Goal: Transaction & Acquisition: Purchase product/service

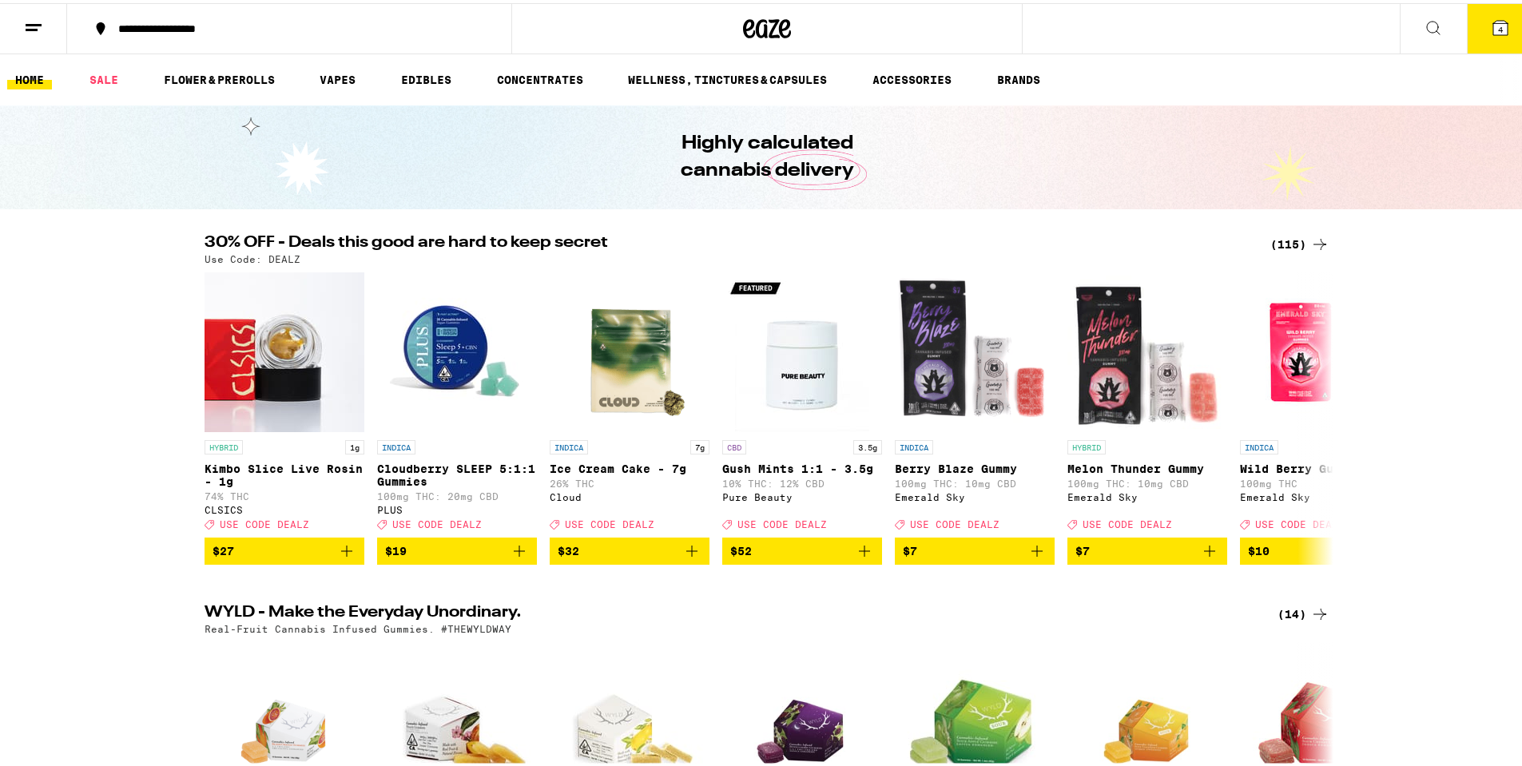
click at [1475, 26] on button "4" at bounding box center [1500, 26] width 67 height 50
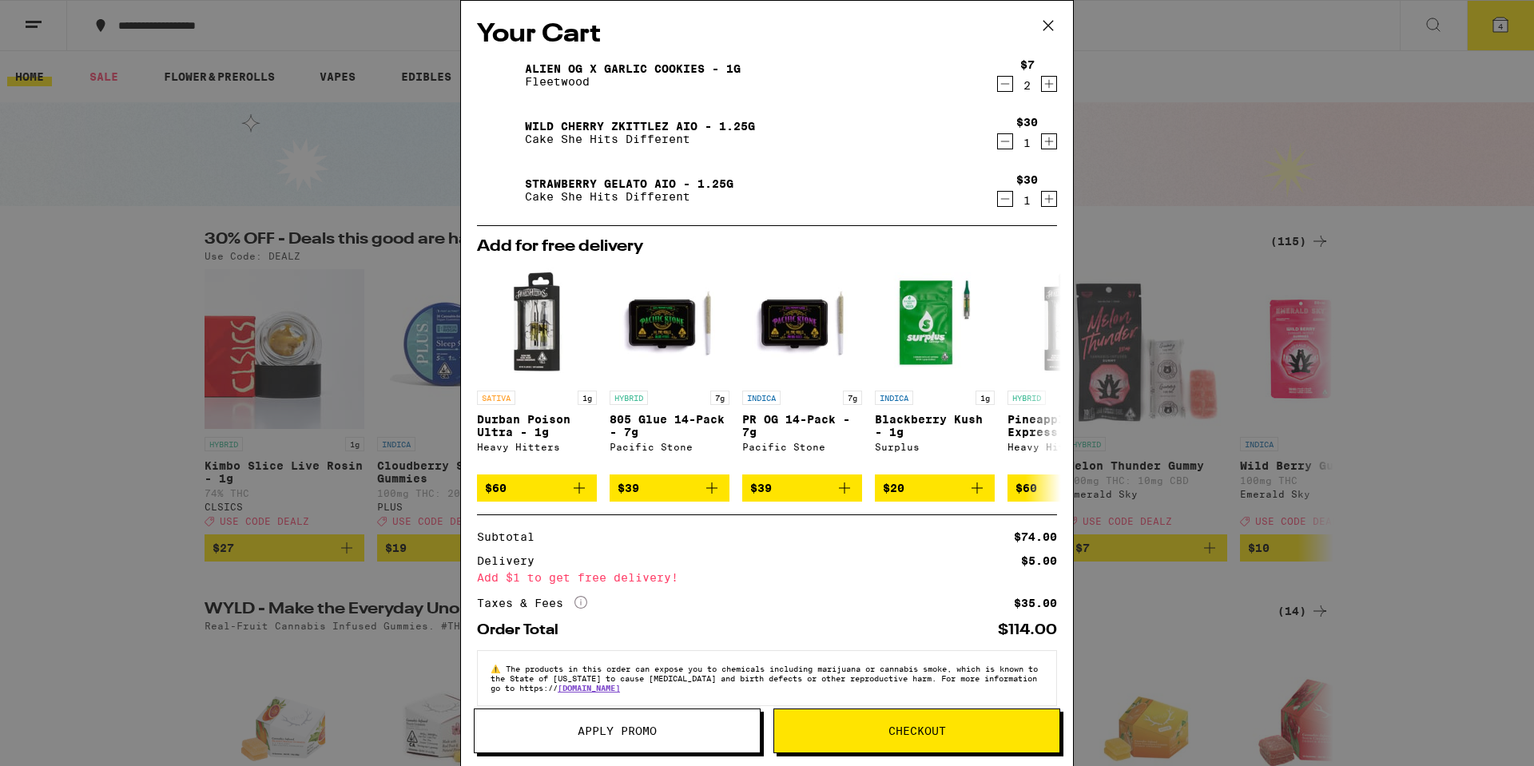
click at [1048, 27] on icon at bounding box center [1048, 26] width 24 height 24
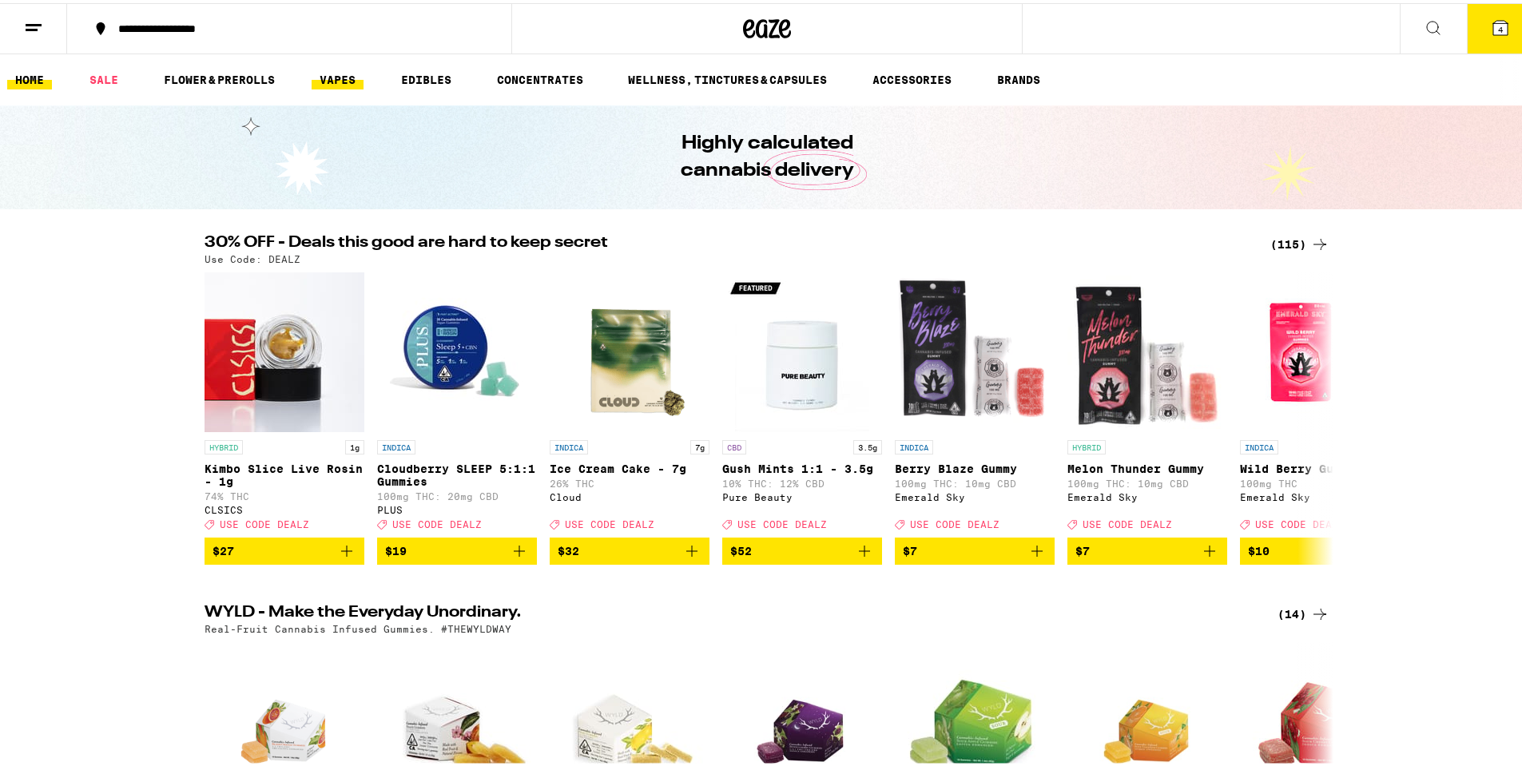
click at [344, 78] on link "VAPES" at bounding box center [338, 76] width 52 height 19
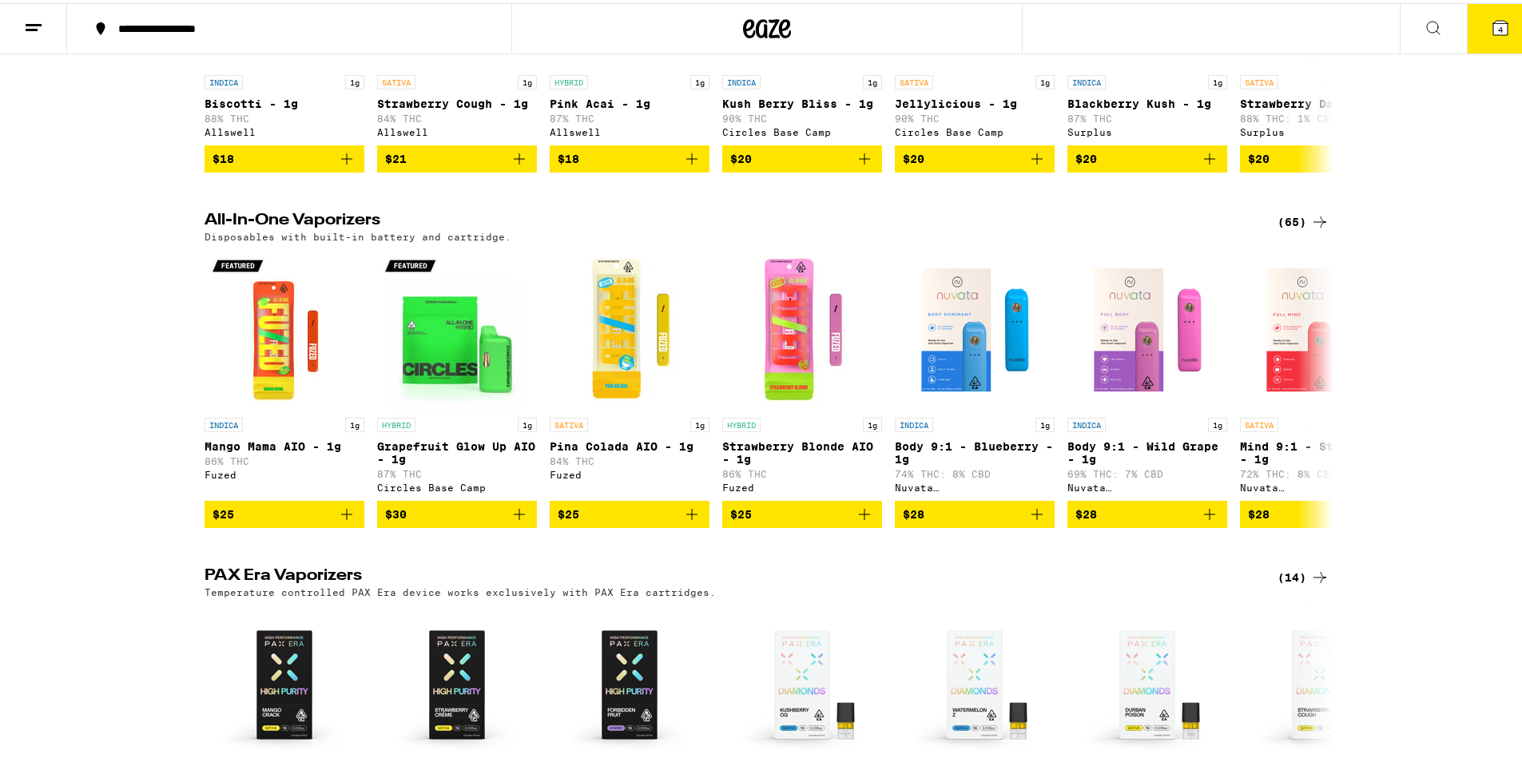
scroll to position [1039, 0]
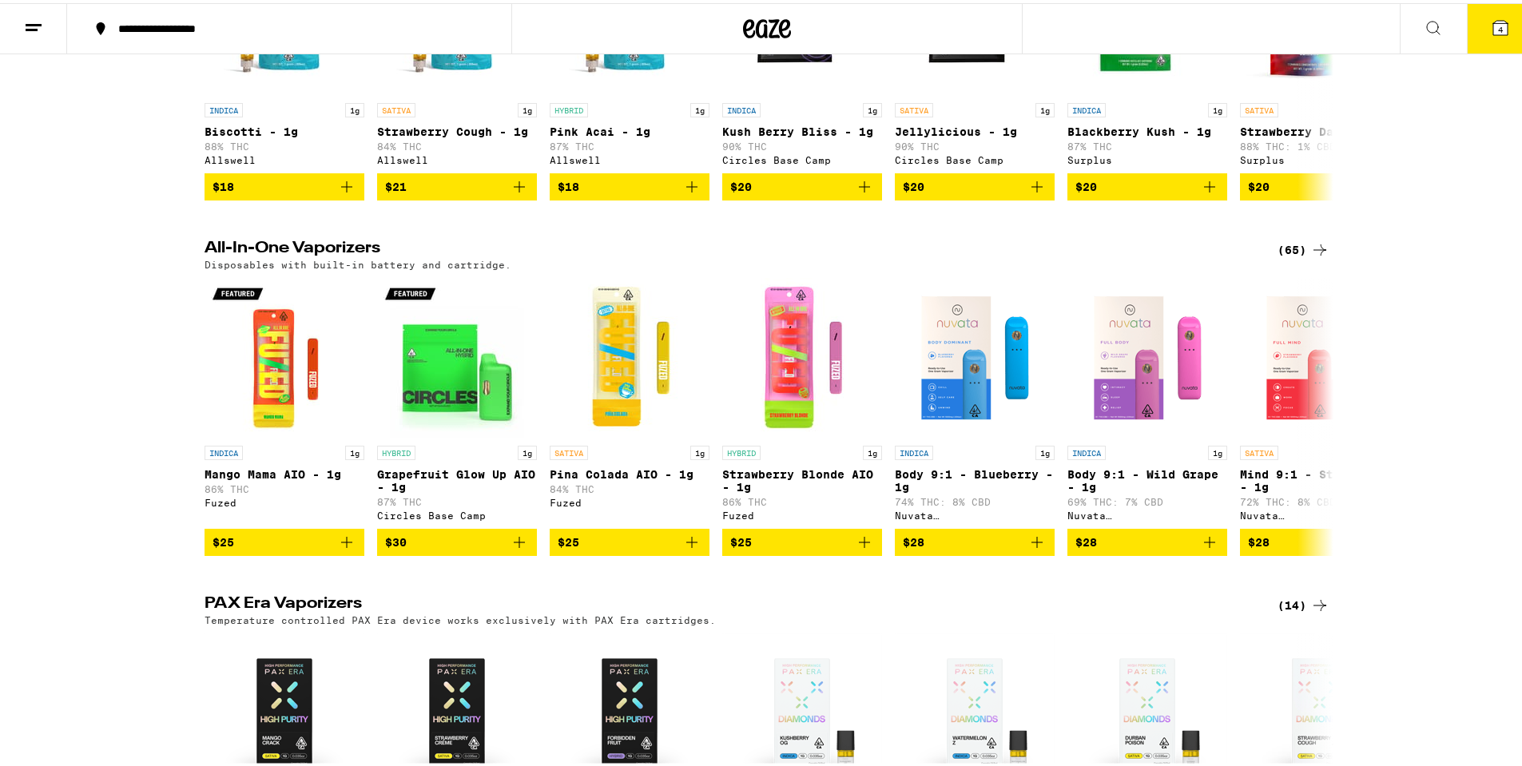
click at [1294, 256] on div "(65)" at bounding box center [1304, 246] width 52 height 19
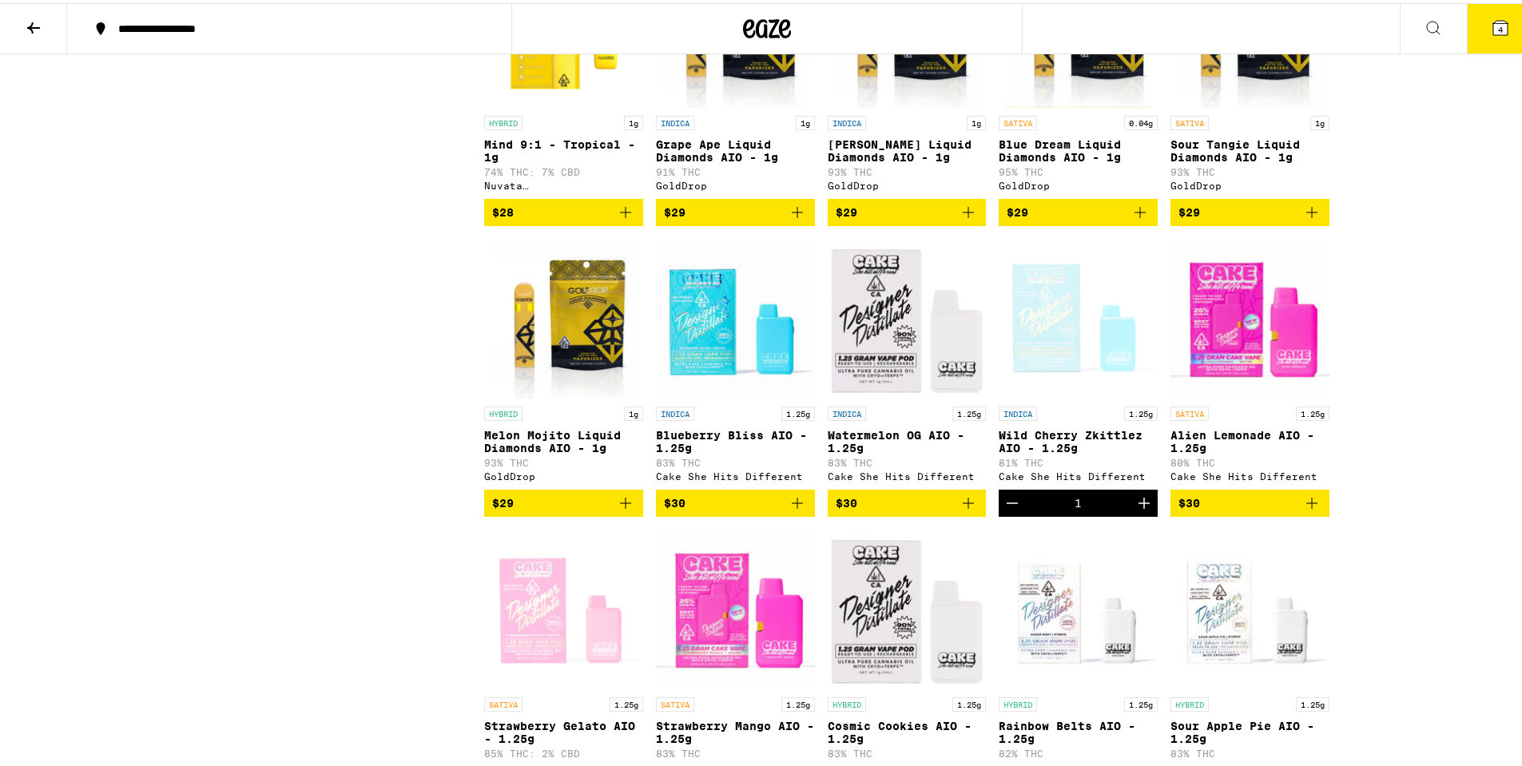
scroll to position [959, 0]
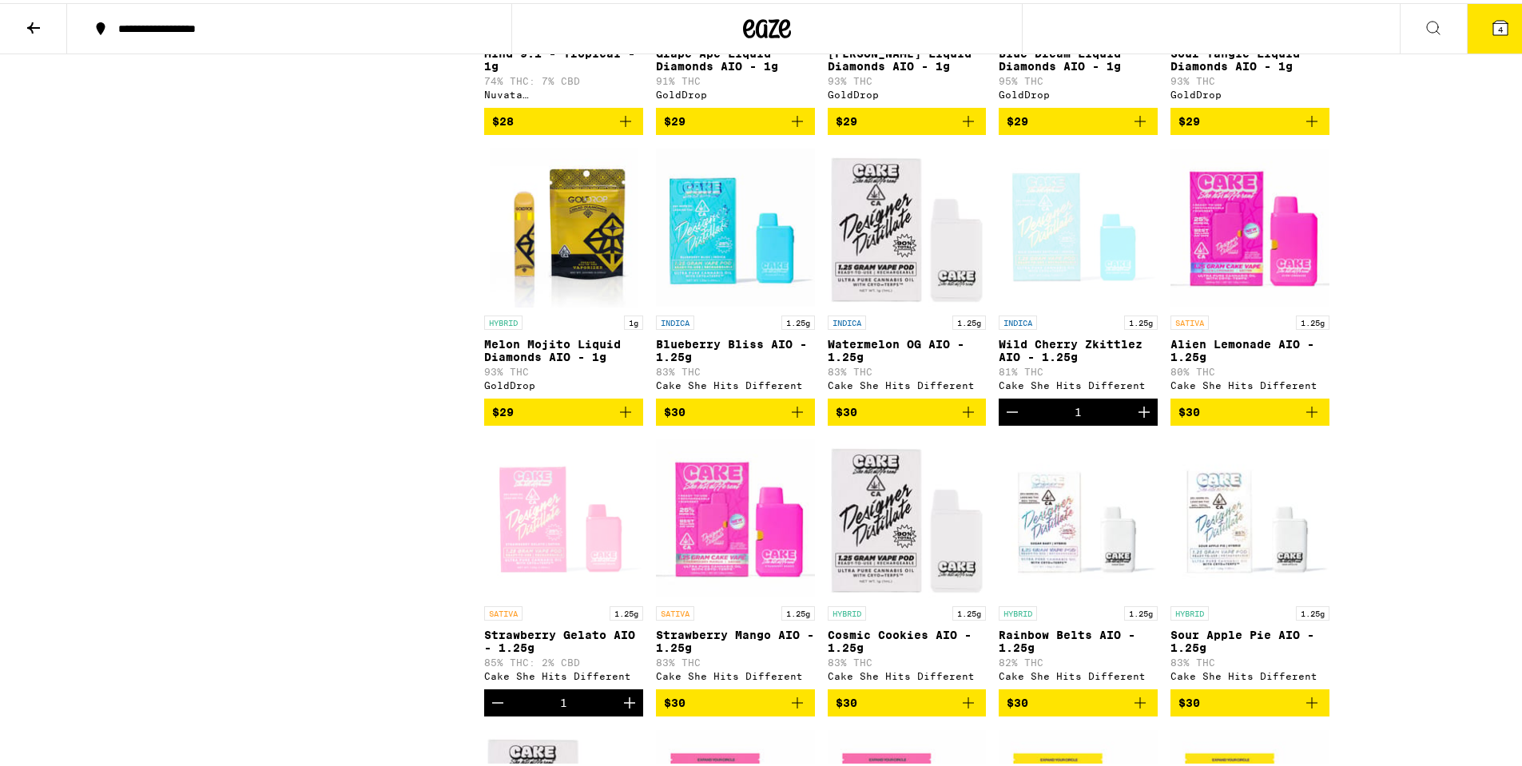
click at [964, 419] on icon "Add to bag" at bounding box center [968, 409] width 19 height 19
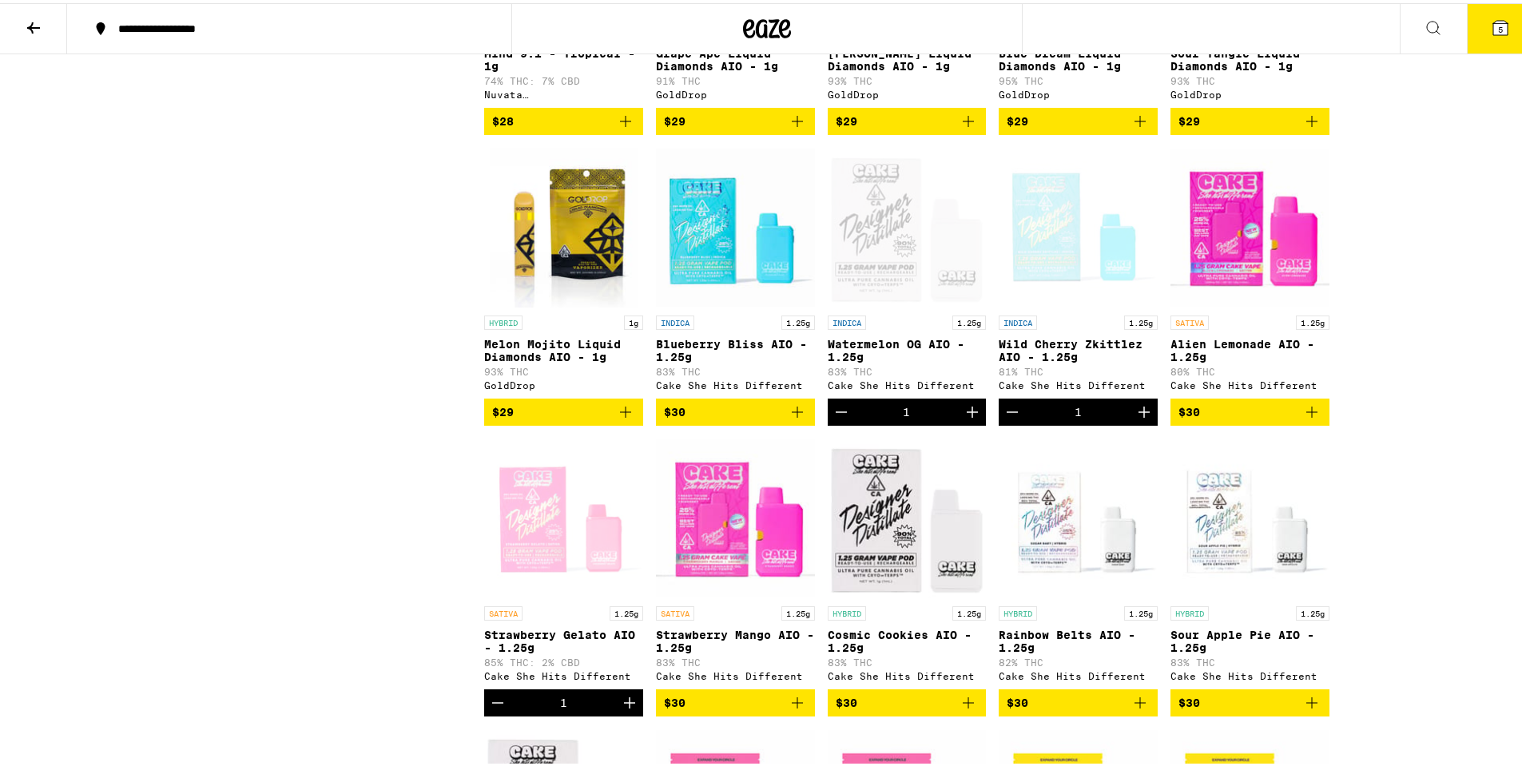
click at [788, 419] on icon "Add to bag" at bounding box center [797, 409] width 19 height 19
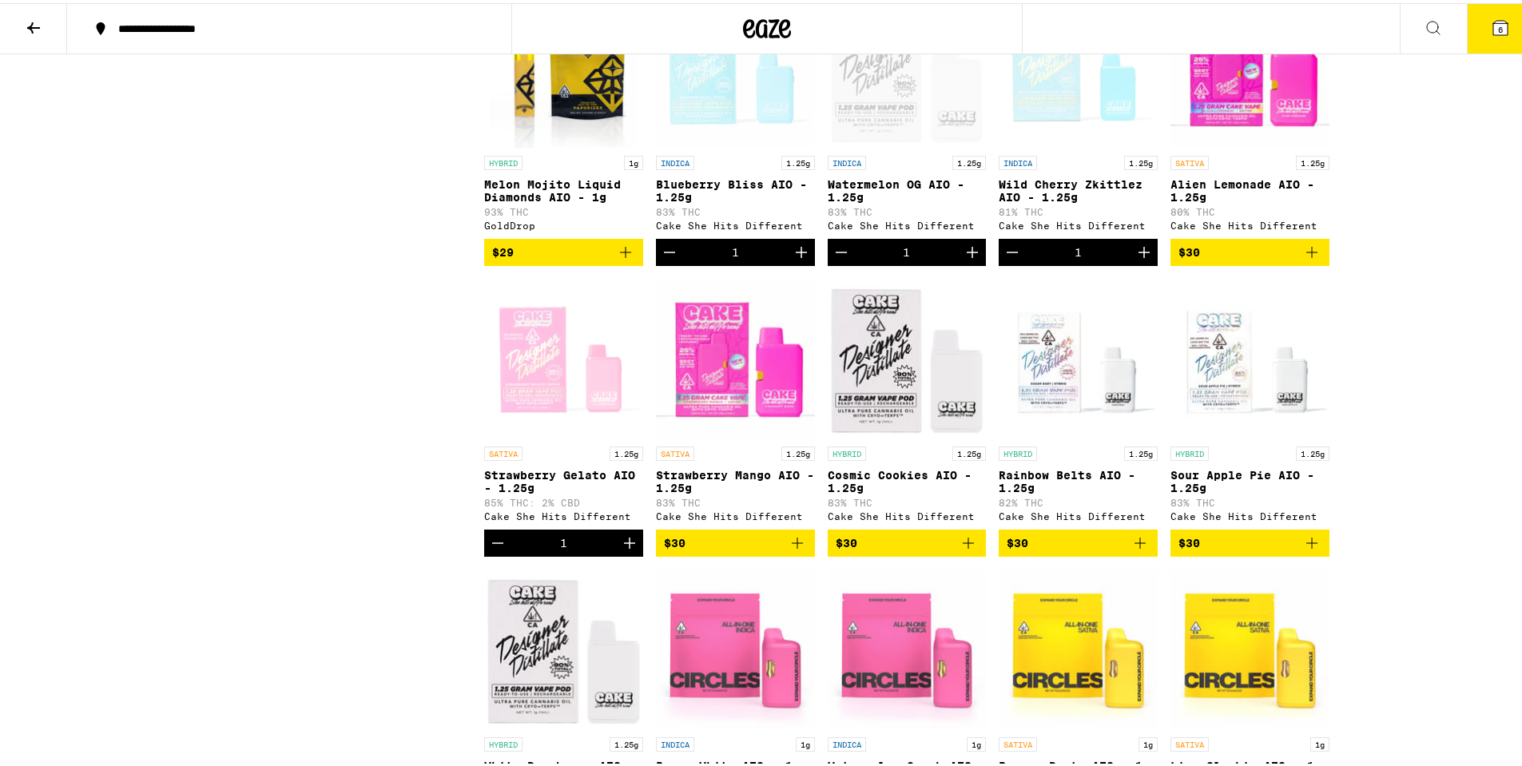
scroll to position [1278, 0]
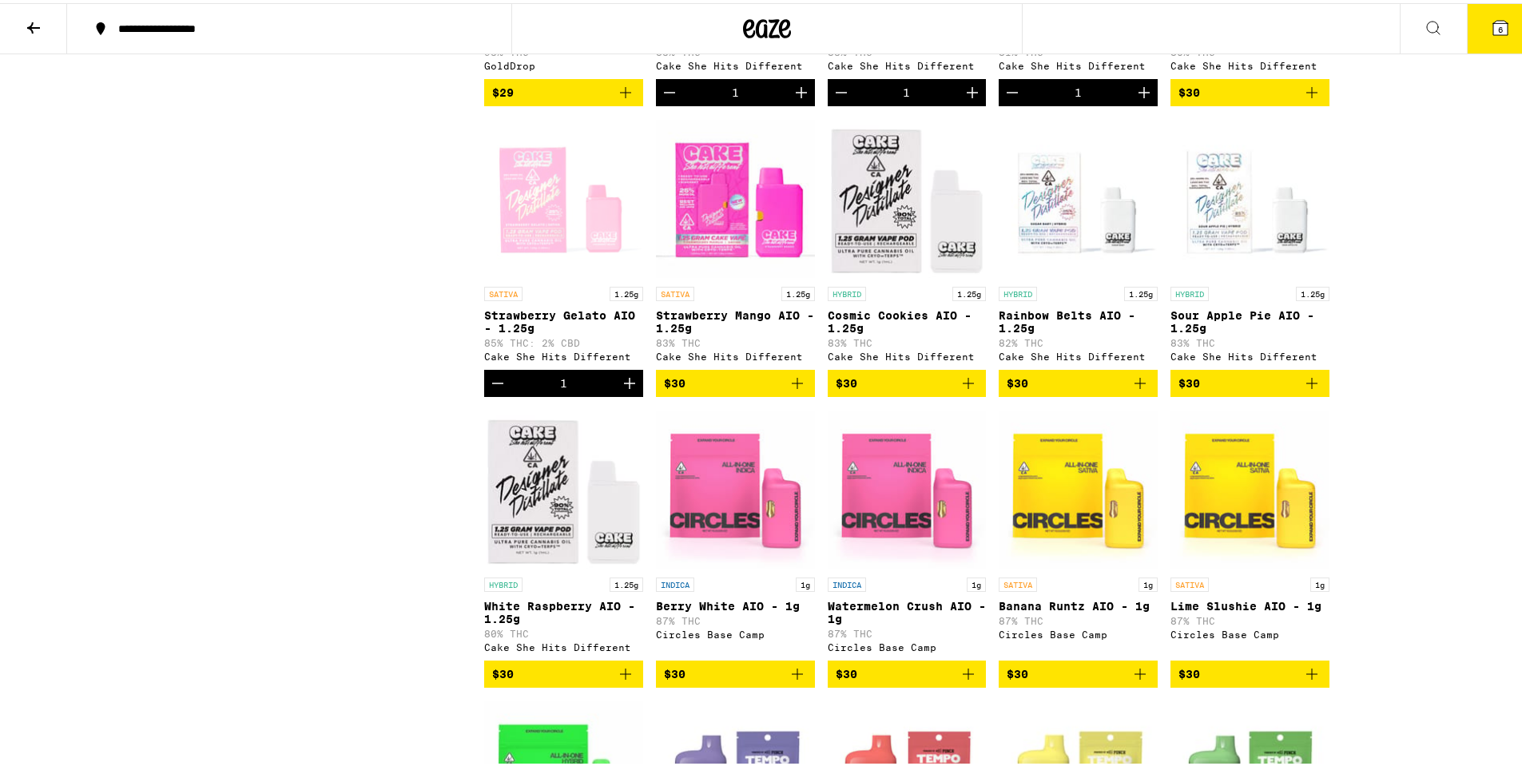
click at [799, 390] on icon "Add to bag" at bounding box center [797, 380] width 19 height 19
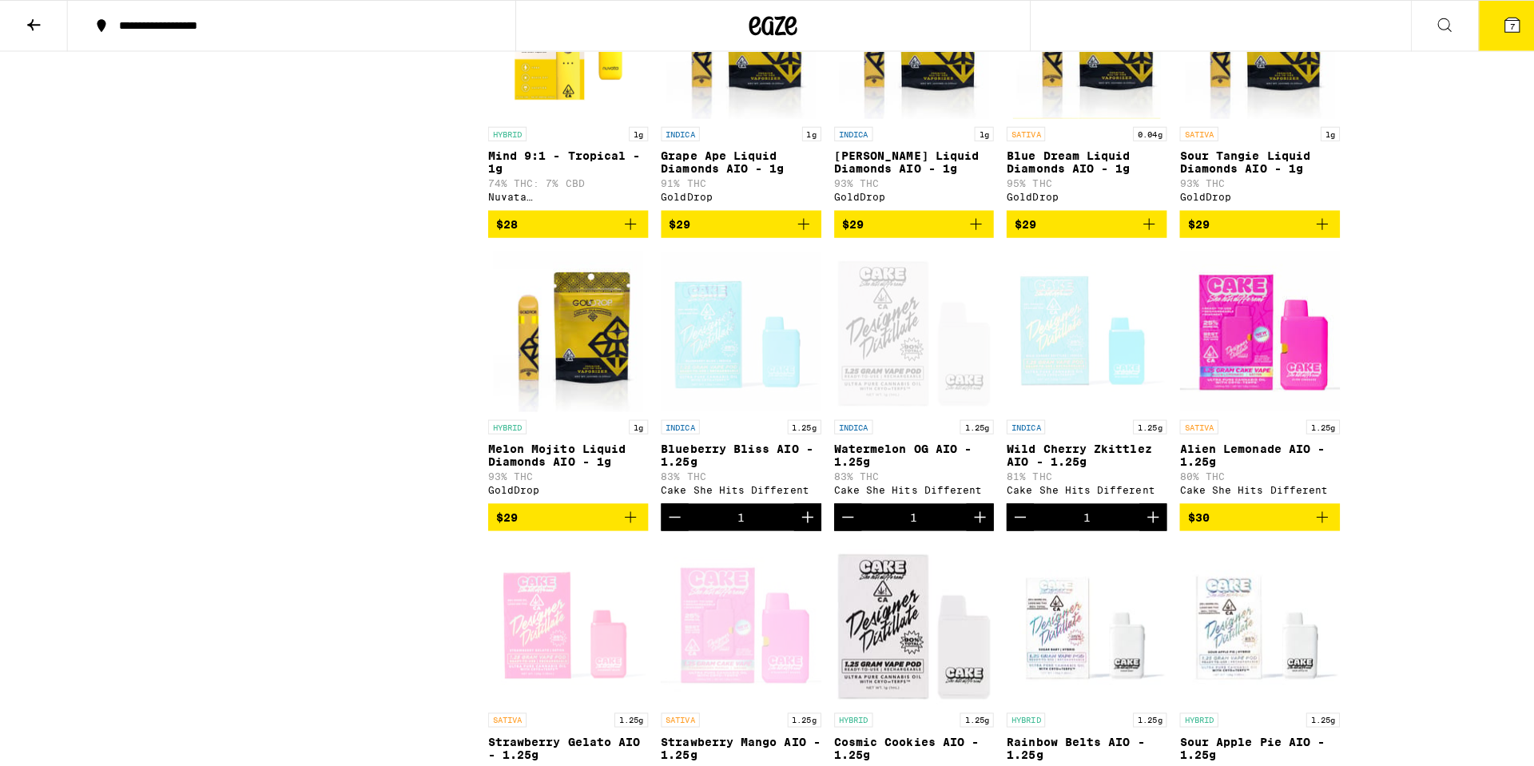
scroll to position [719, 0]
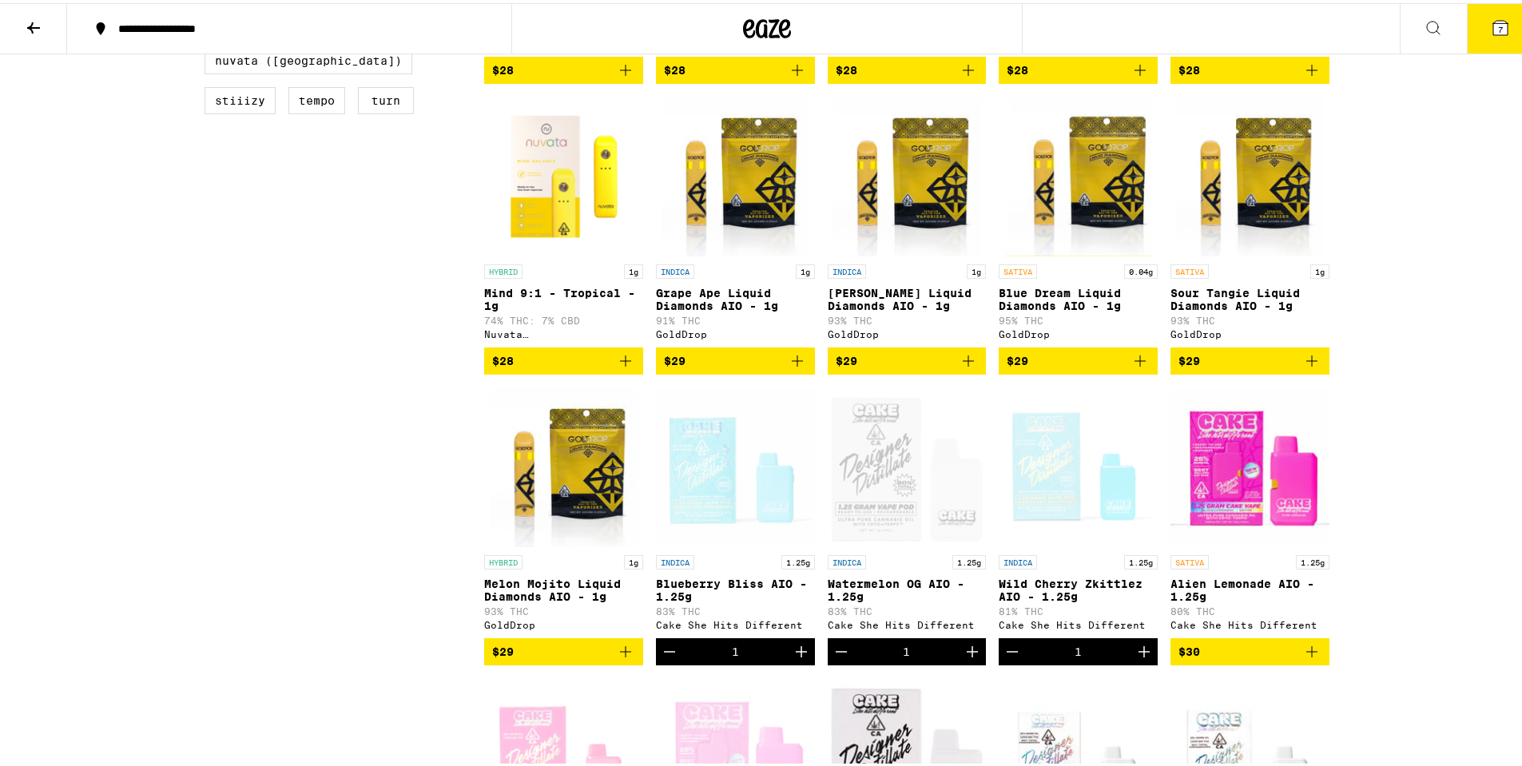
click at [1498, 30] on span "7" at bounding box center [1500, 27] width 5 height 10
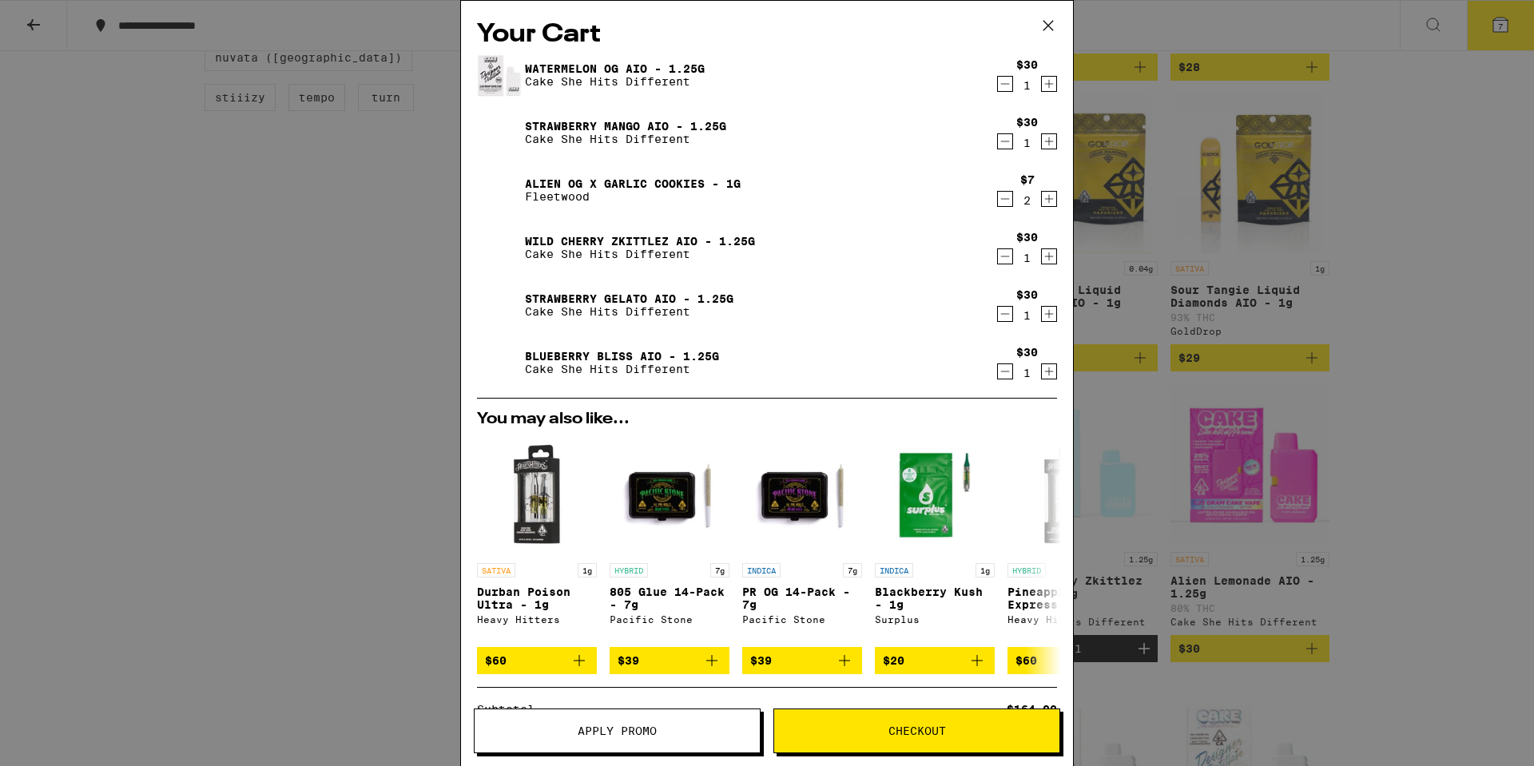
click at [998, 203] on icon "Decrement" at bounding box center [1005, 198] width 14 height 19
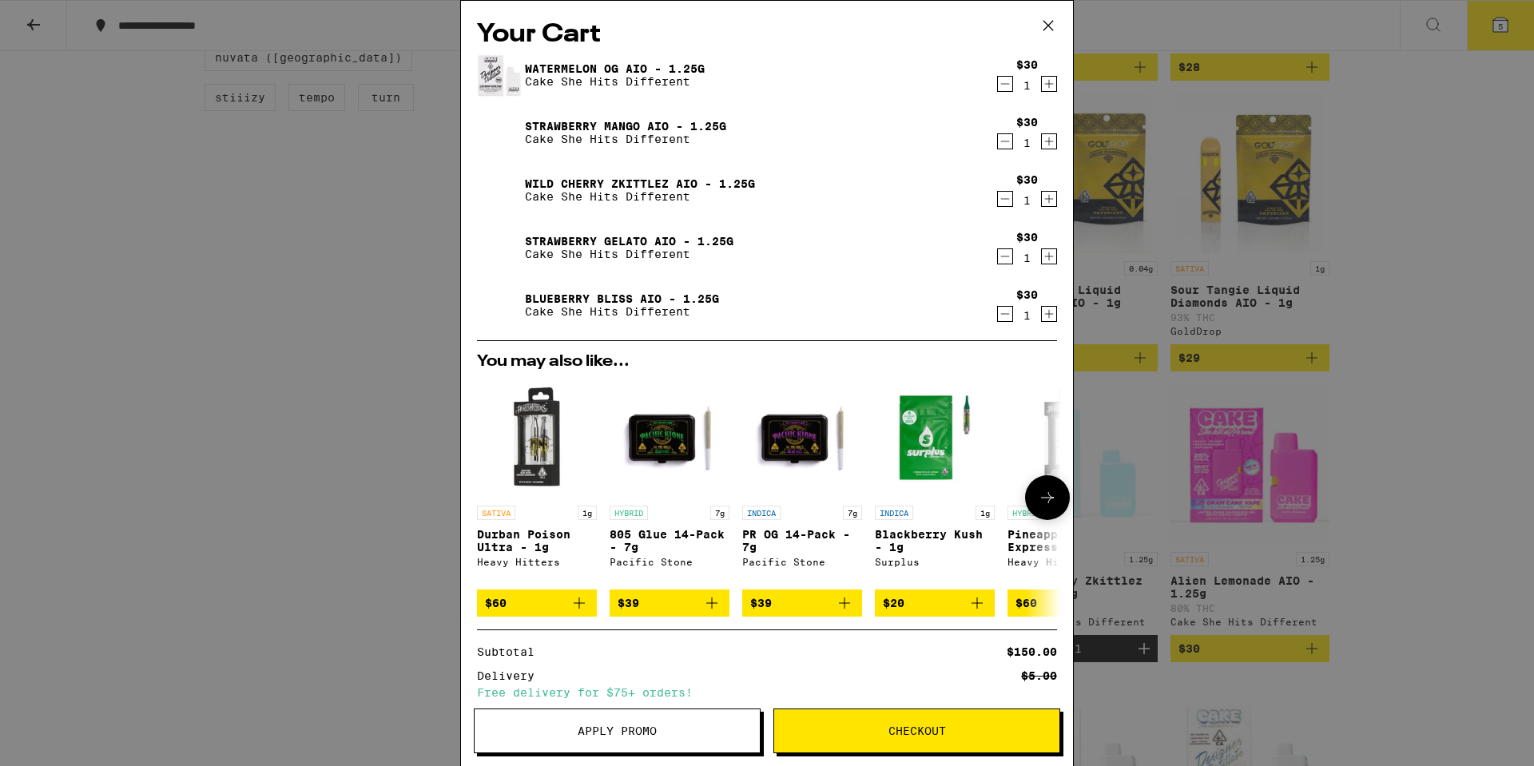
scroll to position [144, 0]
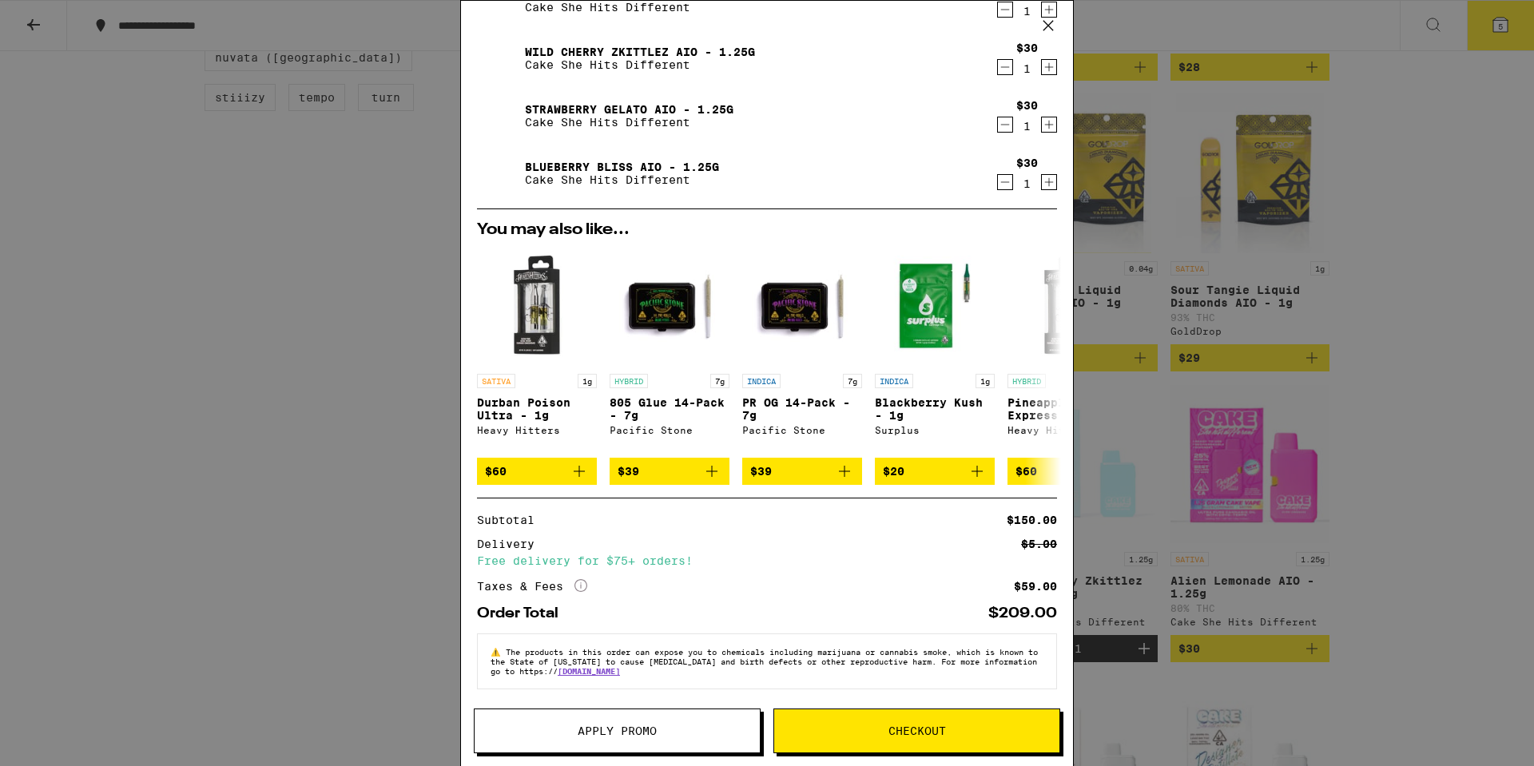
click at [583, 582] on icon "More Info" at bounding box center [581, 585] width 13 height 13
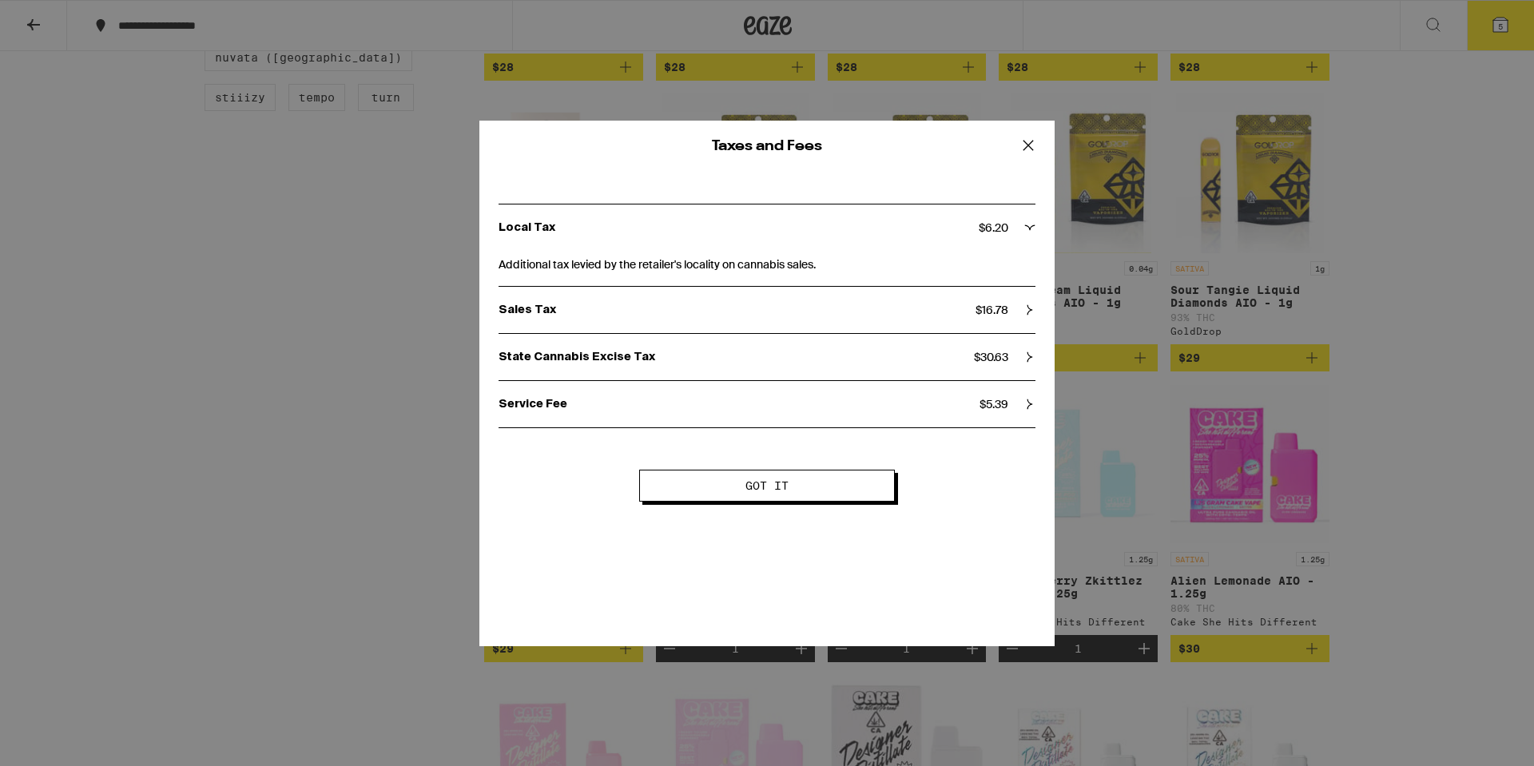
click at [1032, 404] on icon at bounding box center [1030, 404] width 5 height 10
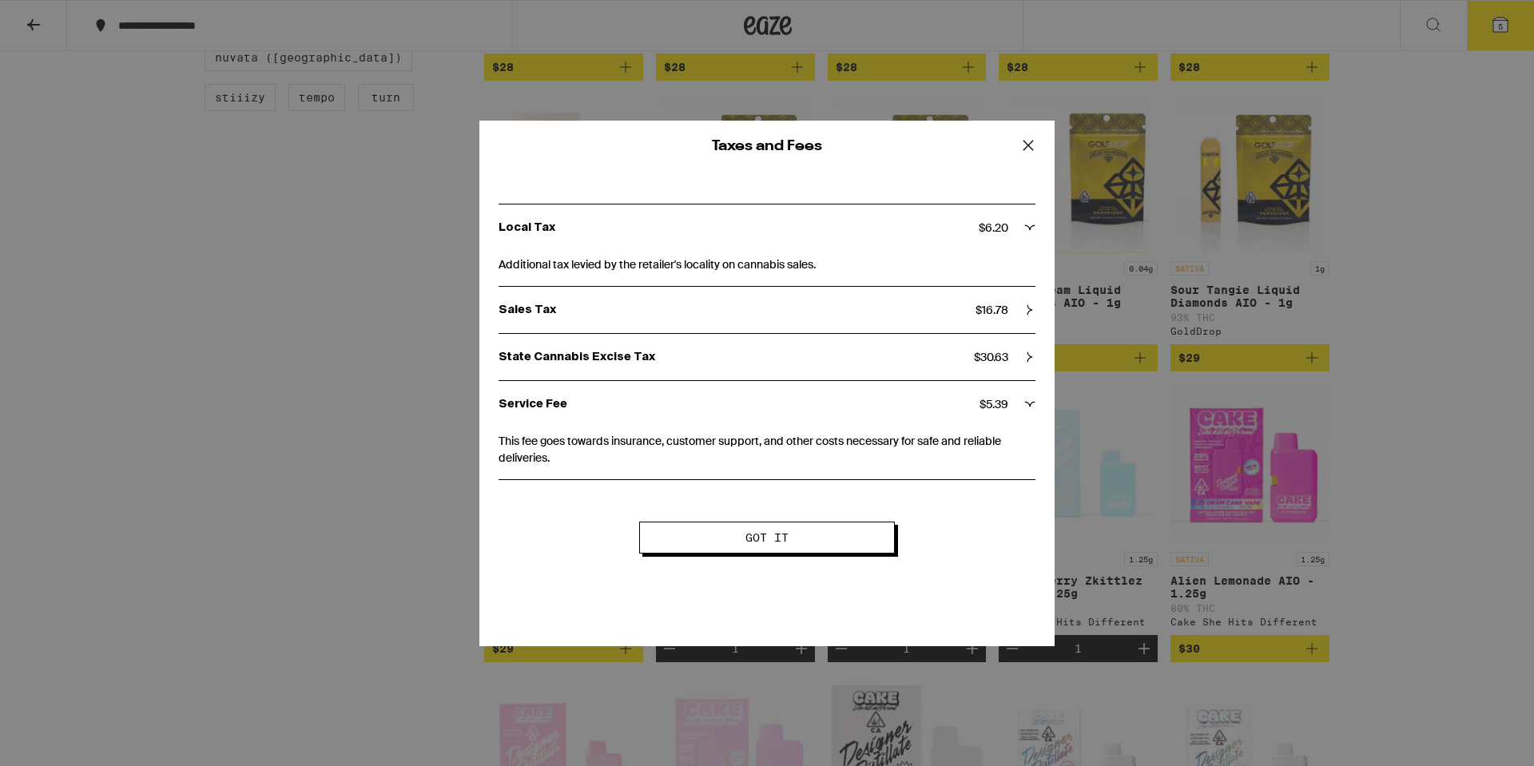
click at [1032, 404] on icon at bounding box center [1029, 404] width 11 height 11
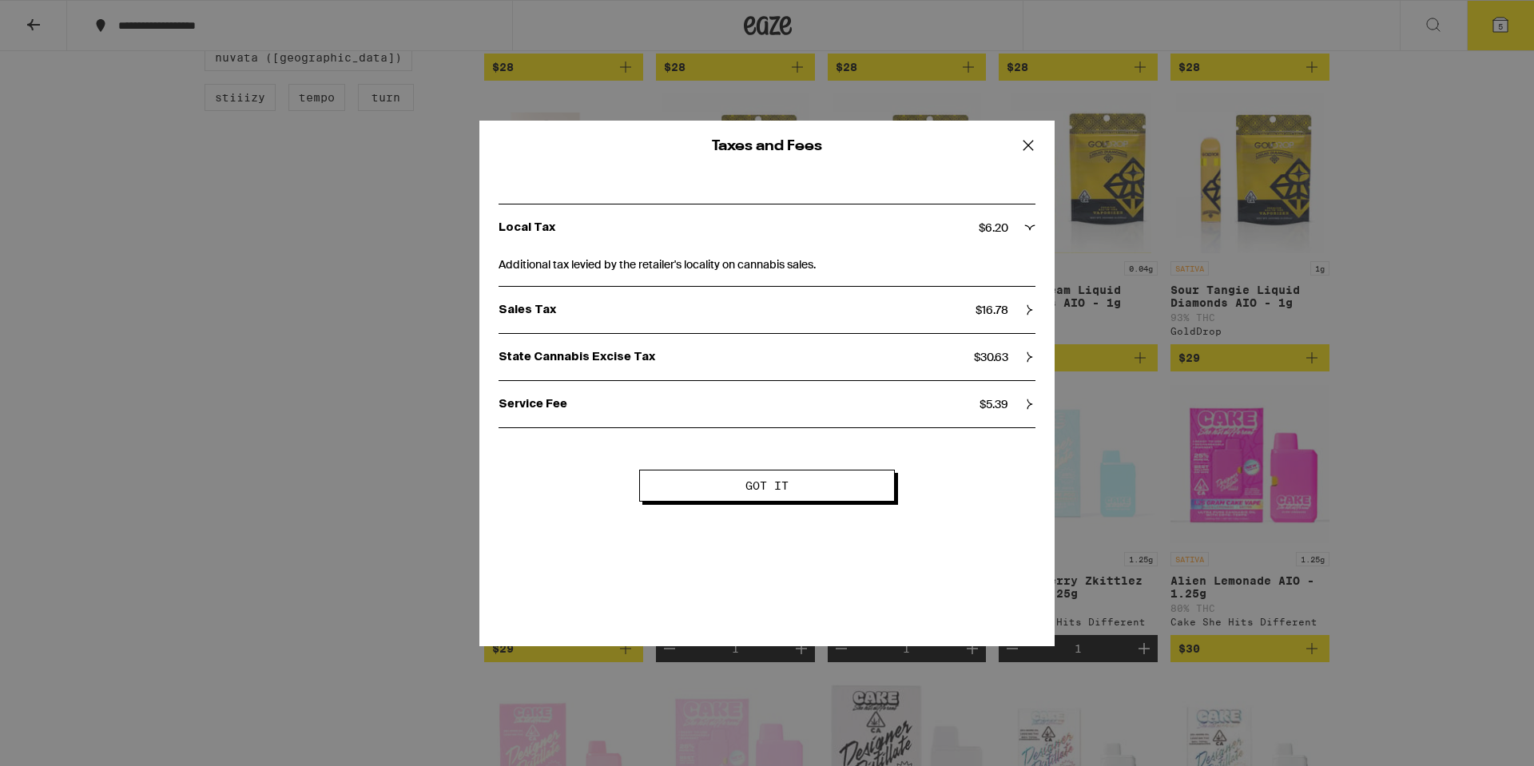
click at [793, 483] on span "Got it" at bounding box center [767, 485] width 126 height 11
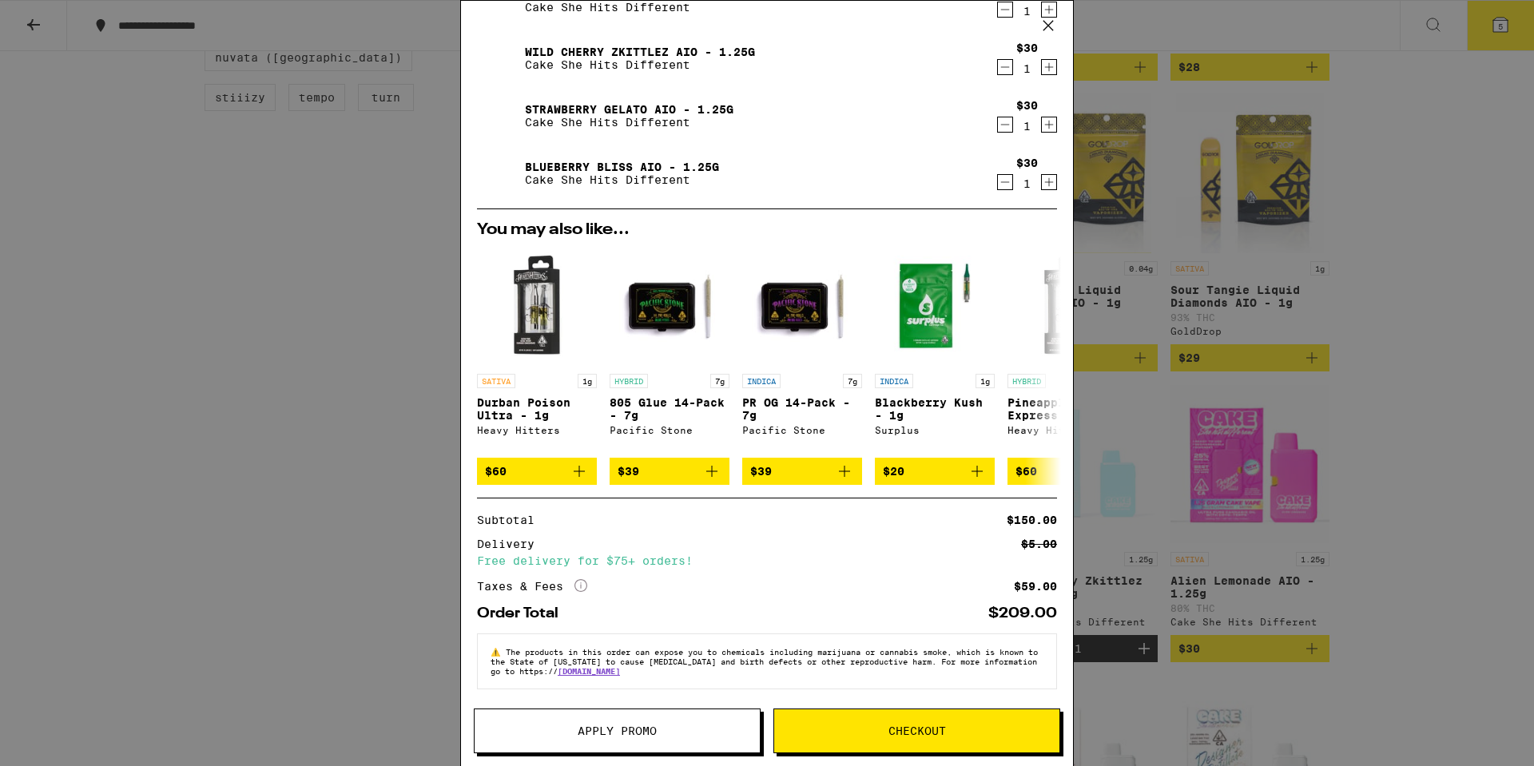
click at [633, 733] on span "Apply Promo" at bounding box center [617, 731] width 79 height 11
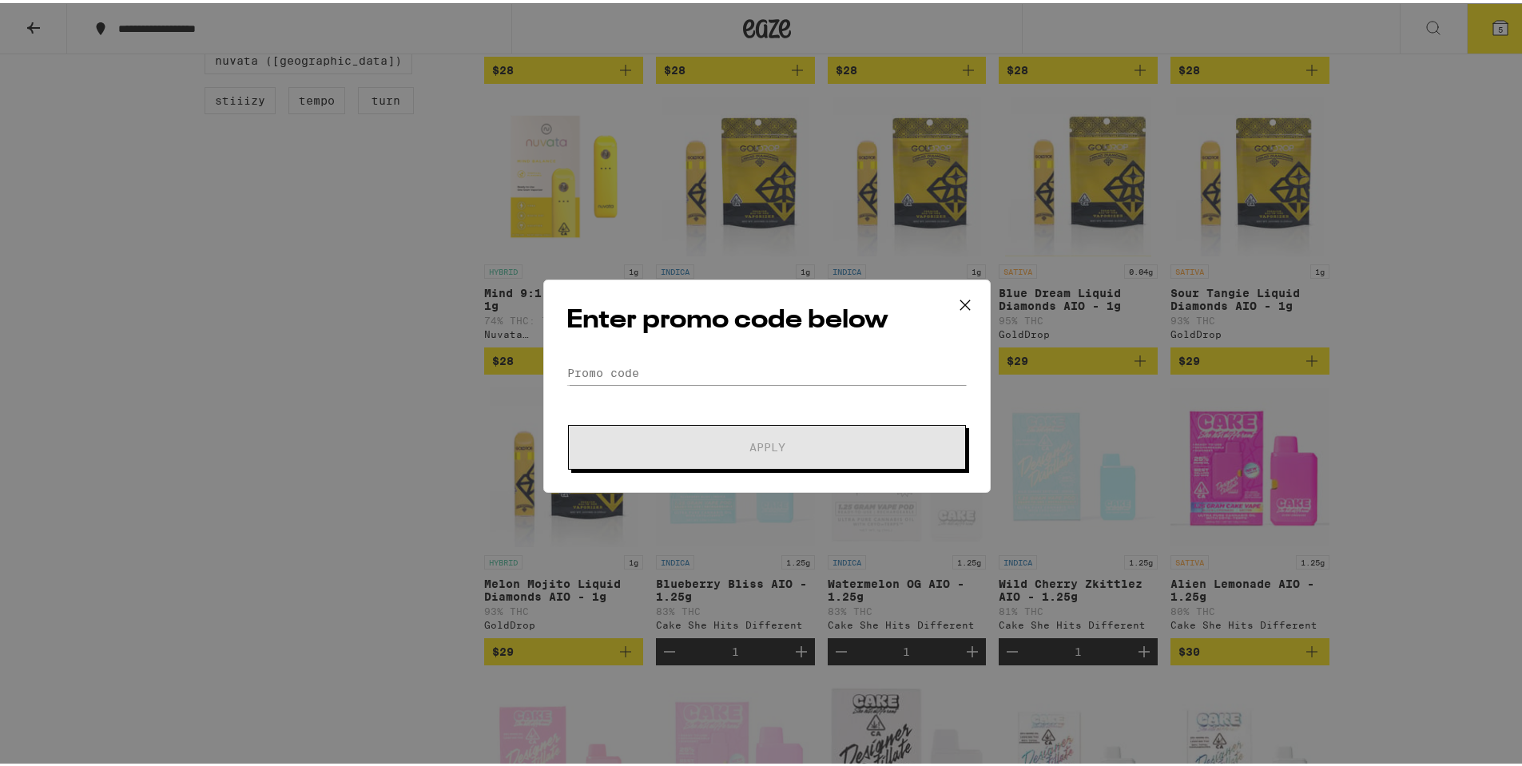
click at [959, 298] on icon at bounding box center [965, 302] width 24 height 24
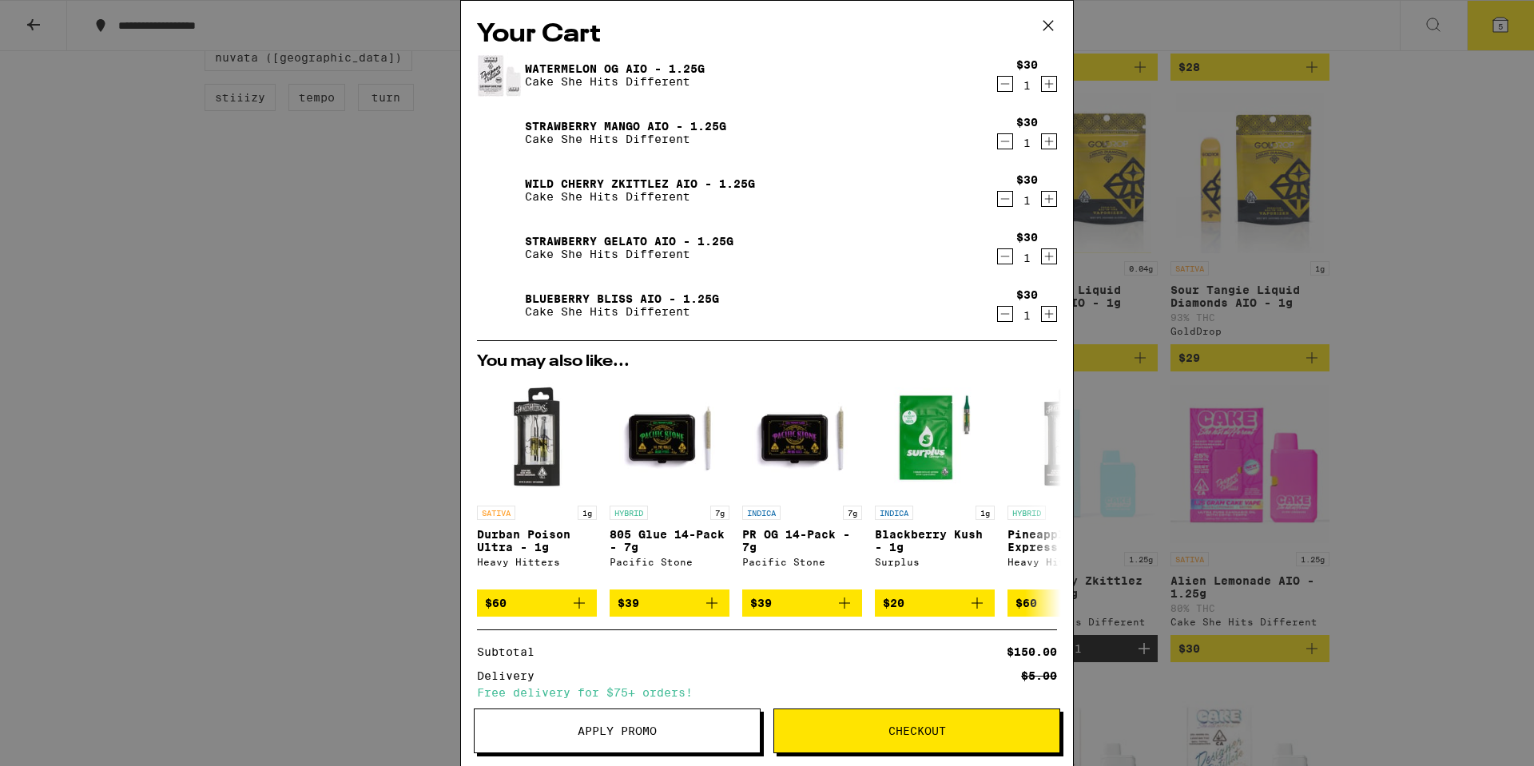
click at [1441, 474] on div "Your Cart Watermelon OG AIO - 1.25g Cake She Hits Different $30 1 Strawberry Ma…" at bounding box center [767, 383] width 1534 height 766
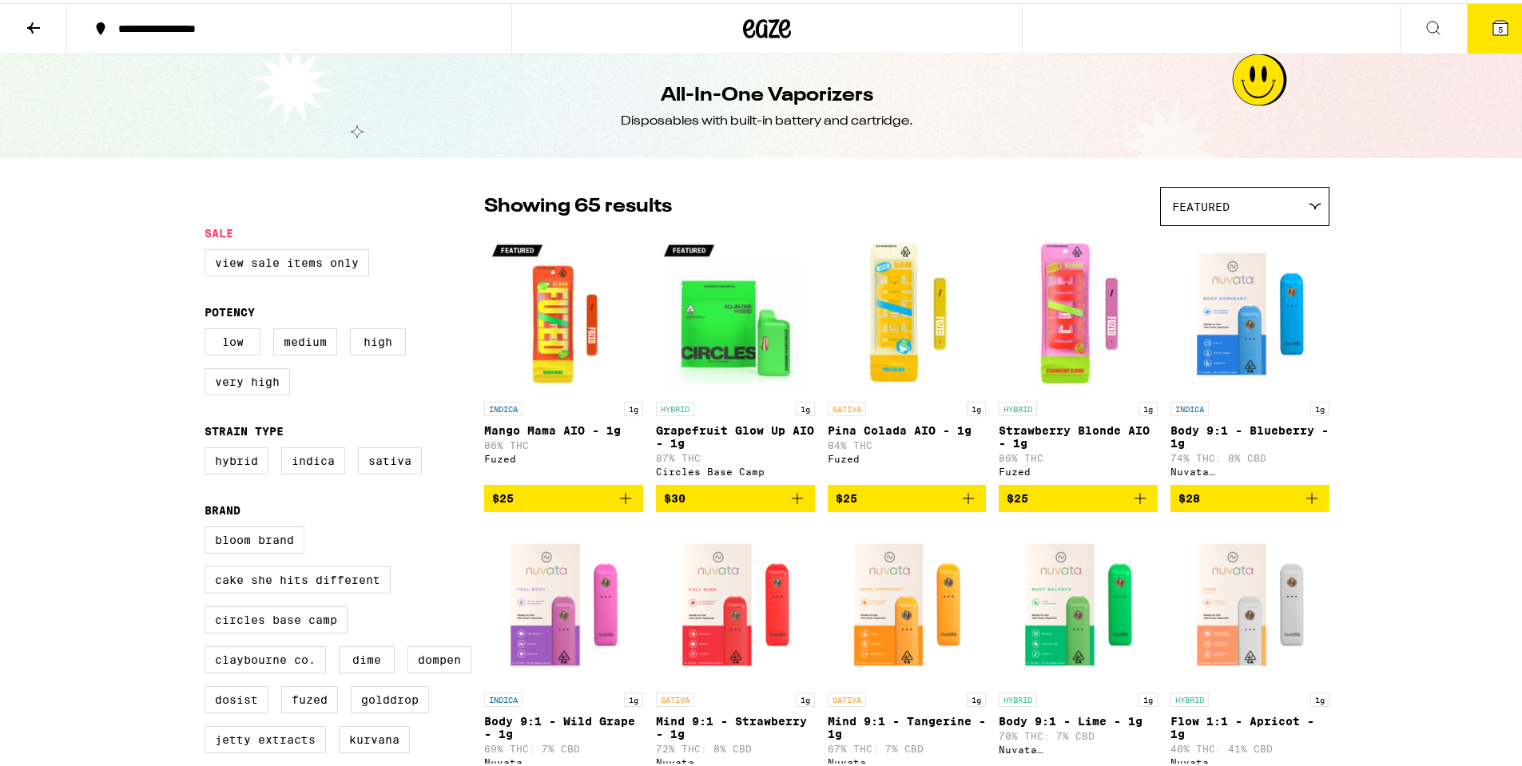
click at [41, 22] on icon at bounding box center [33, 24] width 19 height 19
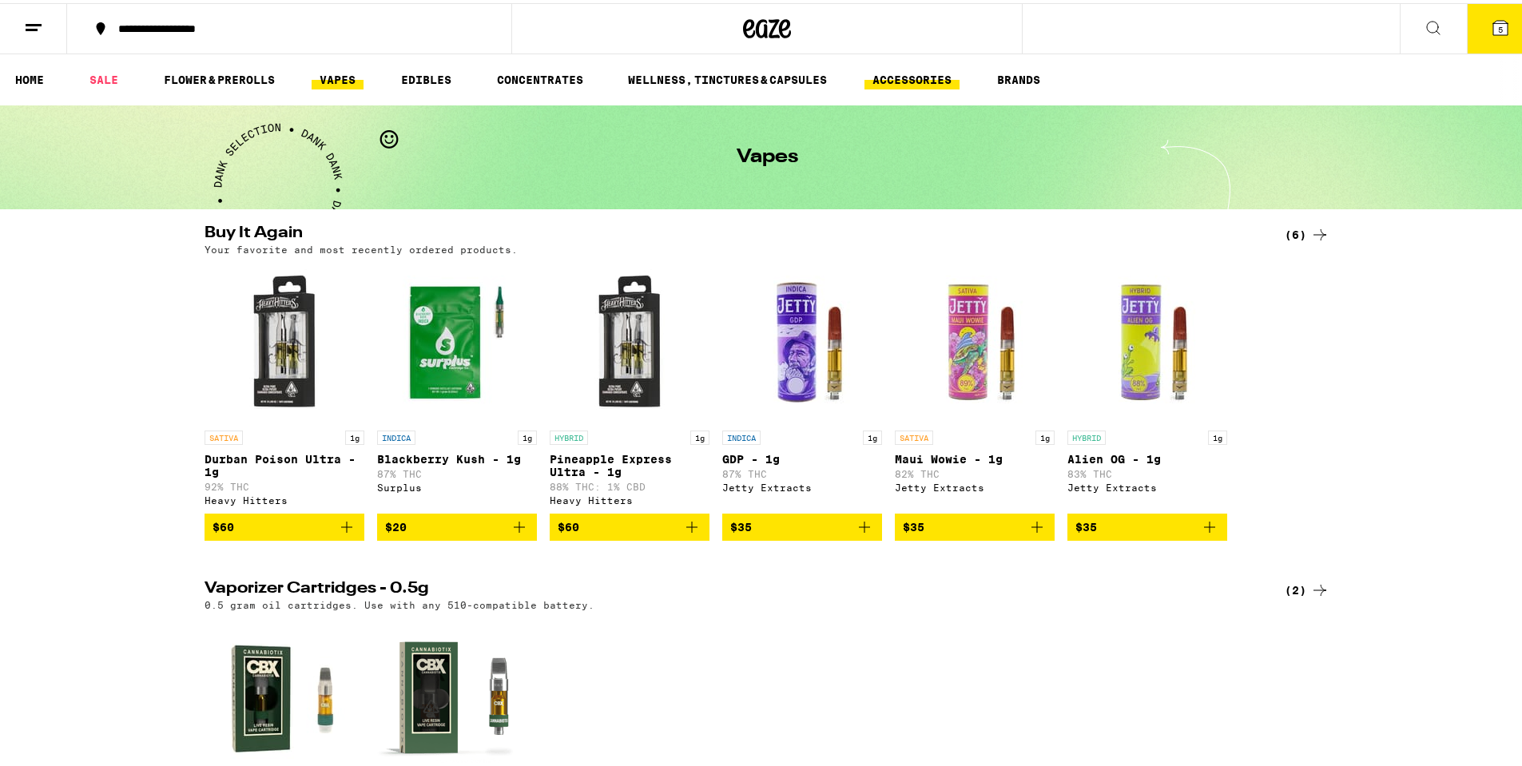
click at [913, 71] on link "ACCESSORIES" at bounding box center [912, 76] width 95 height 19
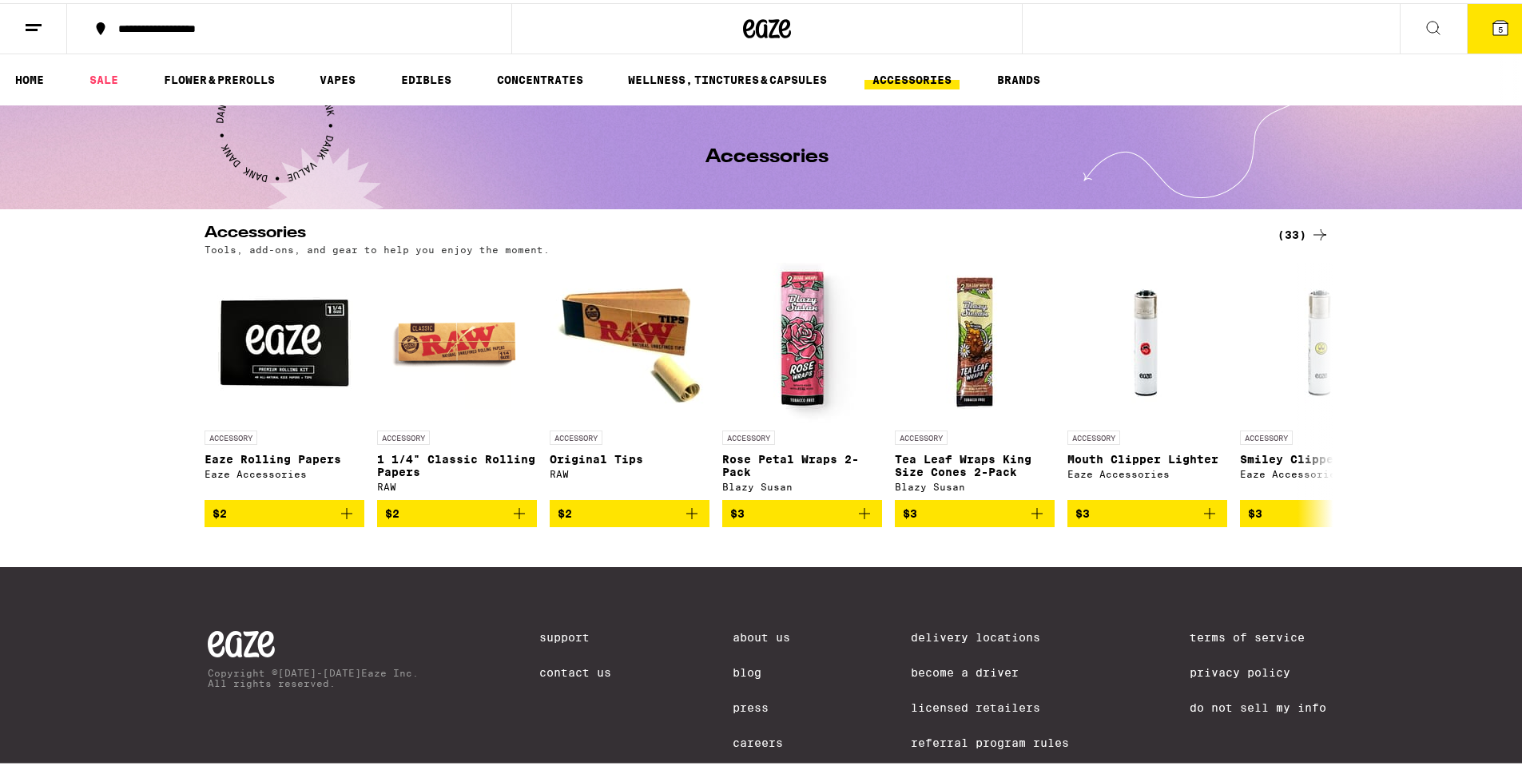
click at [1310, 236] on icon at bounding box center [1319, 231] width 19 height 19
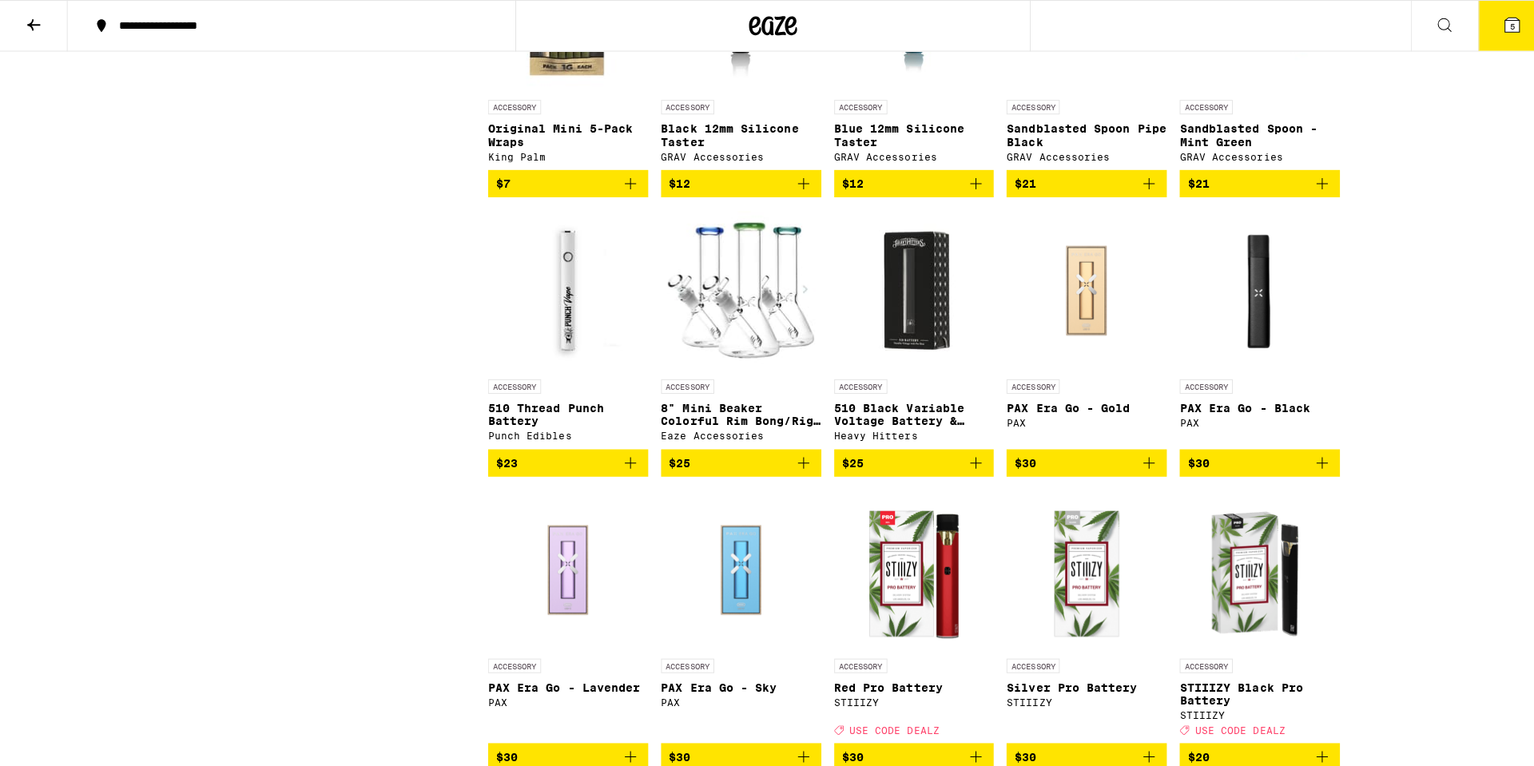
scroll to position [1039, 0]
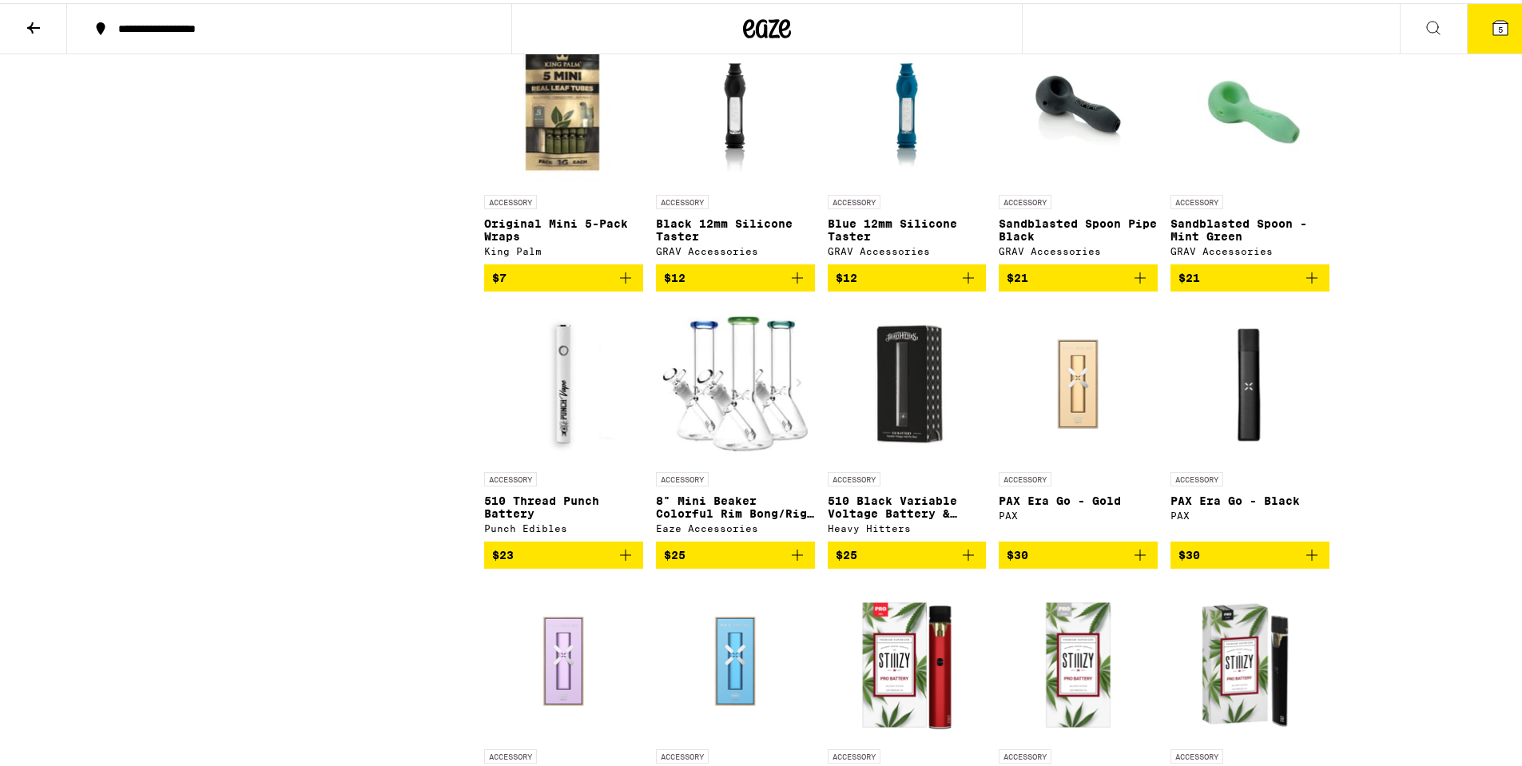
click at [904, 423] on img "Open page for 510 Black Variable Voltage Battery & Charger from Heavy Hitters" at bounding box center [907, 381] width 159 height 160
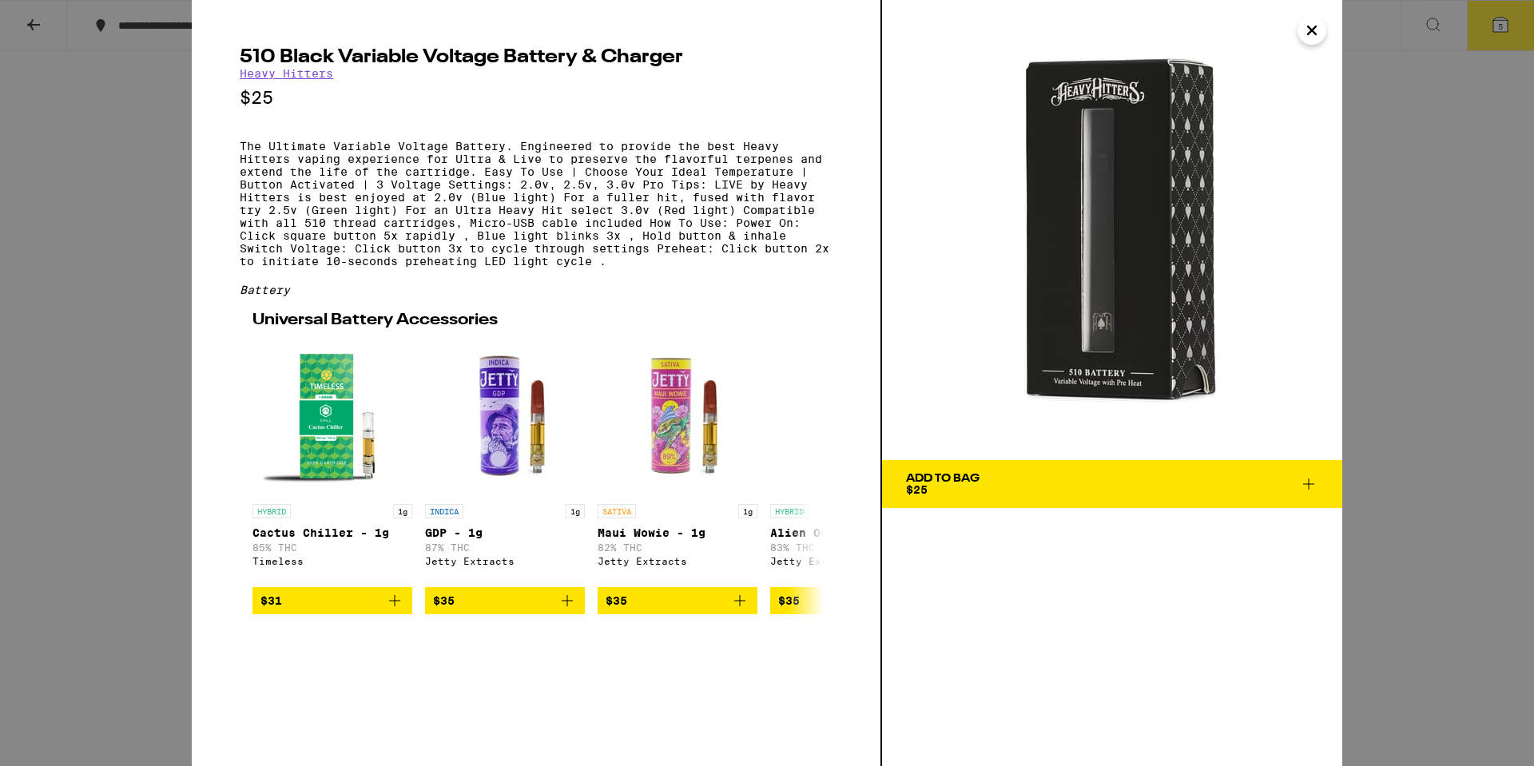
click at [1307, 483] on icon at bounding box center [1308, 484] width 19 height 19
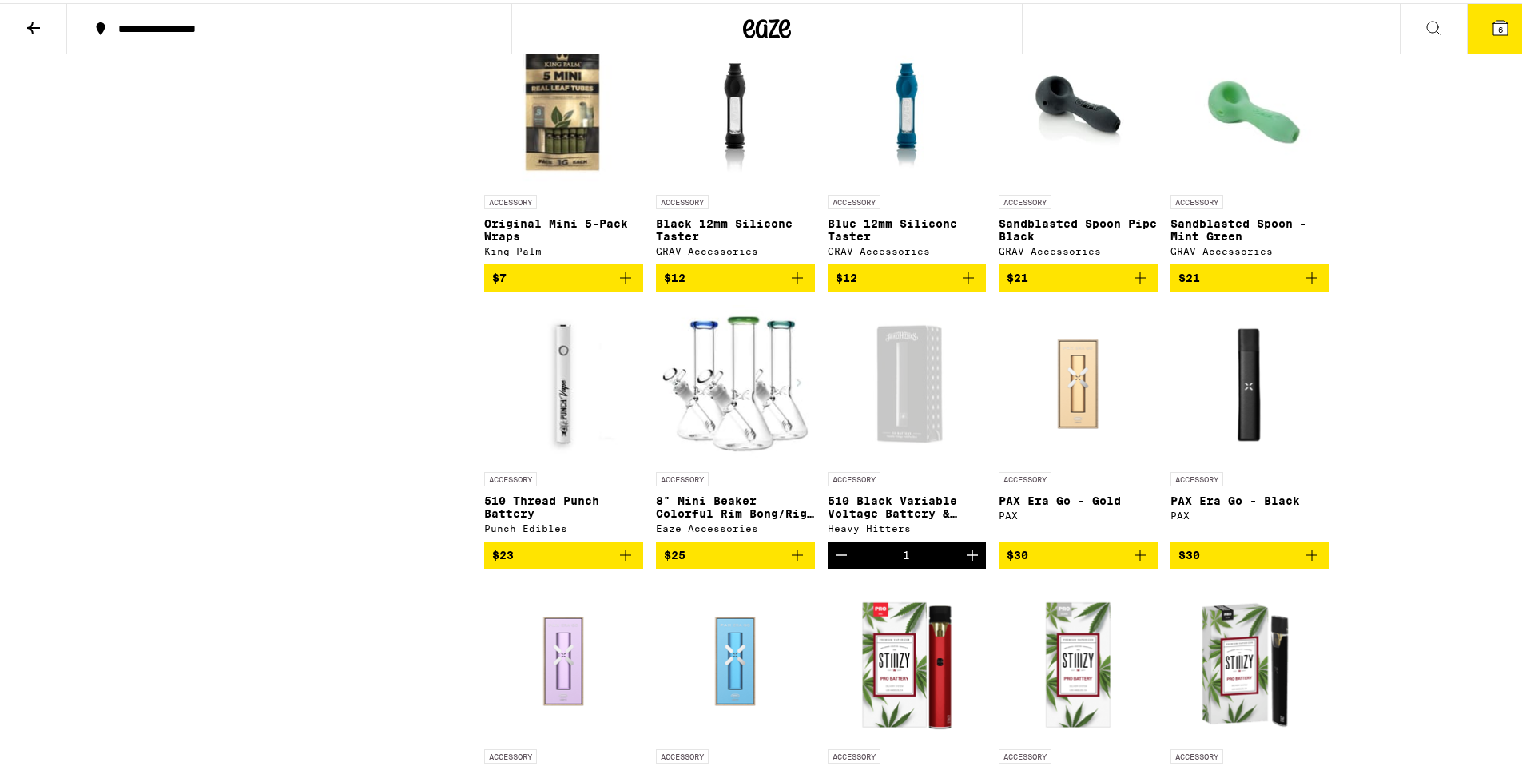
click at [1497, 22] on icon at bounding box center [1500, 24] width 19 height 19
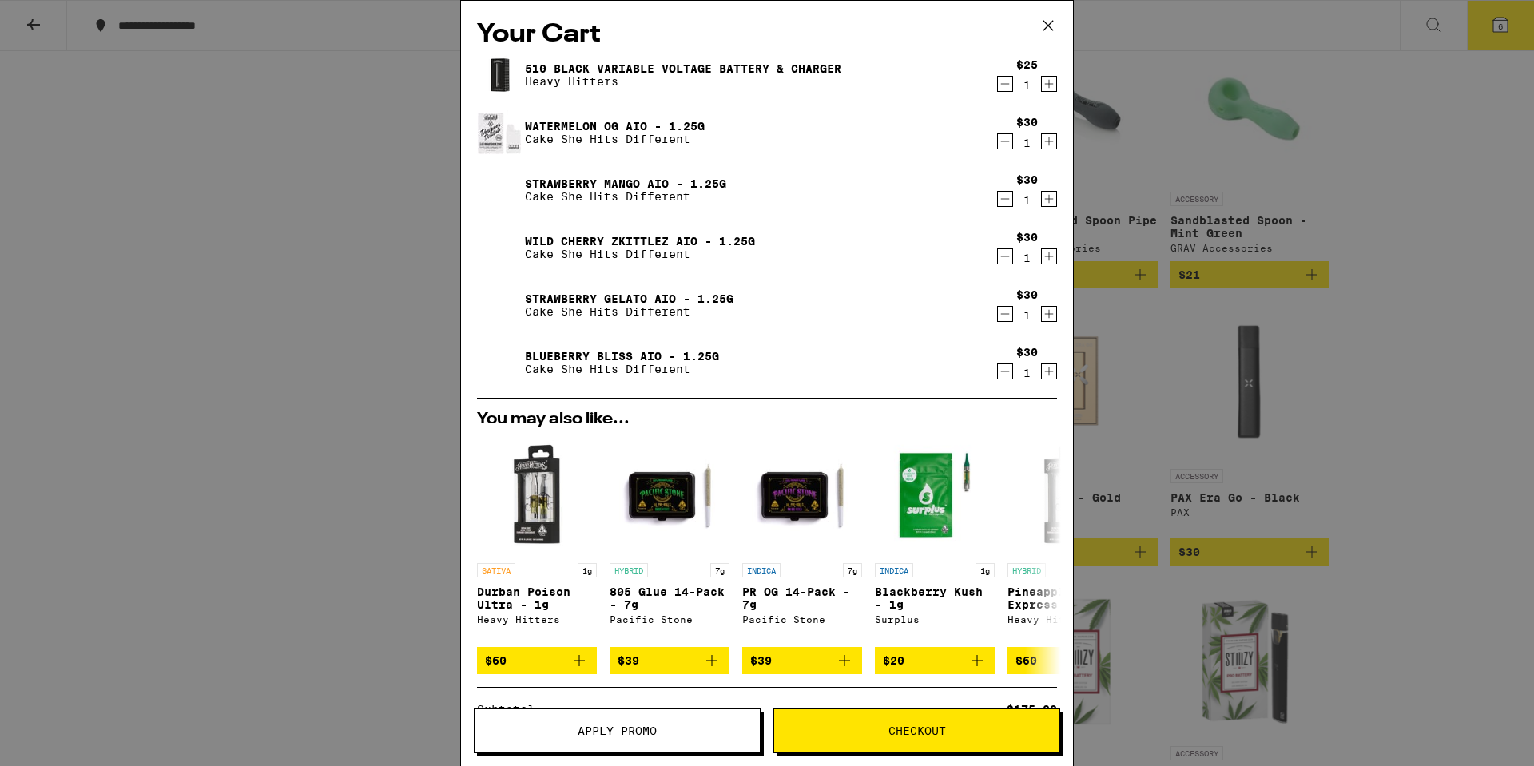
click at [1414, 332] on div "Your Cart 510 Black Variable Voltage Battery & Charger Heavy Hitters $25 1 Wate…" at bounding box center [767, 383] width 1534 height 766
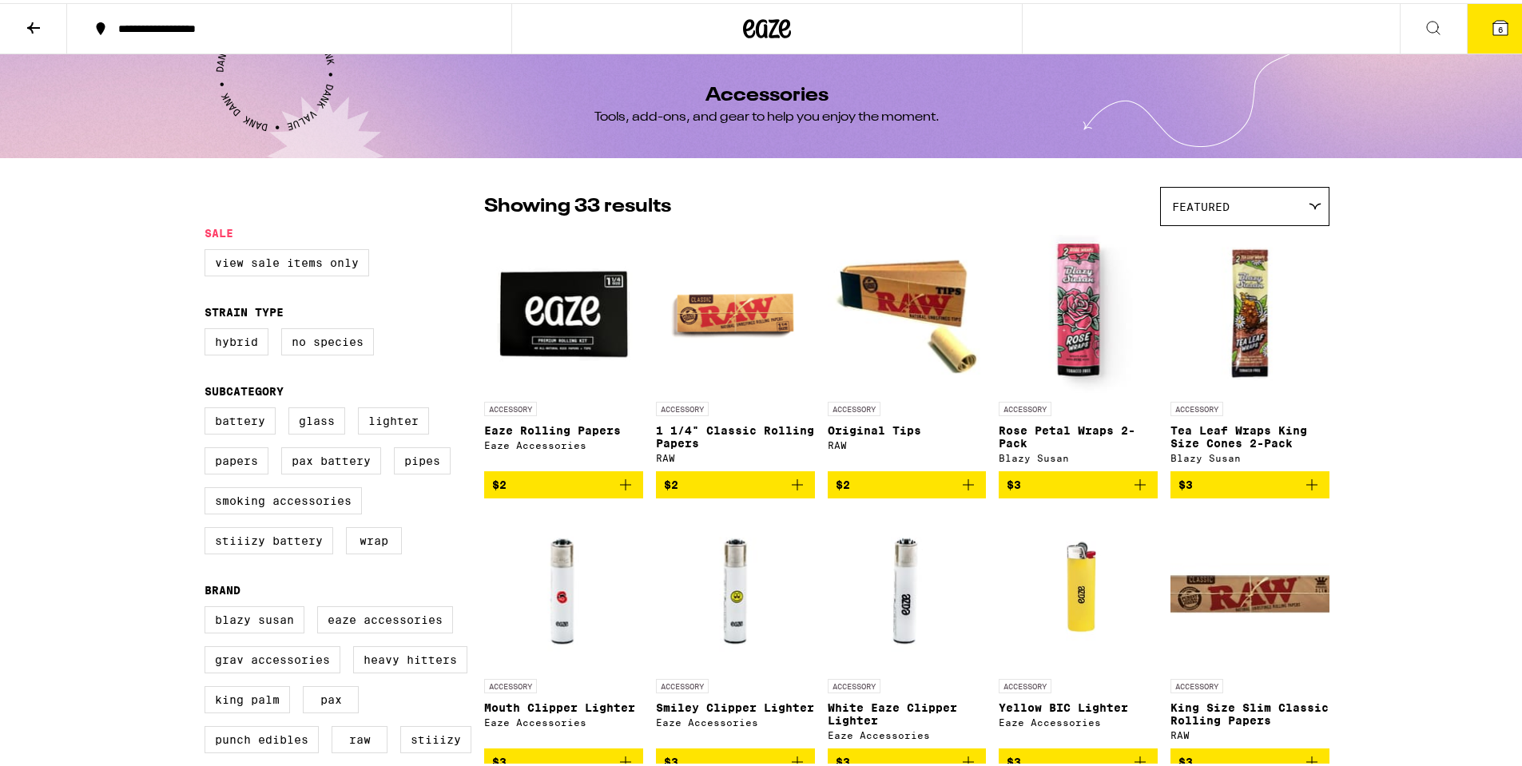
click at [42, 24] on icon at bounding box center [33, 24] width 19 height 19
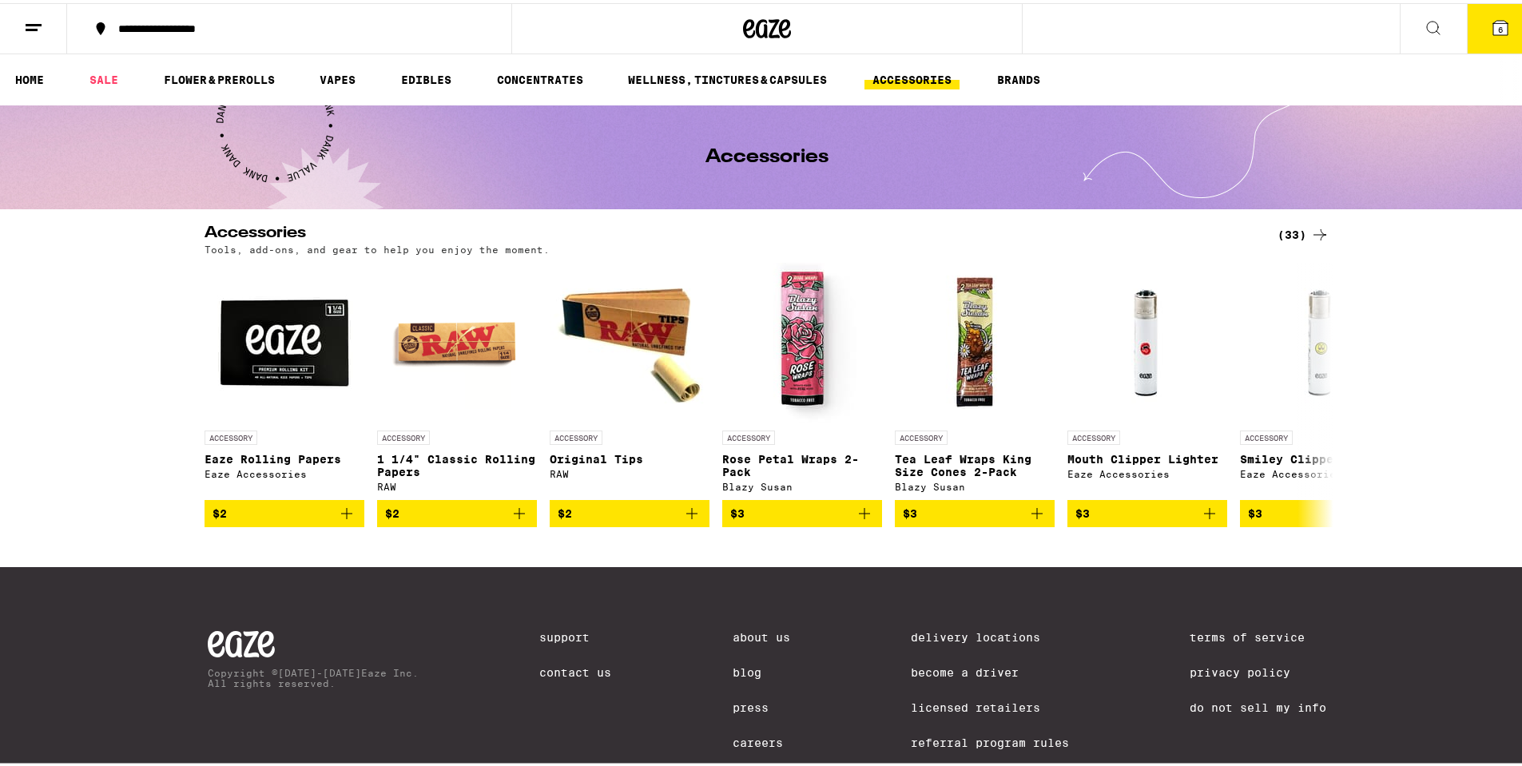
click at [34, 26] on line at bounding box center [32, 26] width 12 height 0
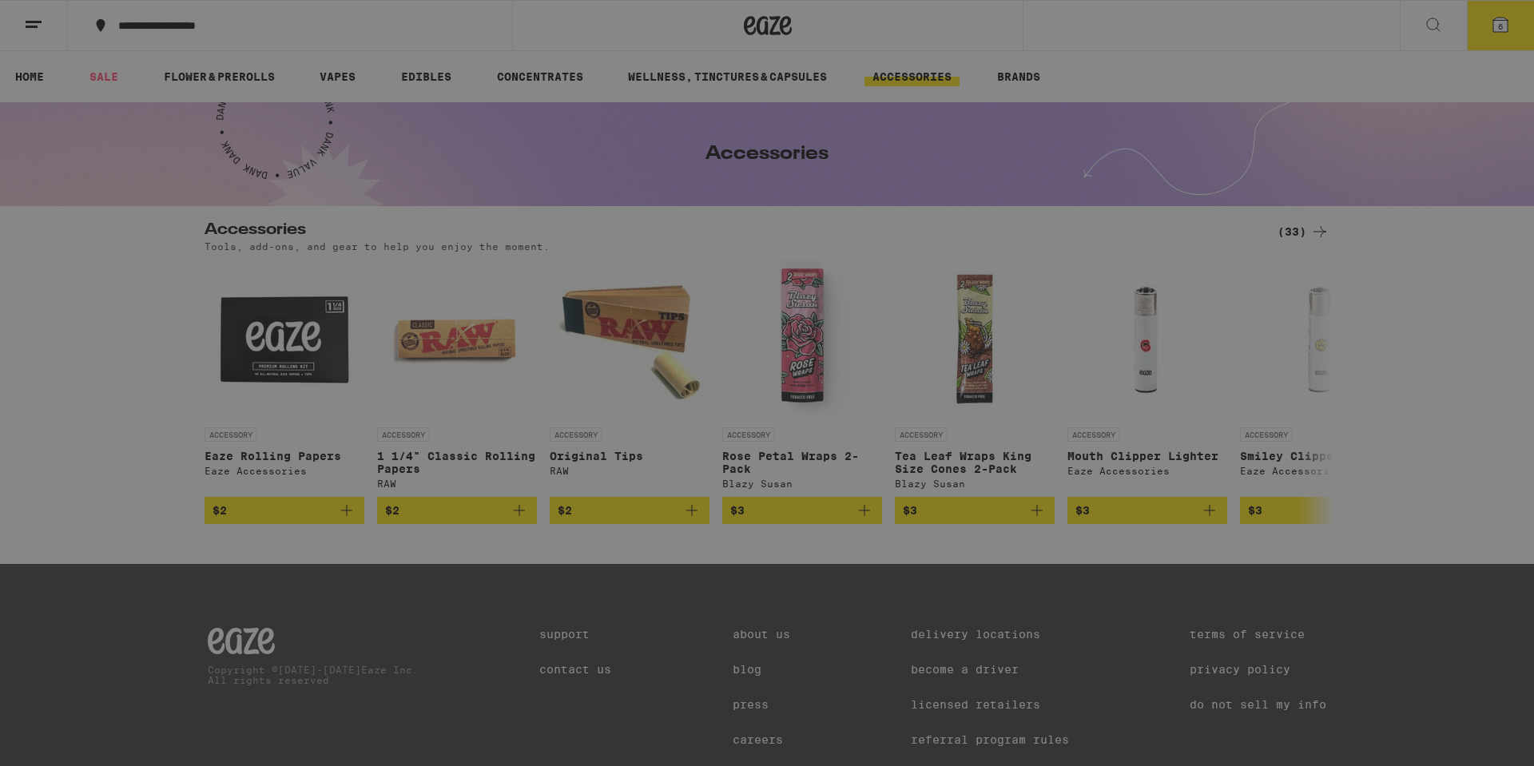
click at [145, 209] on div "Vapes" at bounding box center [222, 210] width 280 height 19
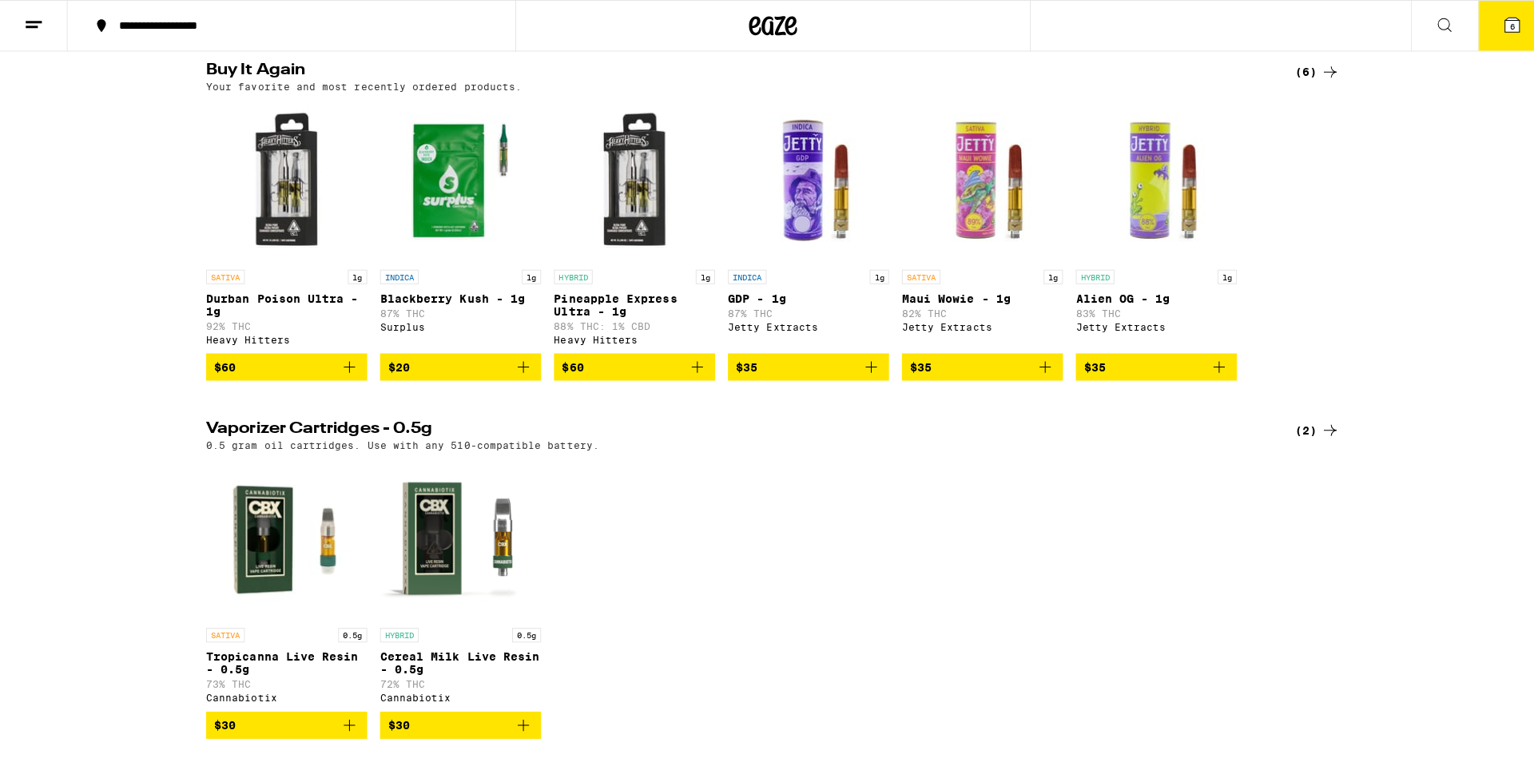
scroll to position [240, 0]
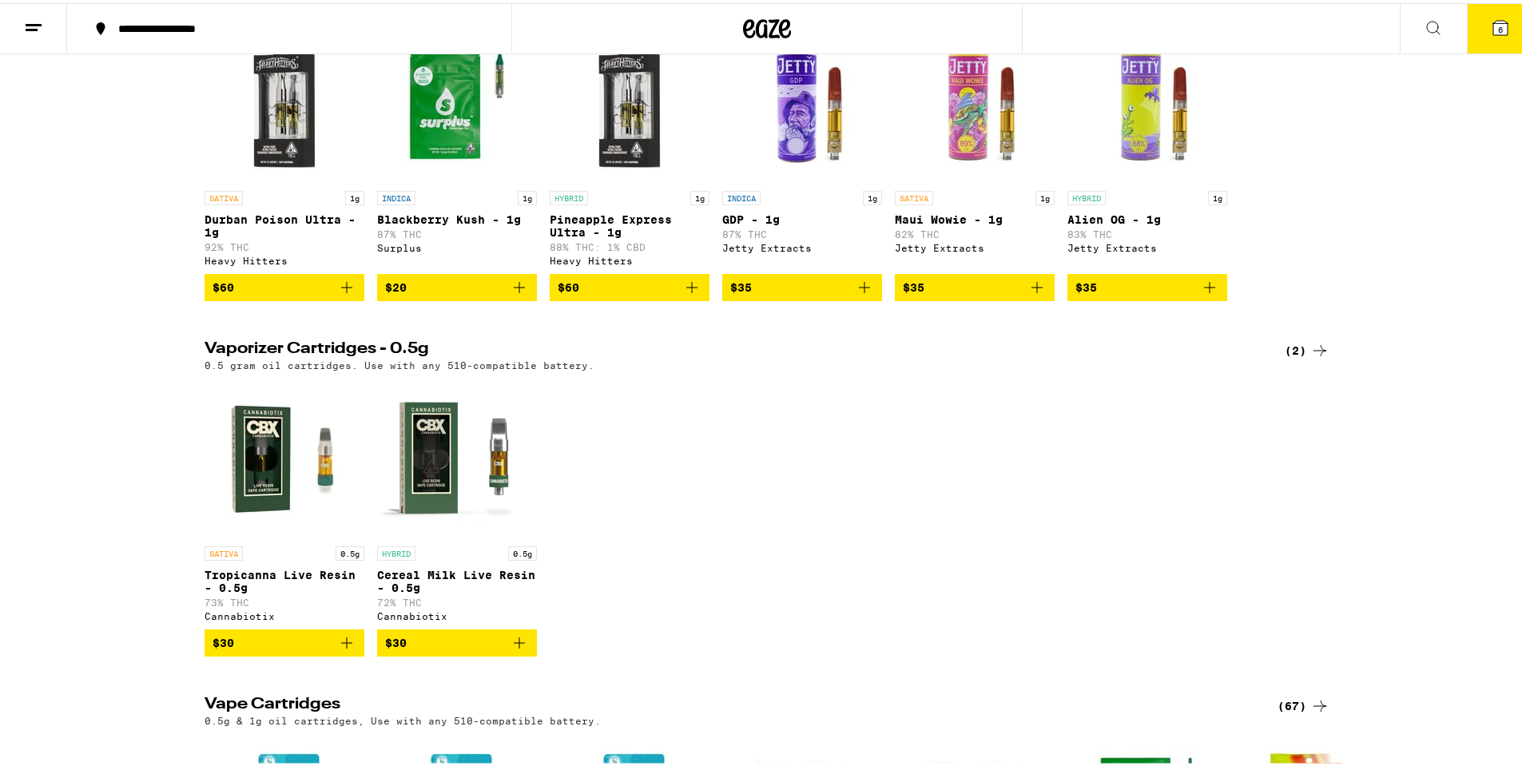
click at [1498, 22] on span "6" at bounding box center [1500, 27] width 5 height 10
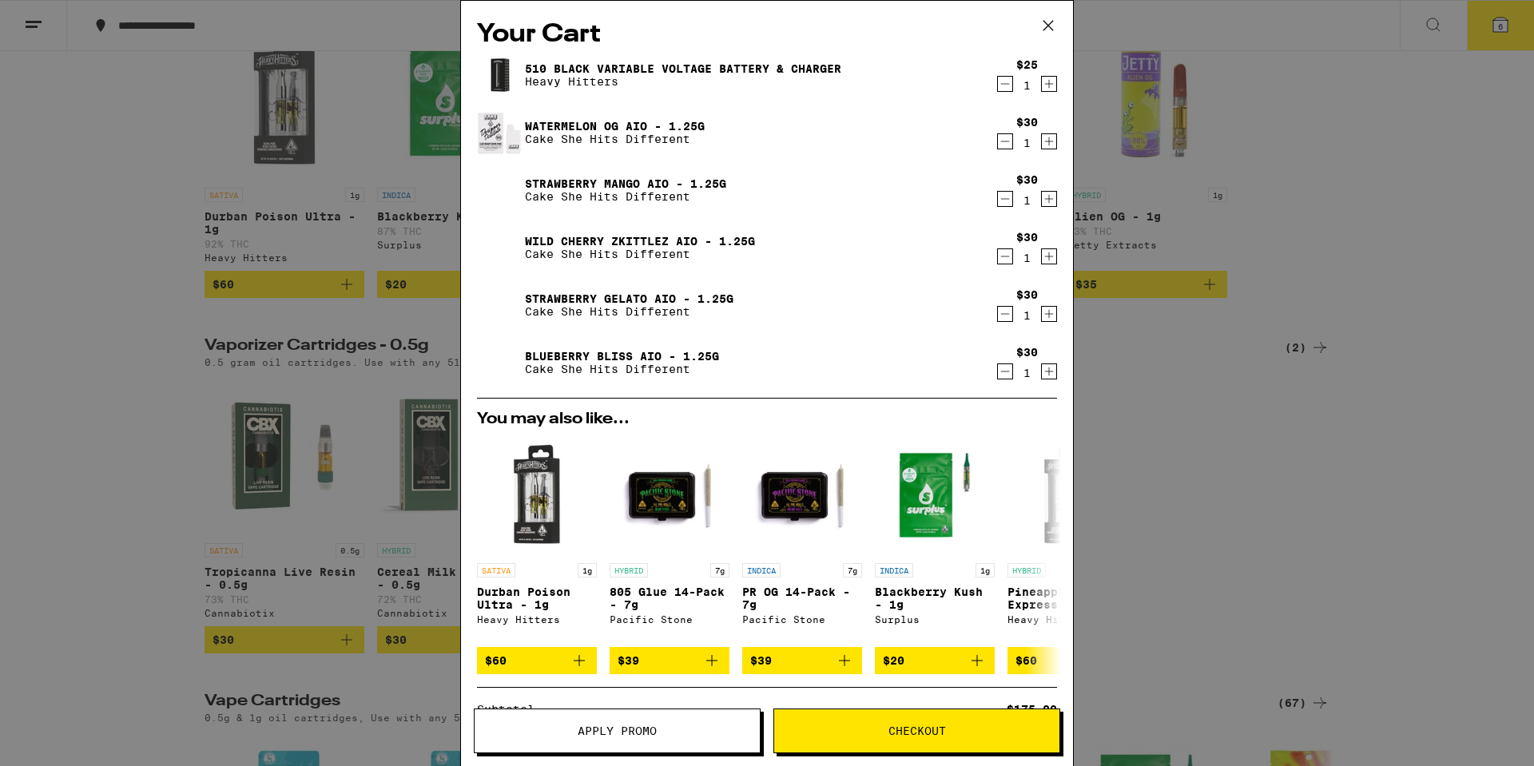
click at [1000, 81] on icon "Decrement" at bounding box center [1005, 83] width 14 height 19
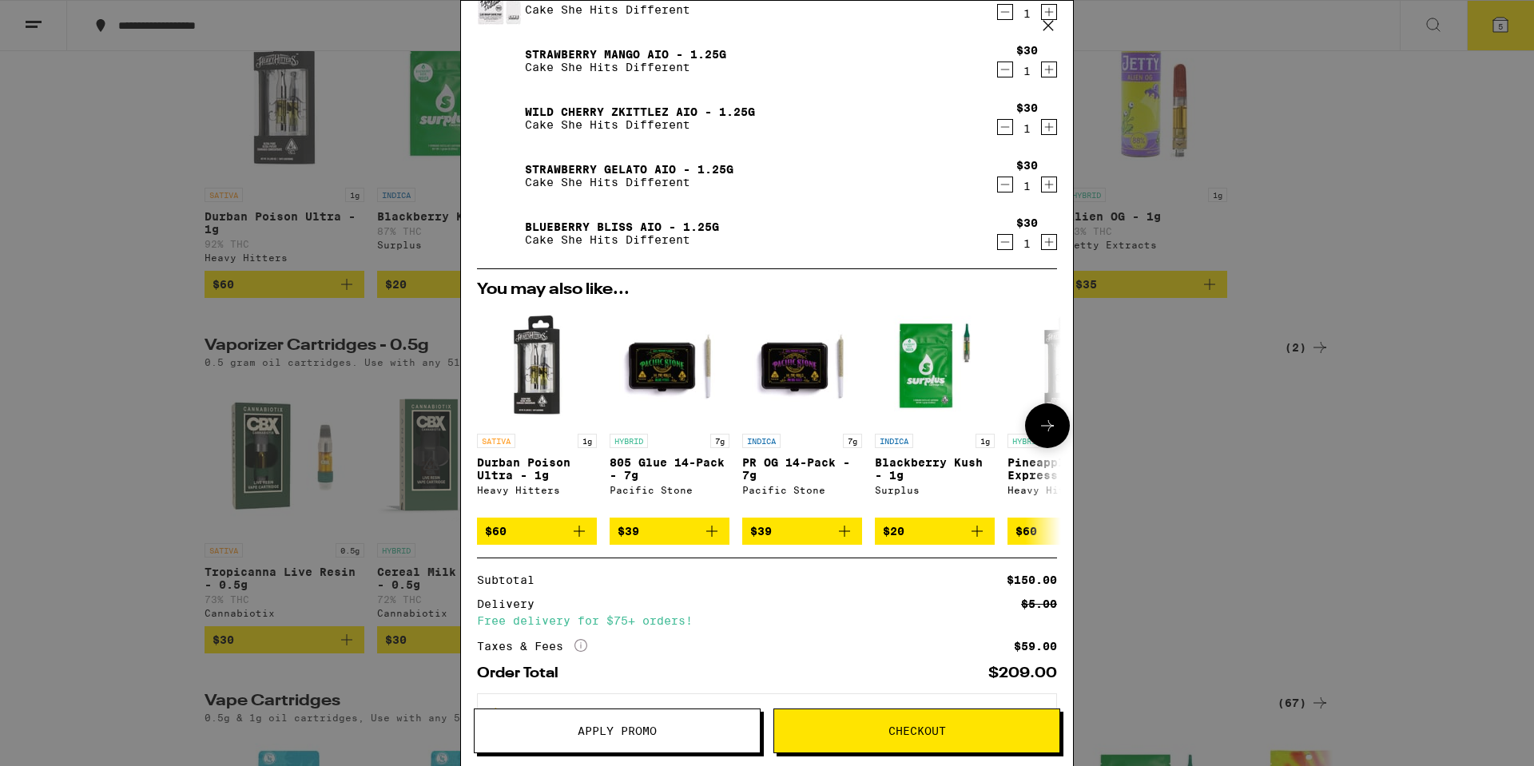
scroll to position [144, 0]
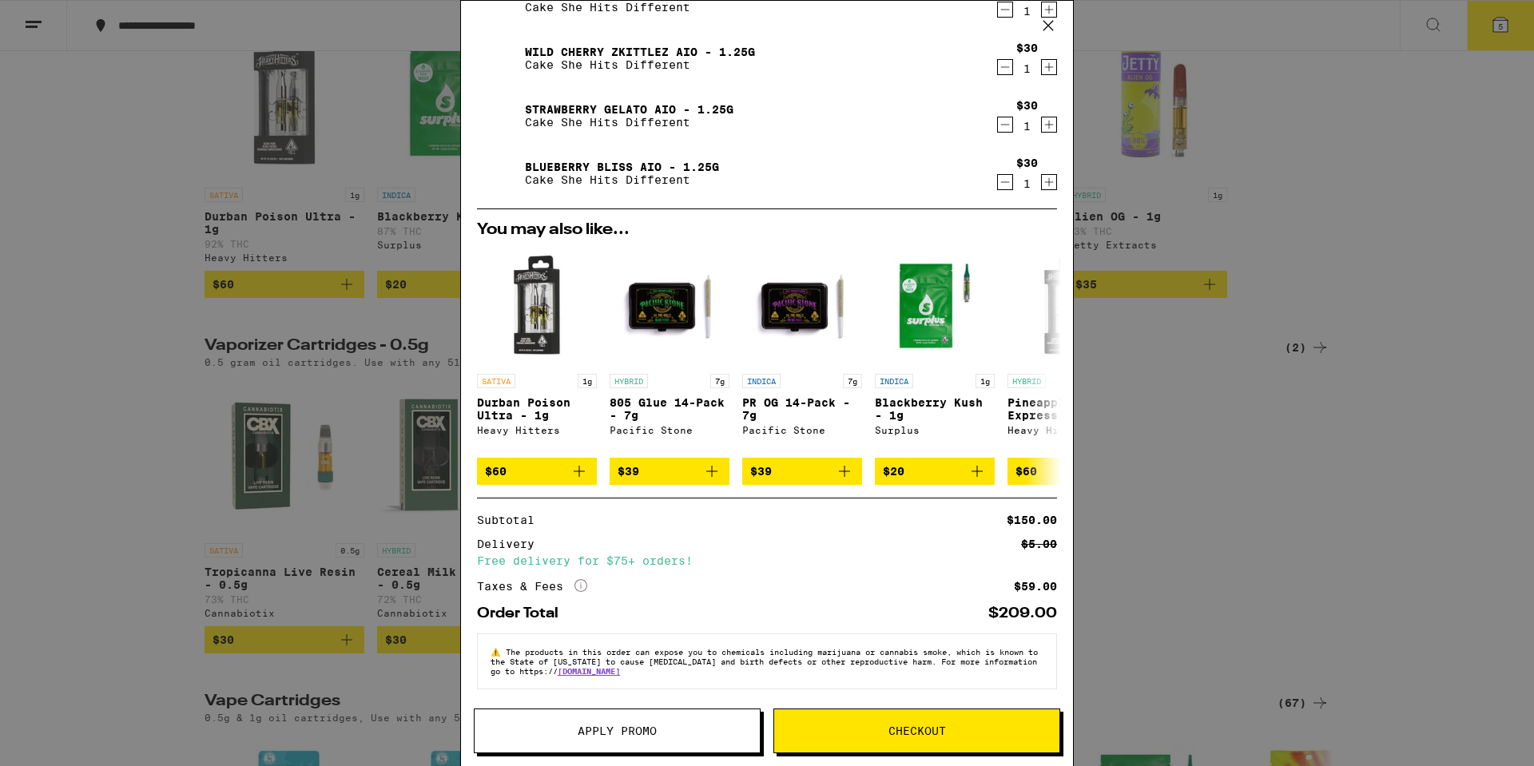
click at [905, 730] on span "Checkout" at bounding box center [918, 731] width 58 height 11
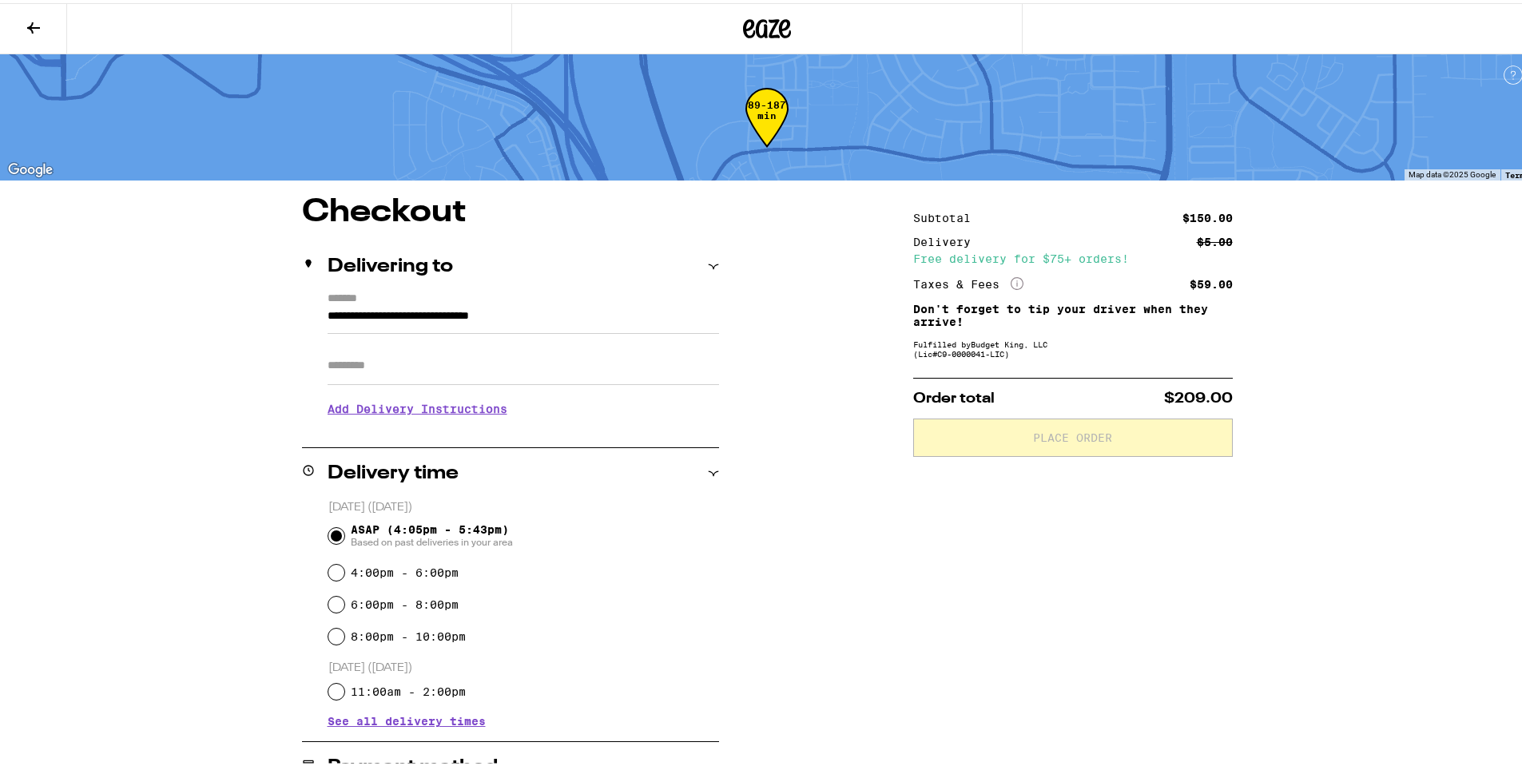
click at [826, 597] on div "**********" at bounding box center [767, 729] width 1151 height 1072
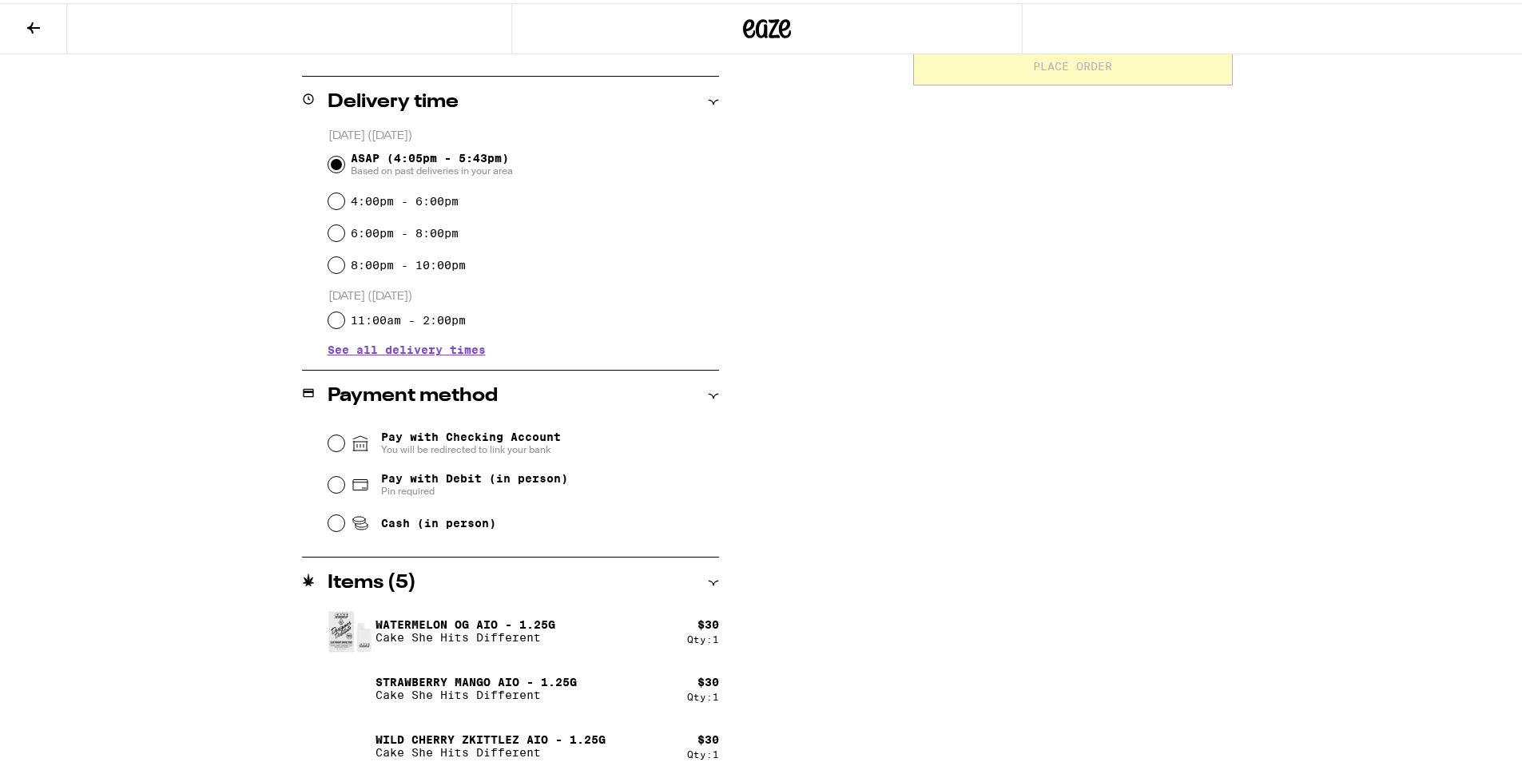
scroll to position [400, 0]
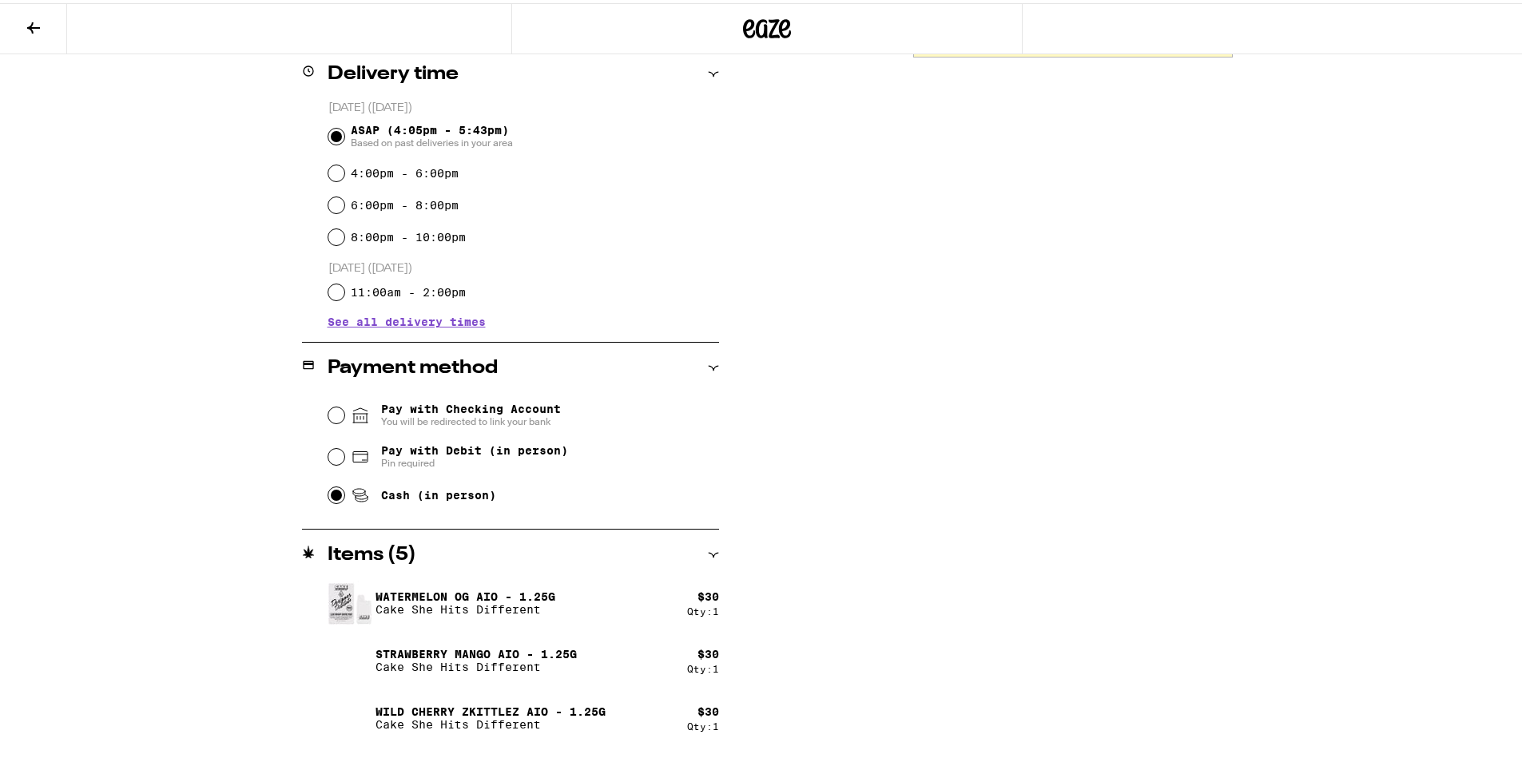
click at [332, 496] on input "Cash (in person)" at bounding box center [336, 492] width 16 height 16
radio input "true"
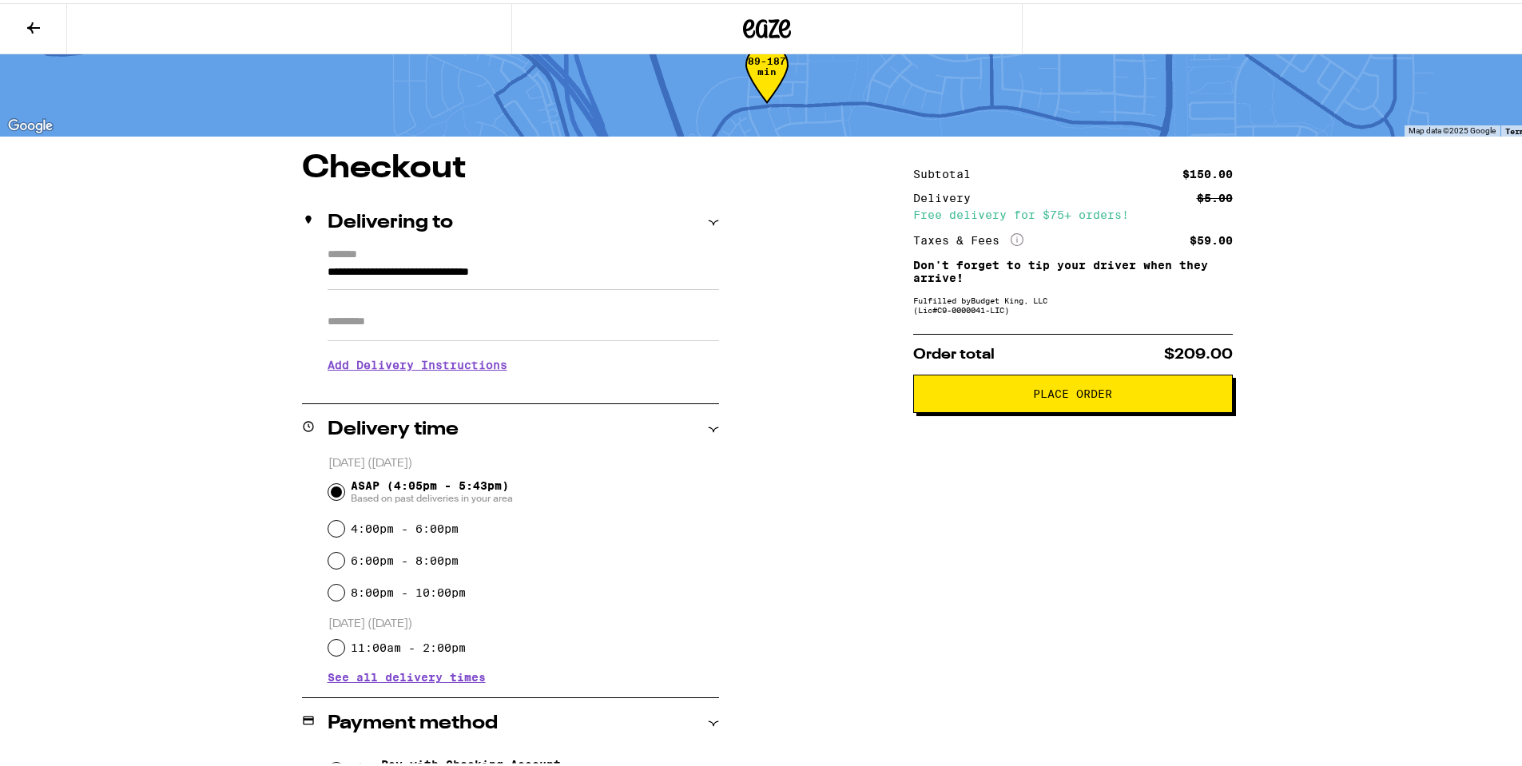
scroll to position [0, 0]
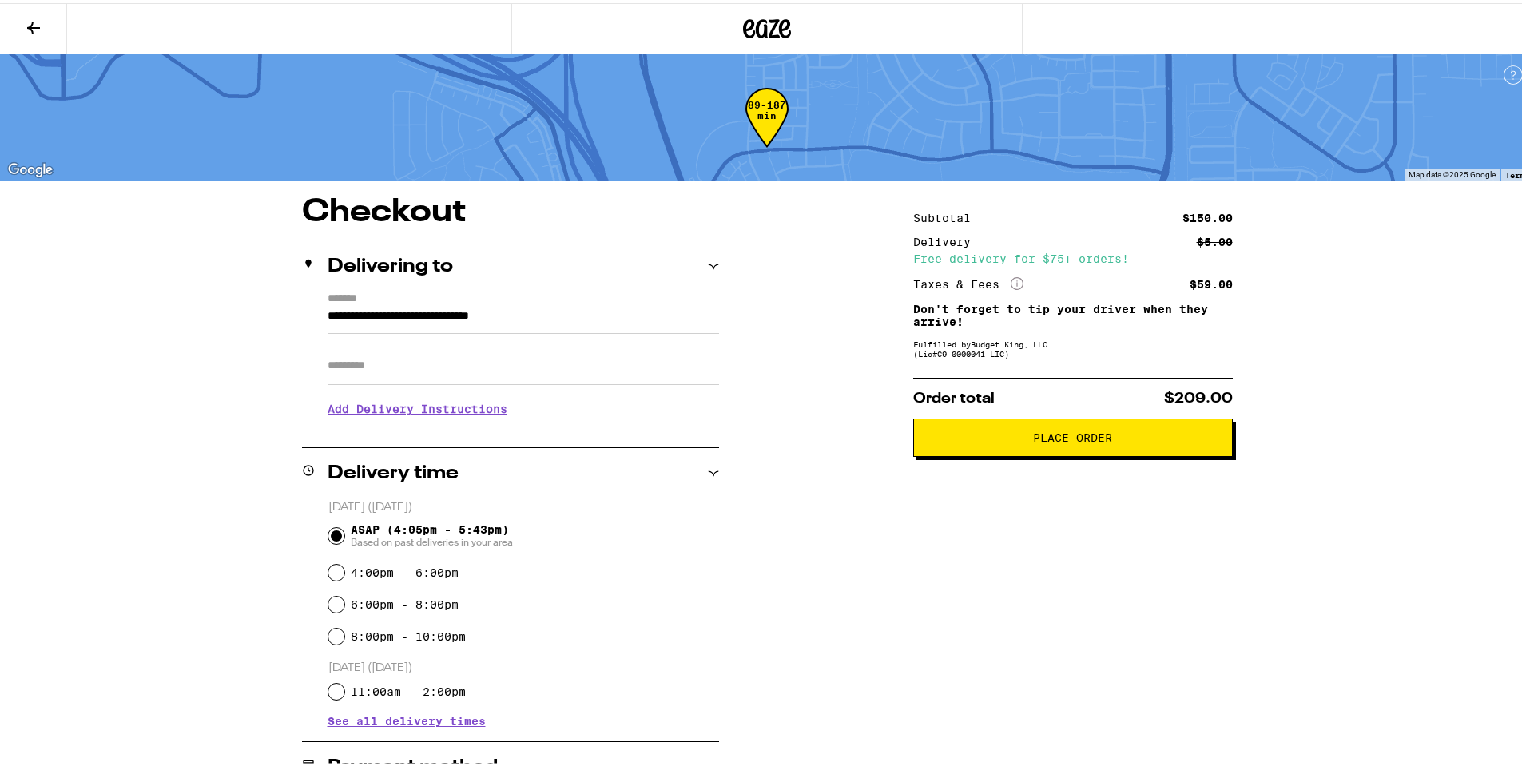
click at [33, 26] on icon at bounding box center [33, 24] width 19 height 19
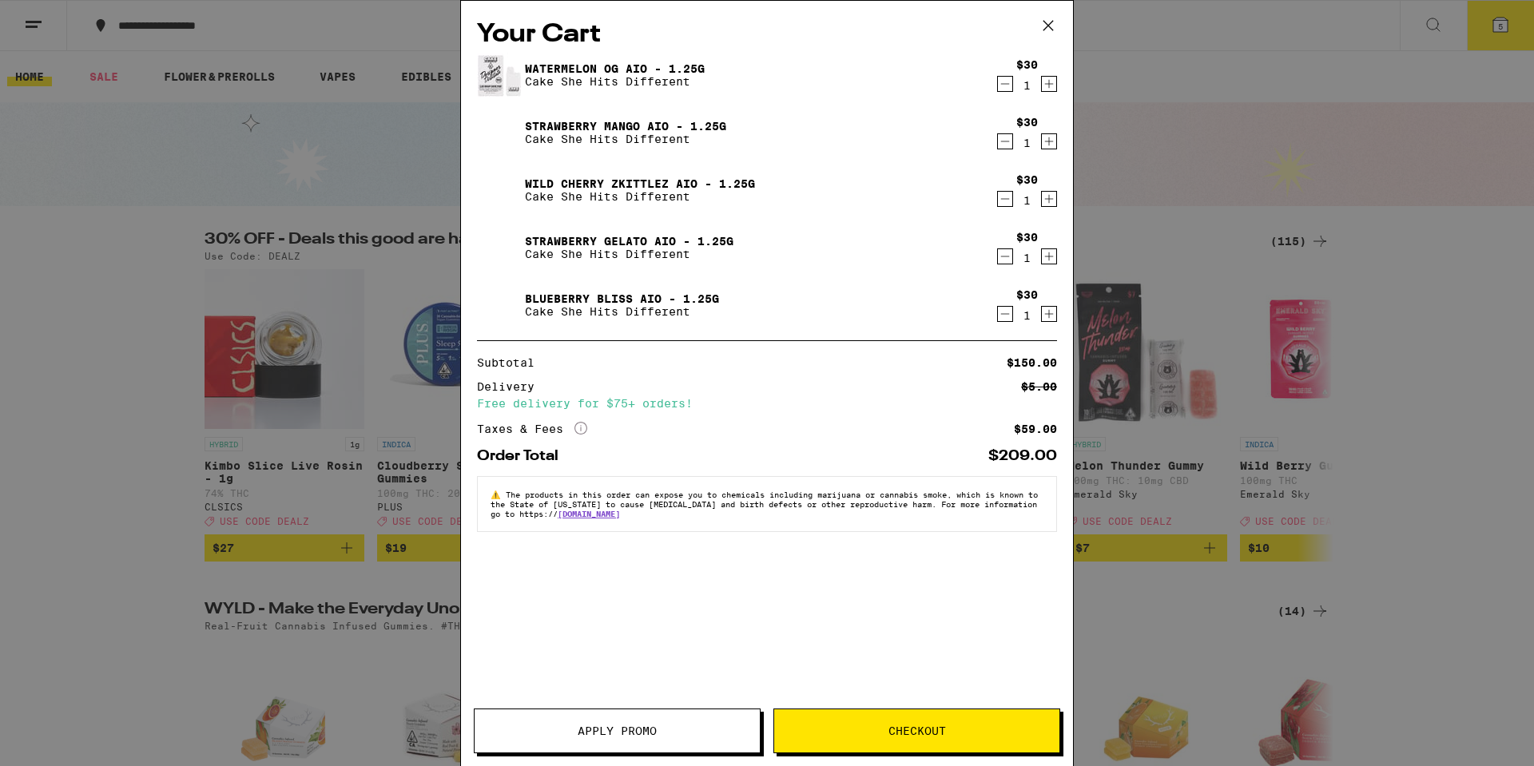
click at [1445, 586] on div "Your Cart Watermelon OG AIO - 1.25g Cake She Hits Different $30 1 Strawberry Ma…" at bounding box center [767, 383] width 1534 height 766
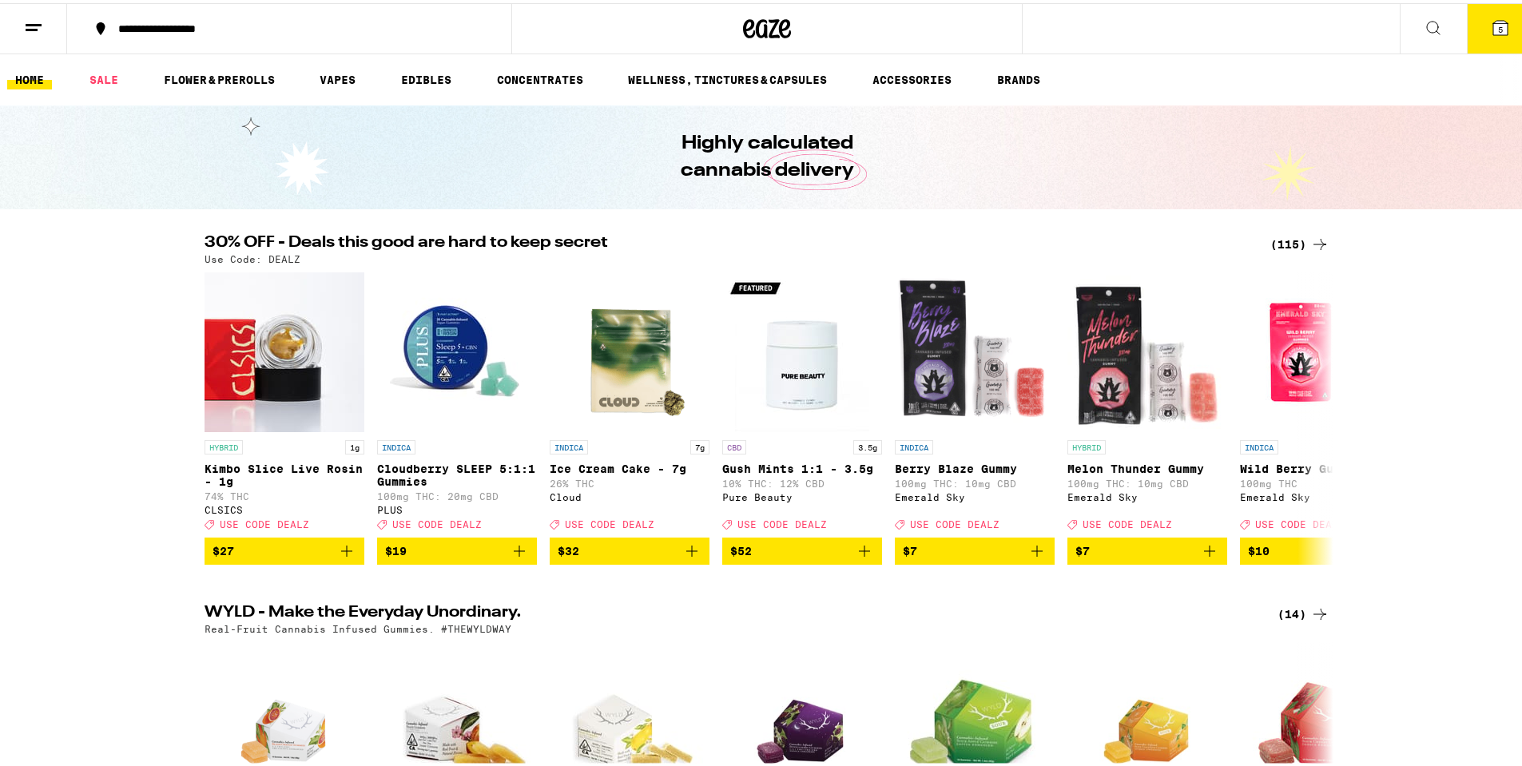
click at [31, 34] on button at bounding box center [33, 26] width 67 height 50
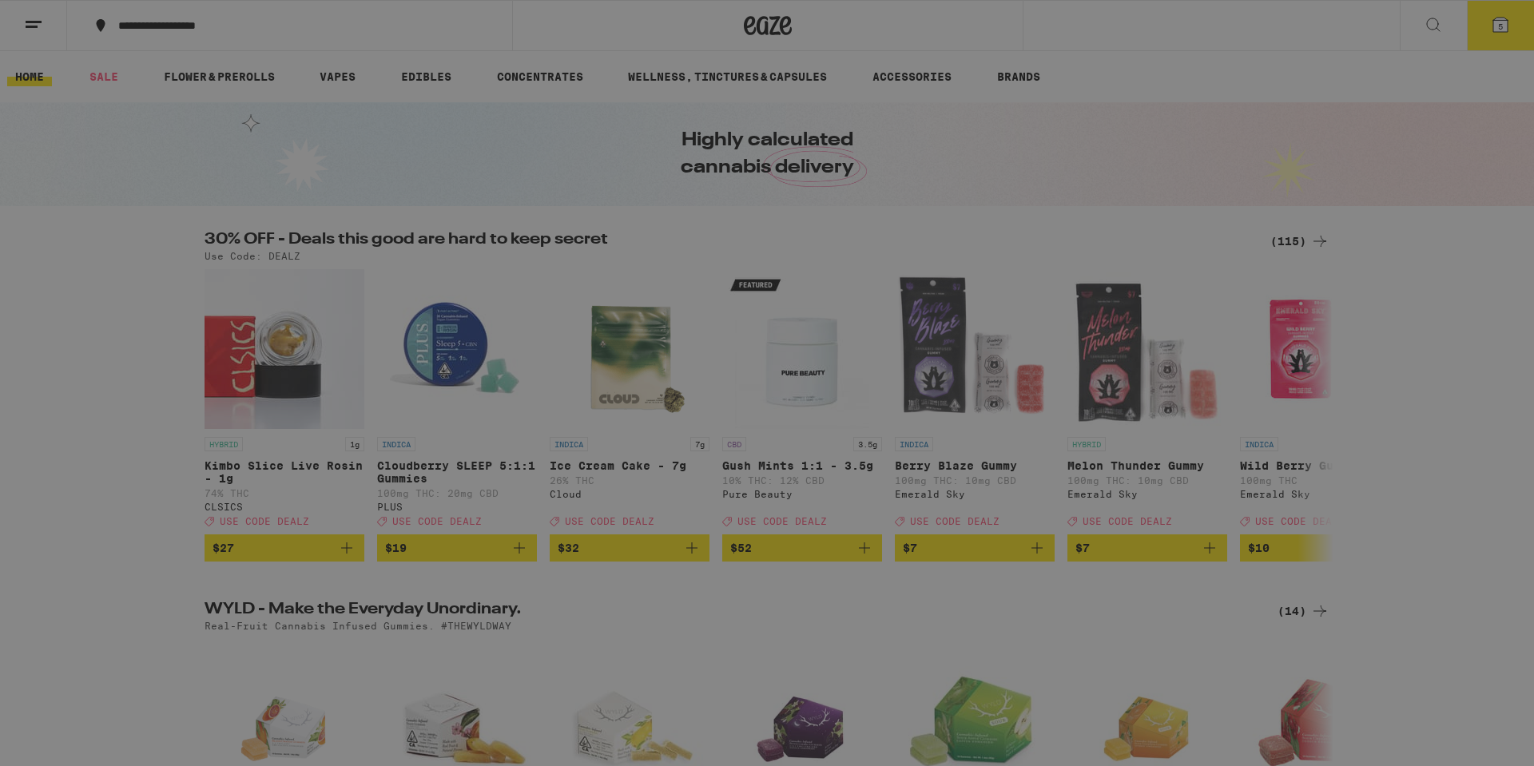
click at [175, 564] on link "Account" at bounding box center [222, 559] width 280 height 19
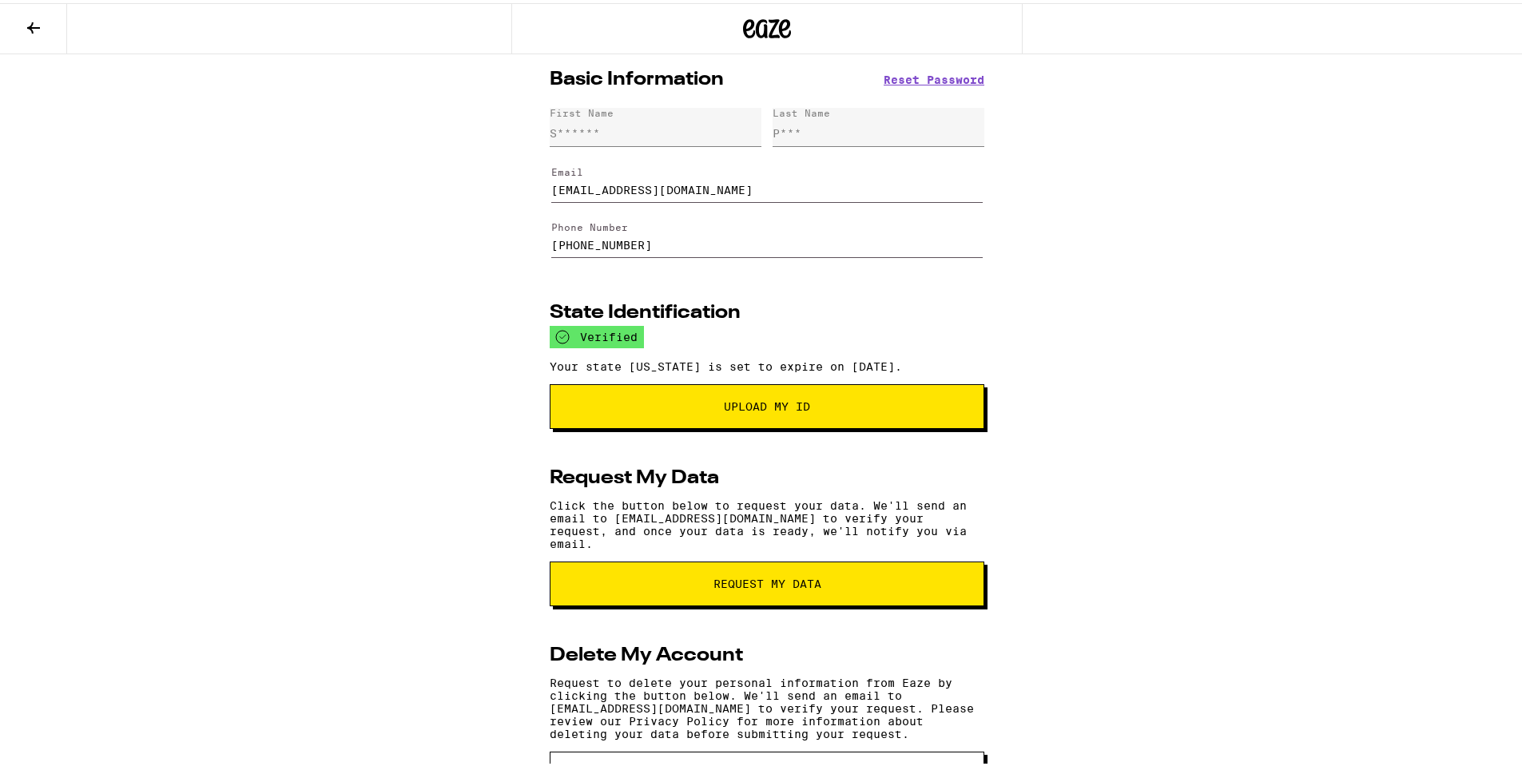
click at [803, 409] on span "Upload My ID" at bounding box center [767, 403] width 86 height 11
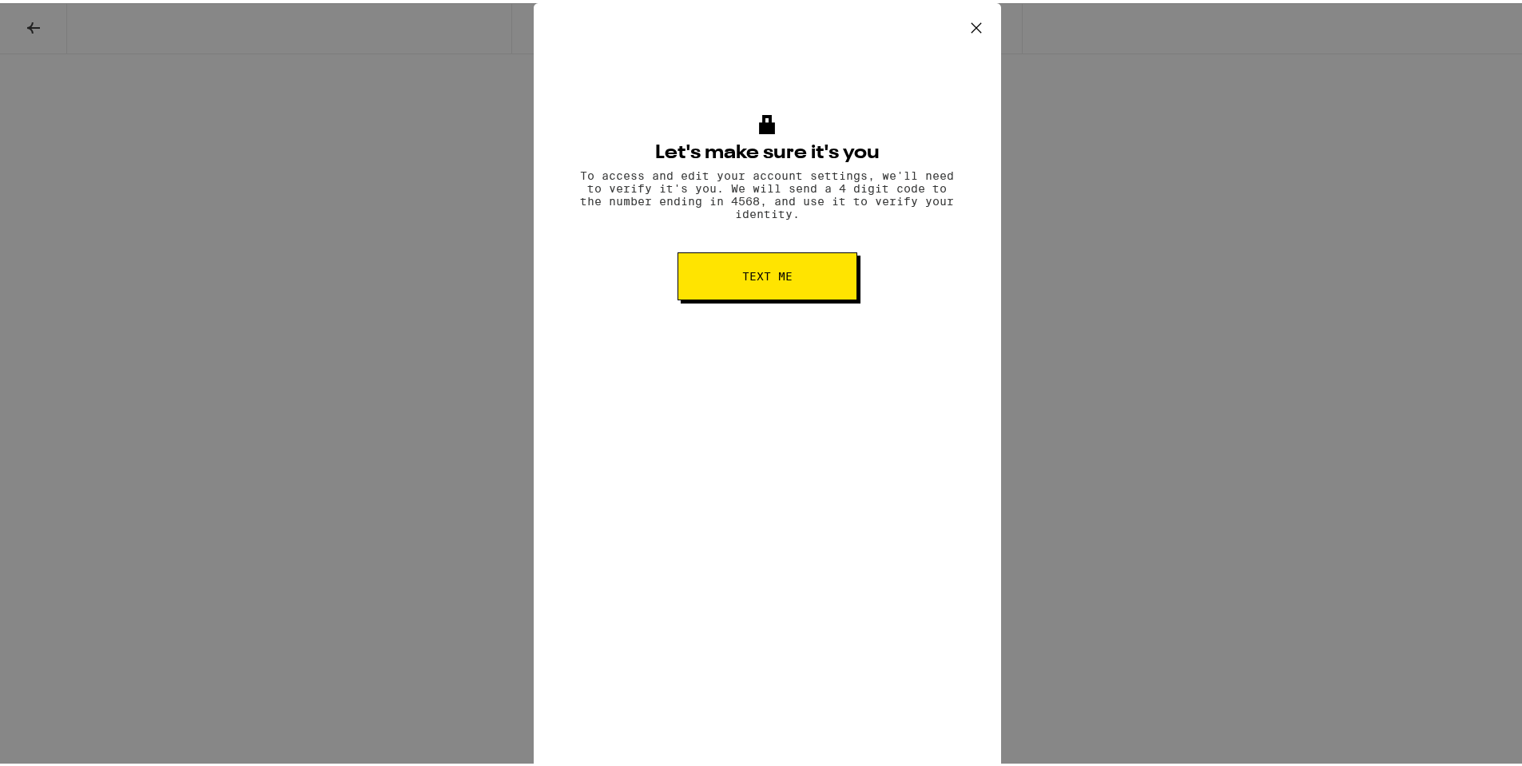
click at [742, 279] on span "Text me" at bounding box center [767, 273] width 50 height 11
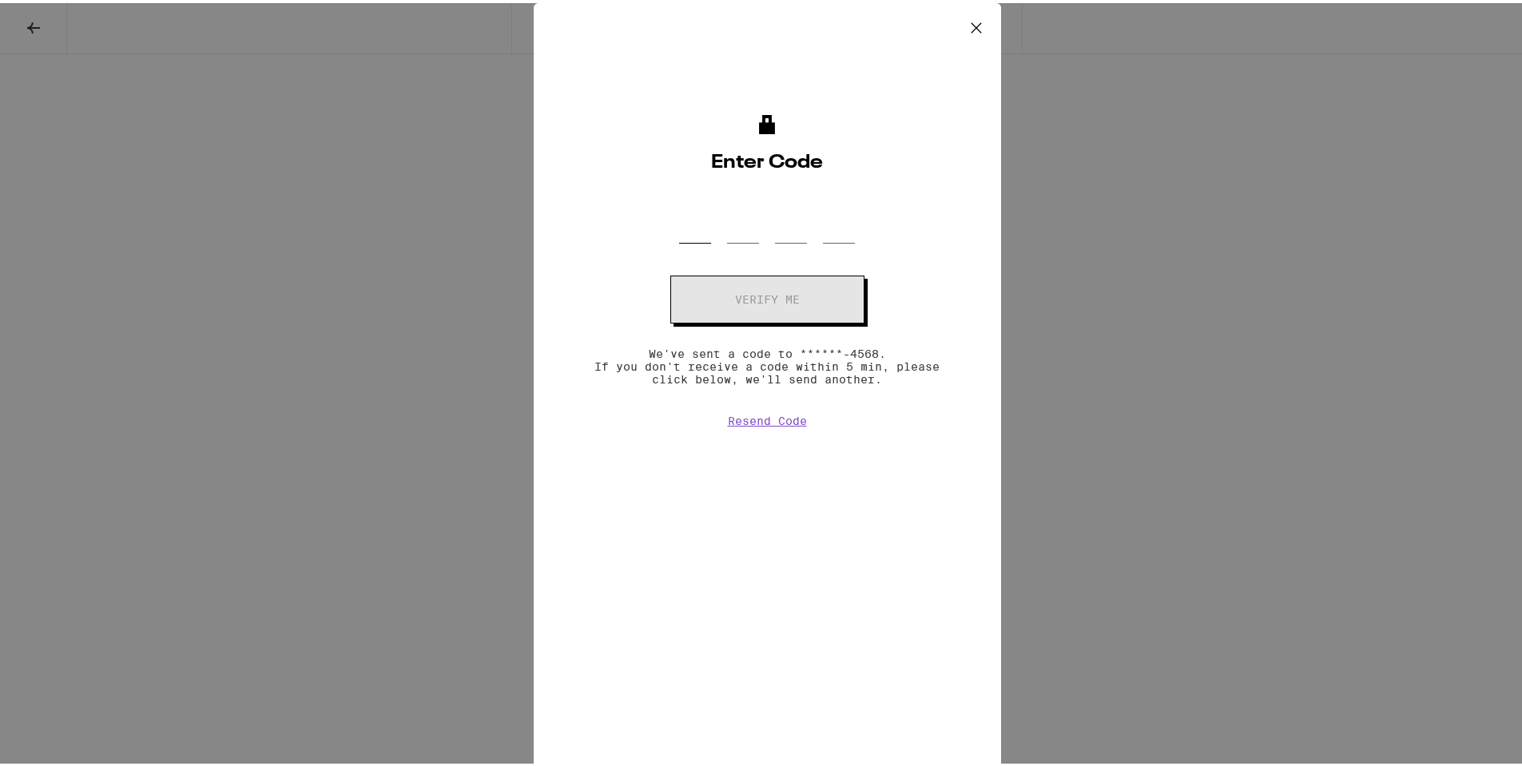
click at [685, 236] on input "OTP Code" at bounding box center [695, 216] width 32 height 47
type input "6"
type input "5"
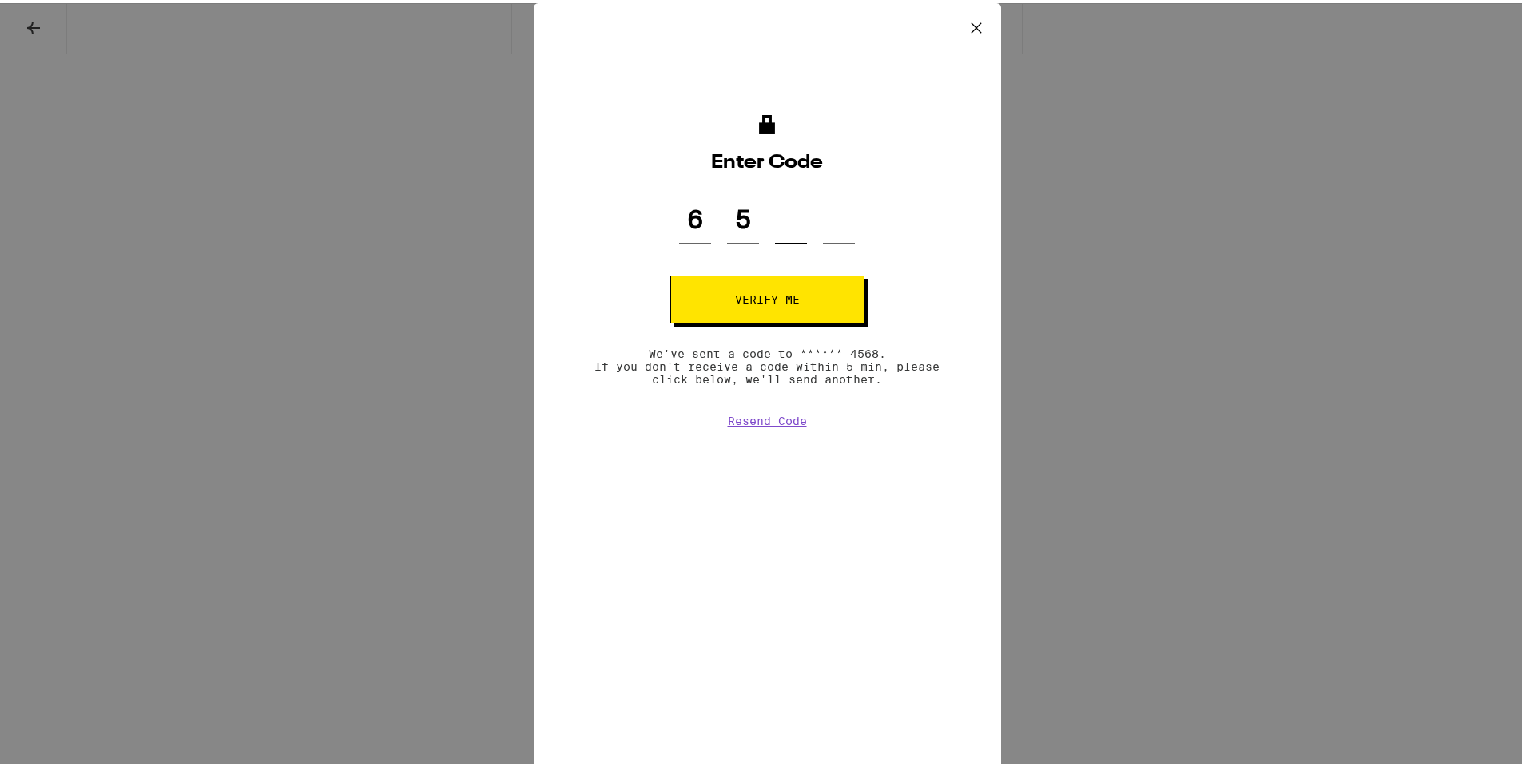
type input "4"
type input "1"
click at [790, 300] on span "Verify me" at bounding box center [767, 296] width 65 height 11
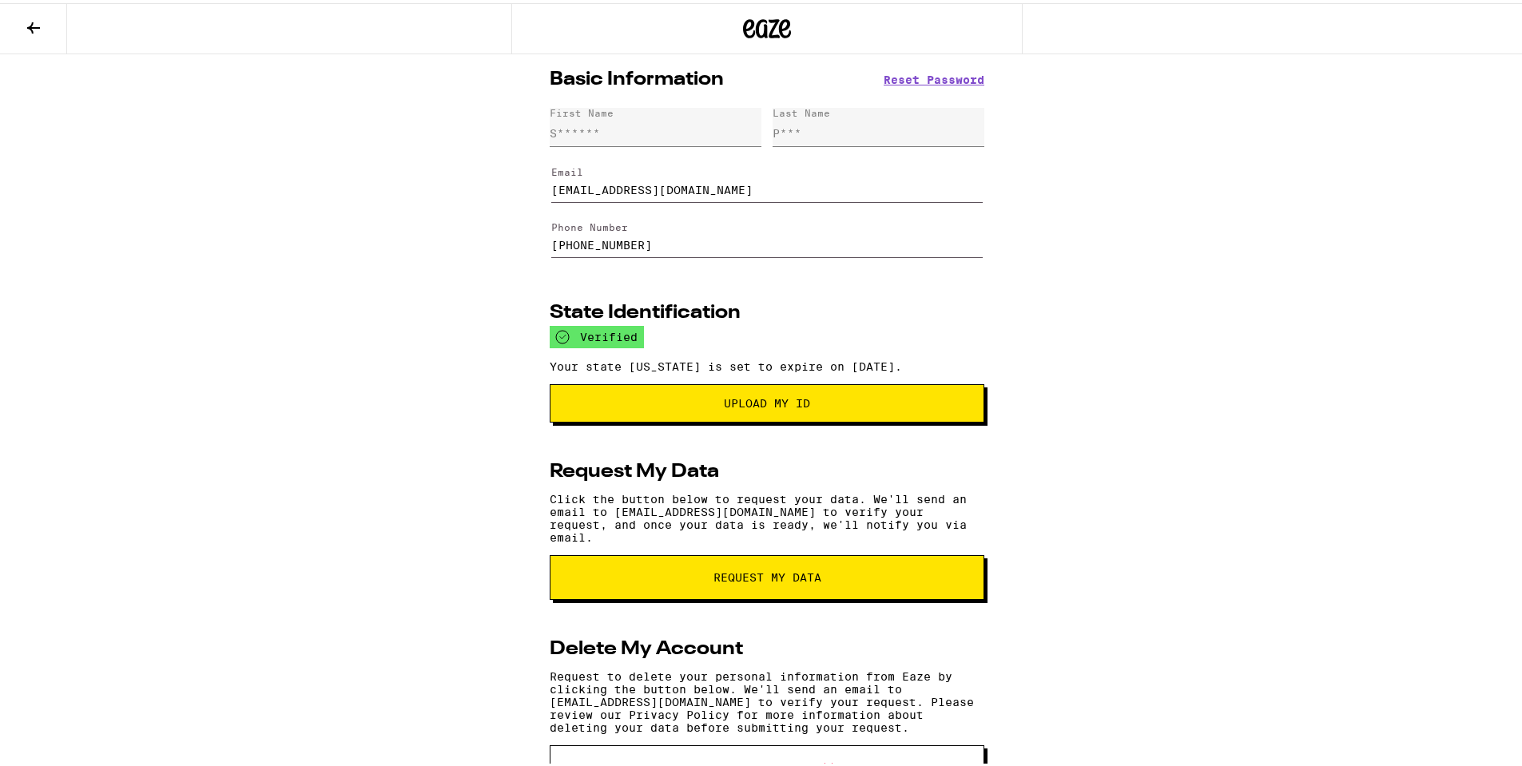
click at [765, 406] on span "Upload my ID" at bounding box center [767, 400] width 86 height 11
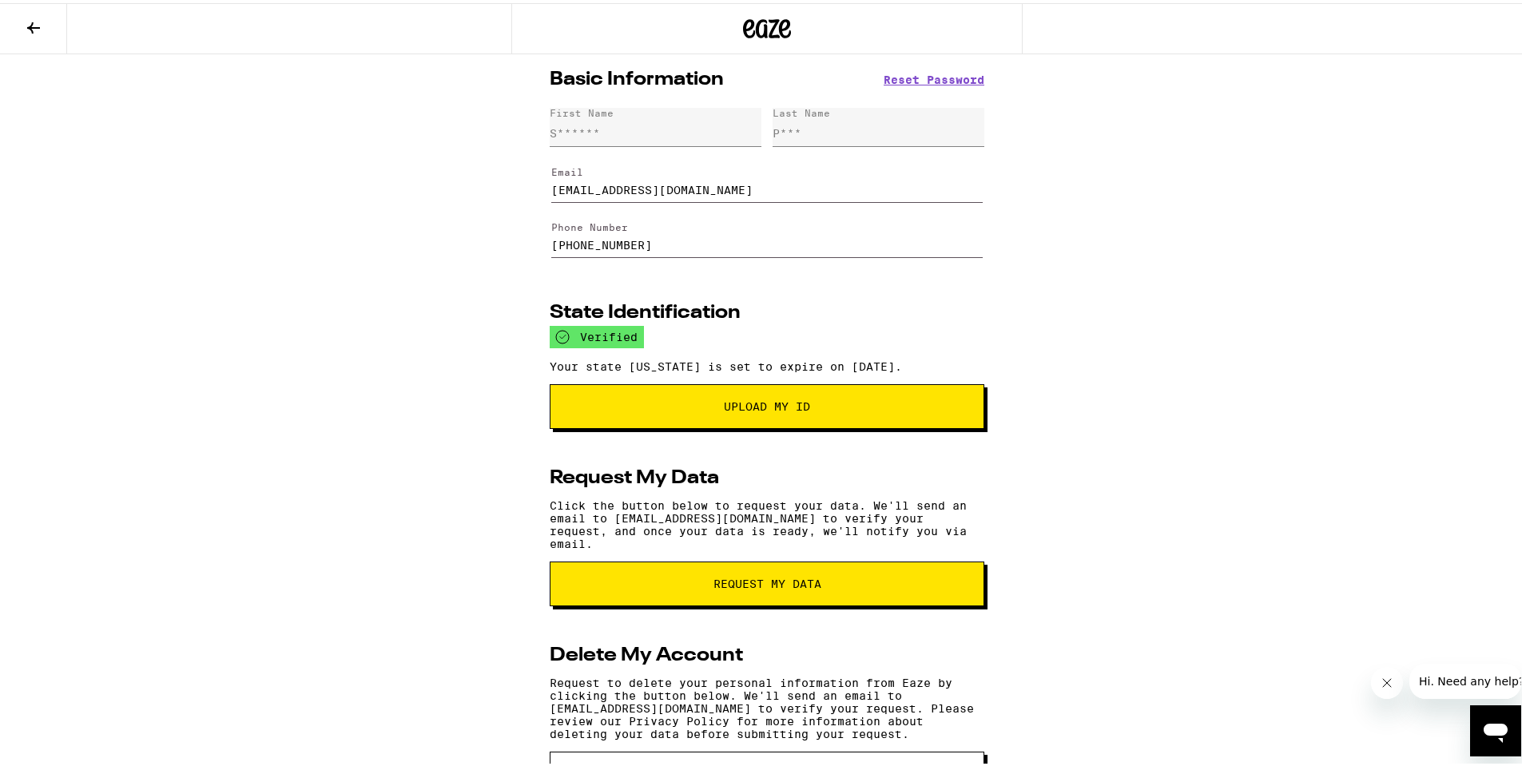
click at [756, 404] on span "Upload My ID" at bounding box center [767, 403] width 86 height 11
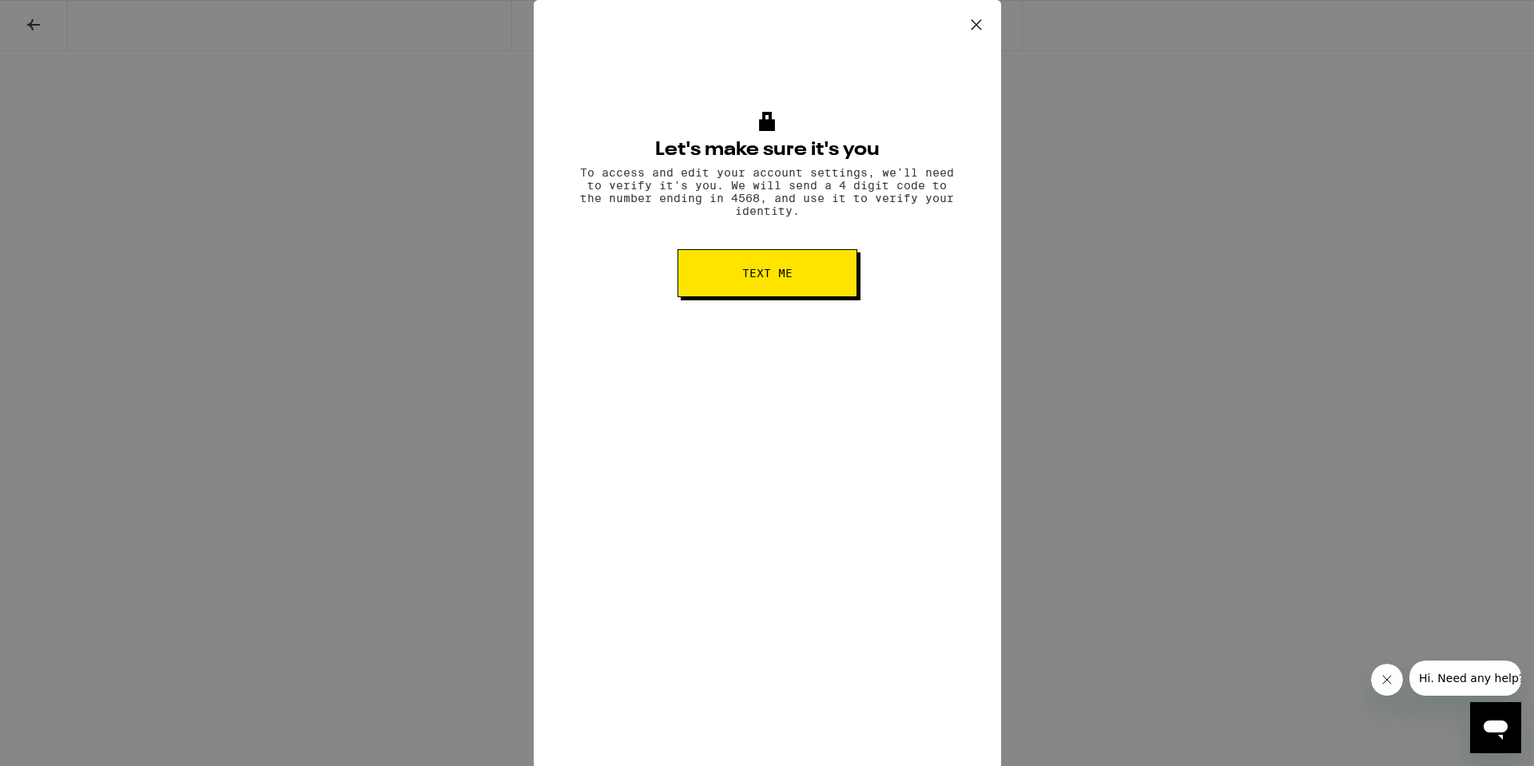
click at [780, 292] on button "Text me" at bounding box center [768, 273] width 180 height 48
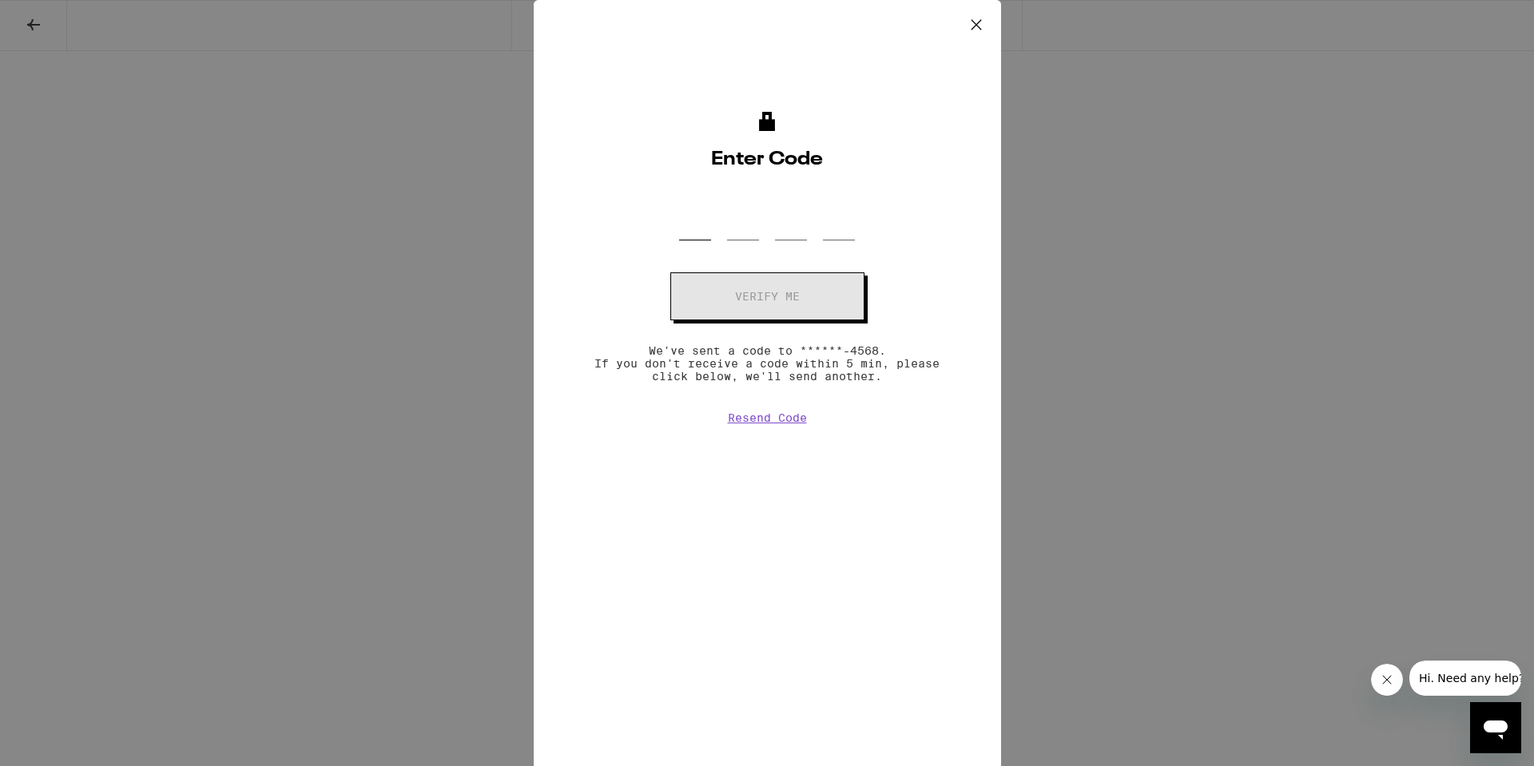
click at [684, 229] on input "OTP Code" at bounding box center [695, 216] width 32 height 47
type input "2"
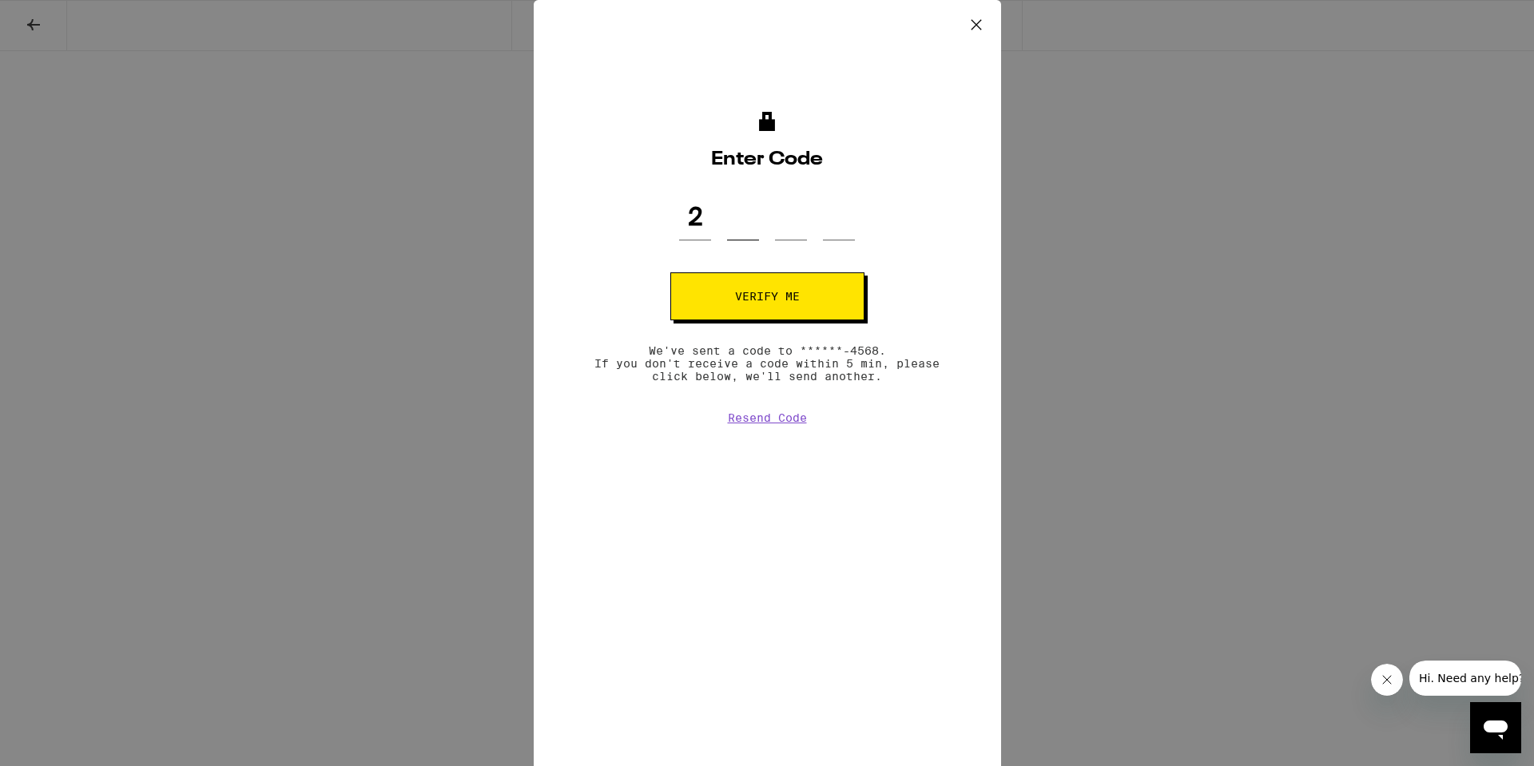
type input "4"
type input "8"
type input "1"
click at [776, 297] on span "Verify me" at bounding box center [767, 296] width 65 height 11
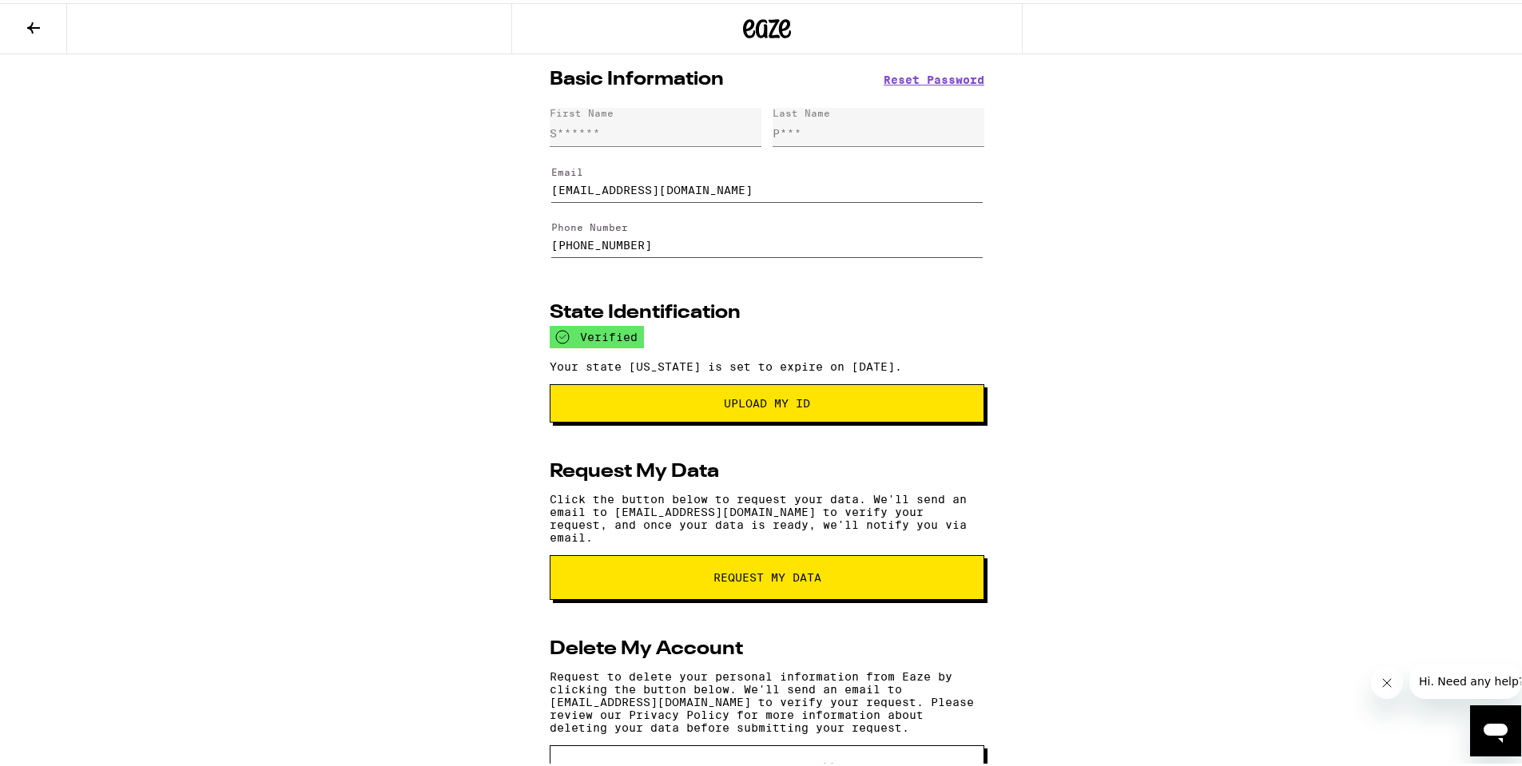
click at [807, 395] on button "Upload my ID" at bounding box center [767, 400] width 435 height 38
click at [30, 20] on icon at bounding box center [33, 24] width 19 height 19
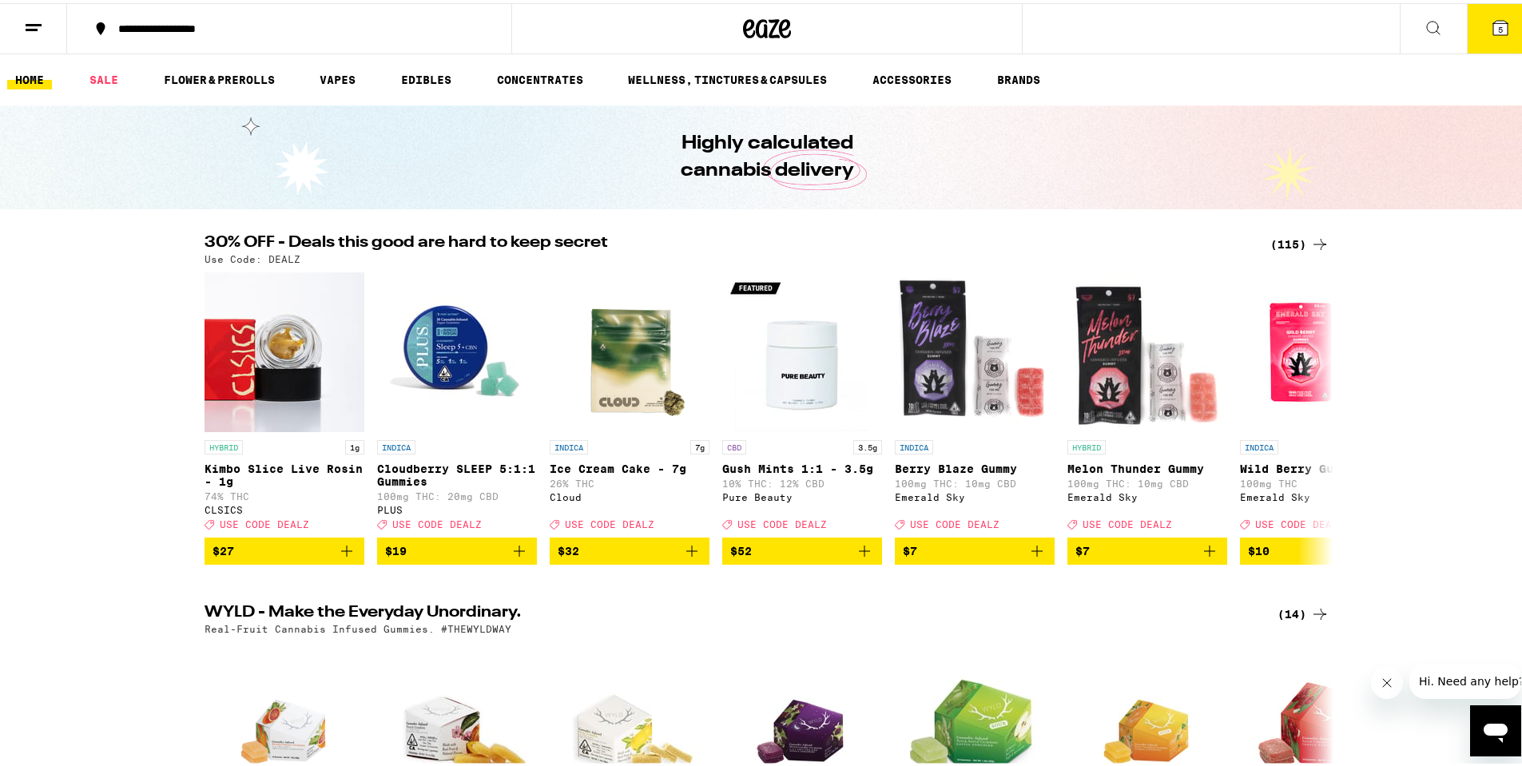
click at [1490, 40] on button "5" at bounding box center [1500, 26] width 67 height 50
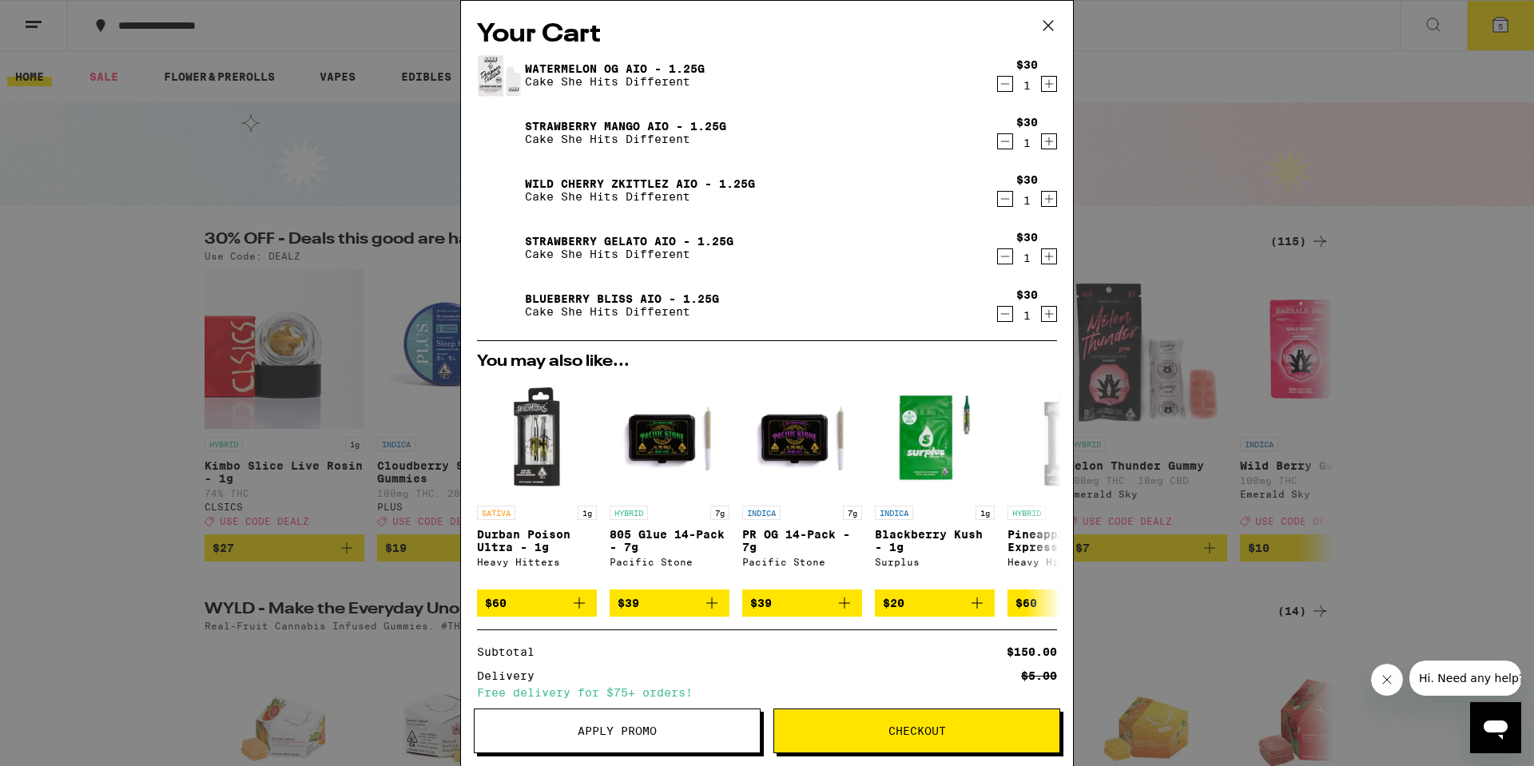
click at [998, 201] on icon "Decrement" at bounding box center [1005, 198] width 14 height 19
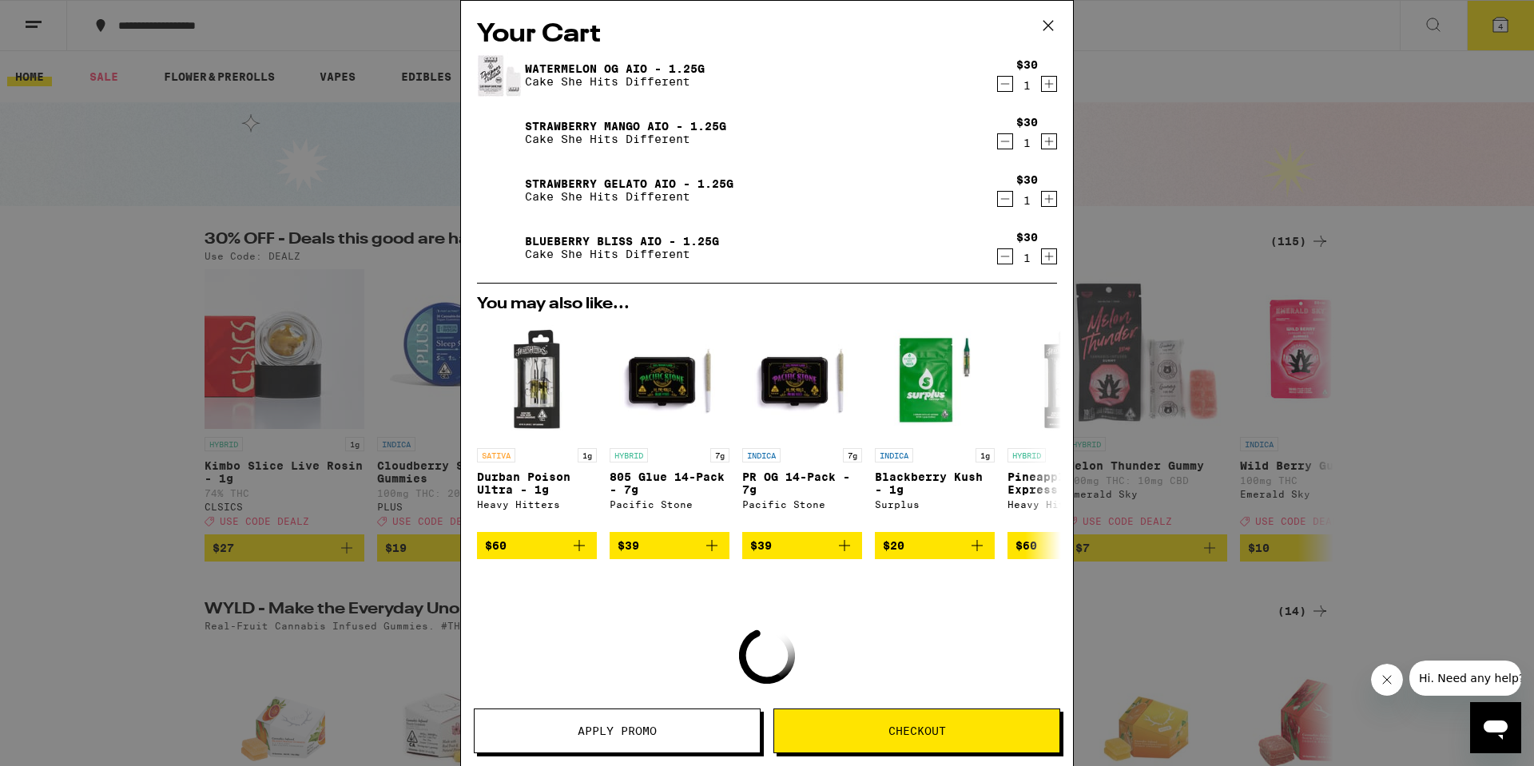
click at [998, 201] on icon "Decrement" at bounding box center [1005, 198] width 14 height 19
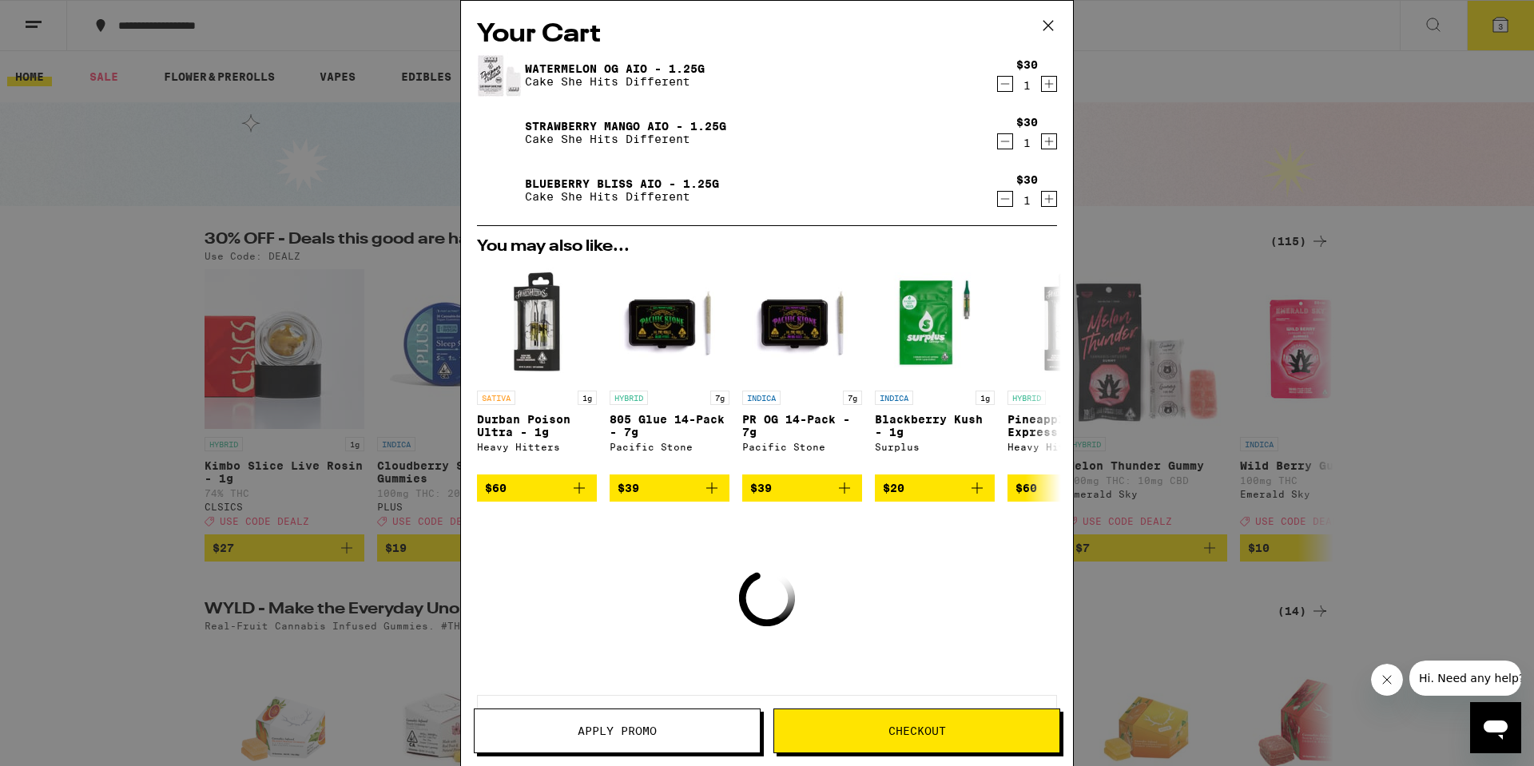
click at [998, 201] on icon "Decrement" at bounding box center [1005, 198] width 14 height 19
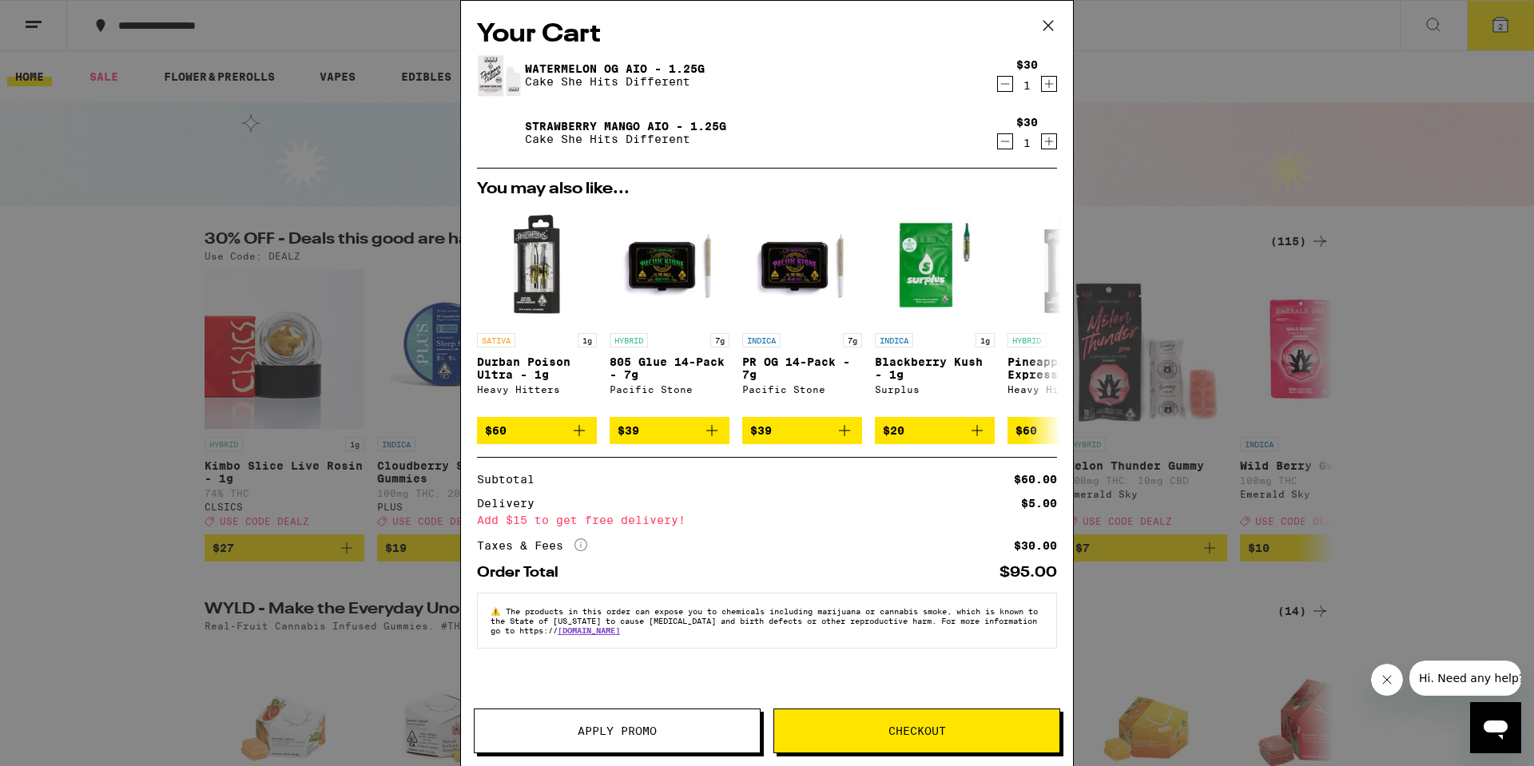
click at [923, 722] on button "Checkout" at bounding box center [916, 731] width 287 height 45
